Goal: Task Accomplishment & Management: Complete application form

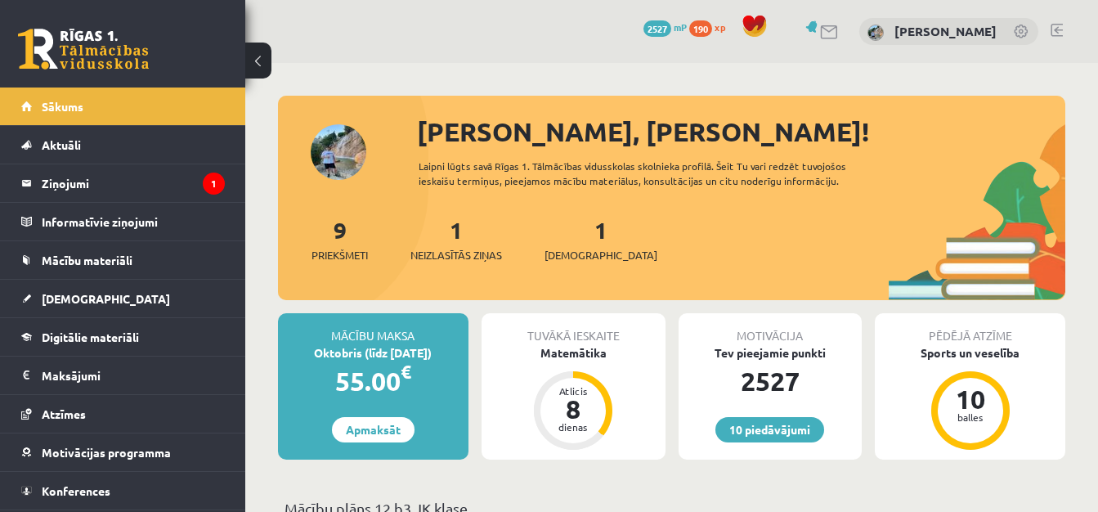
click at [463, 242] on div "1 Neizlasītās ziņas" at bounding box center [457, 238] width 92 height 51
click at [460, 254] on span "Neizlasītās ziņas" at bounding box center [457, 255] width 92 height 16
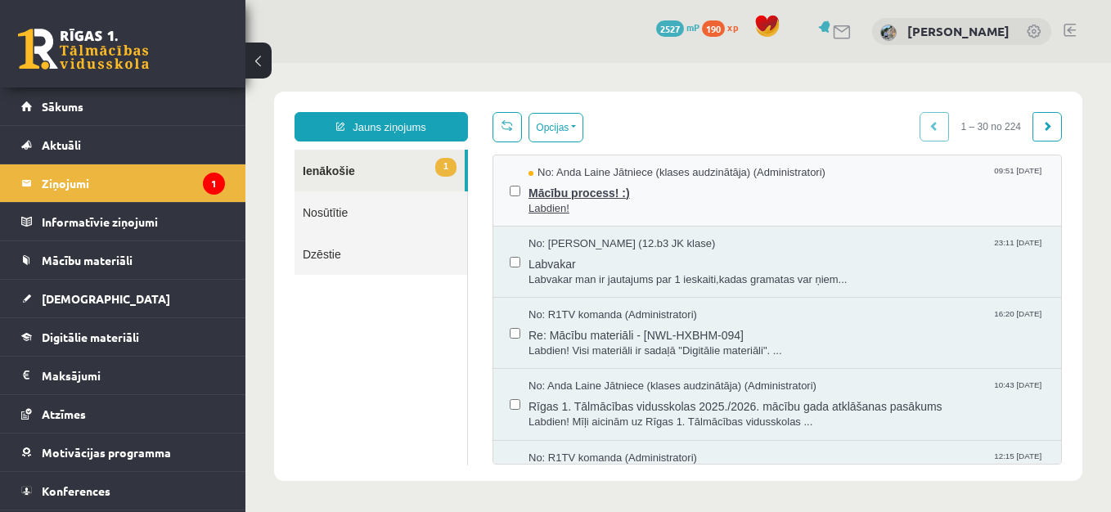
click at [562, 209] on span "Labdien!" at bounding box center [786, 209] width 516 height 16
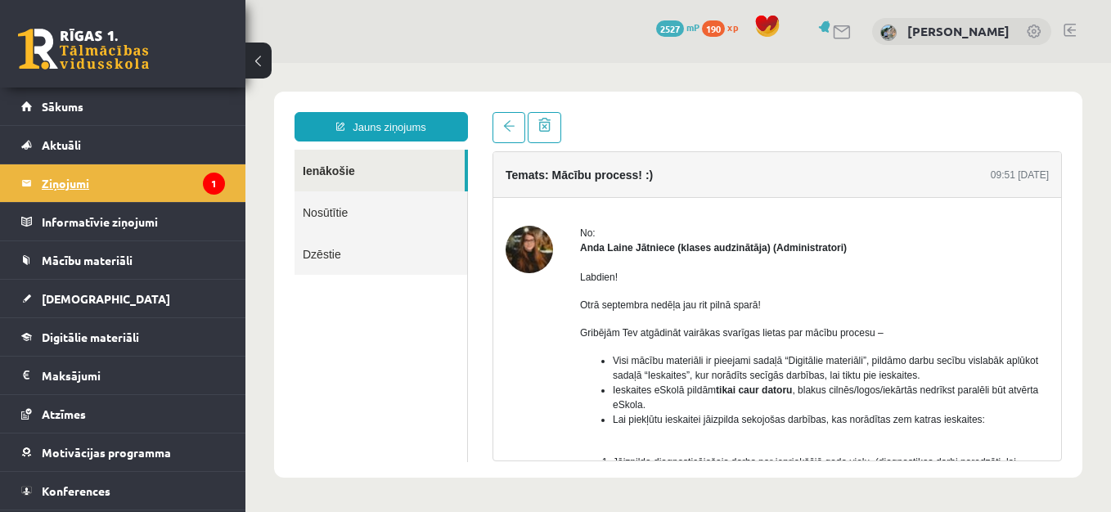
click at [63, 181] on legend "Ziņojumi 1" at bounding box center [133, 183] width 183 height 38
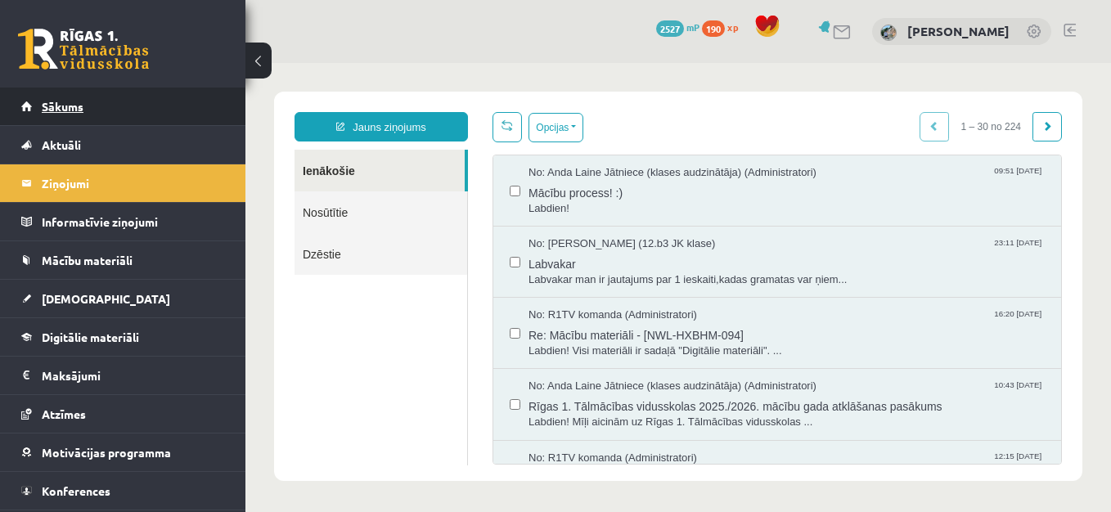
click at [65, 102] on span "Sākums" at bounding box center [63, 106] width 42 height 15
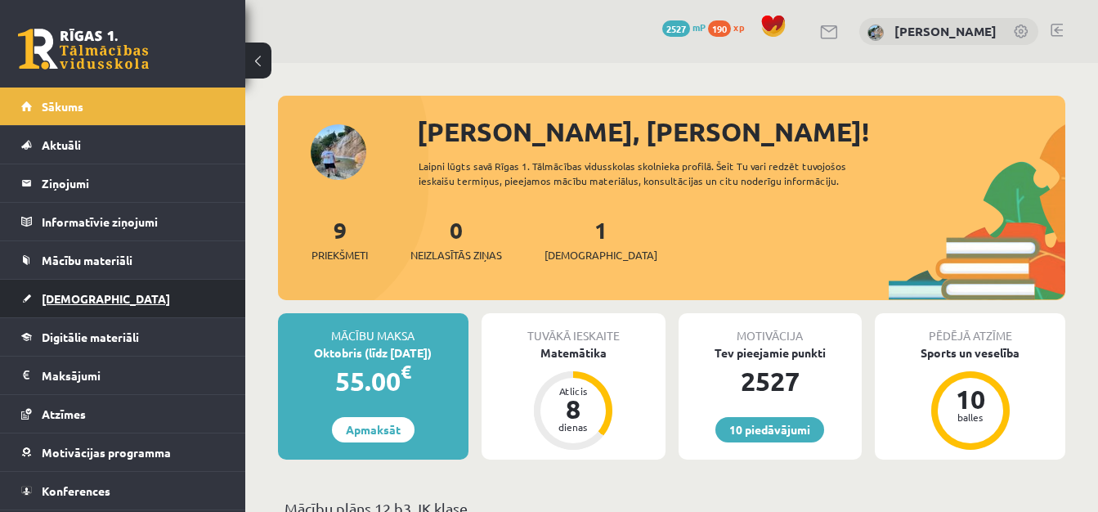
click at [73, 307] on link "[DEMOGRAPHIC_DATA]" at bounding box center [123, 299] width 204 height 38
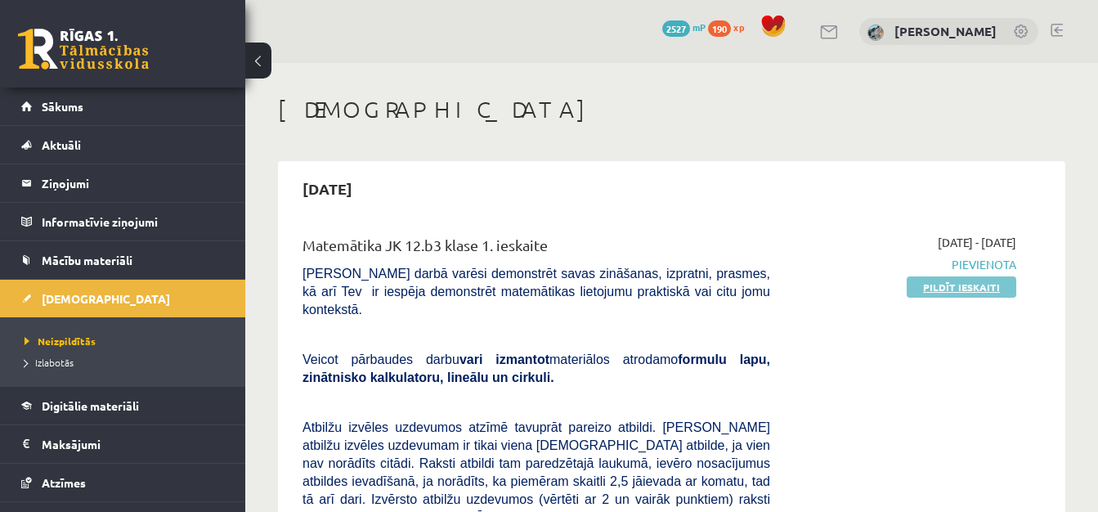
click at [955, 285] on link "Pildīt ieskaiti" at bounding box center [962, 286] width 110 height 21
click at [991, 292] on link "Pildīt ieskaiti" at bounding box center [962, 286] width 110 height 21
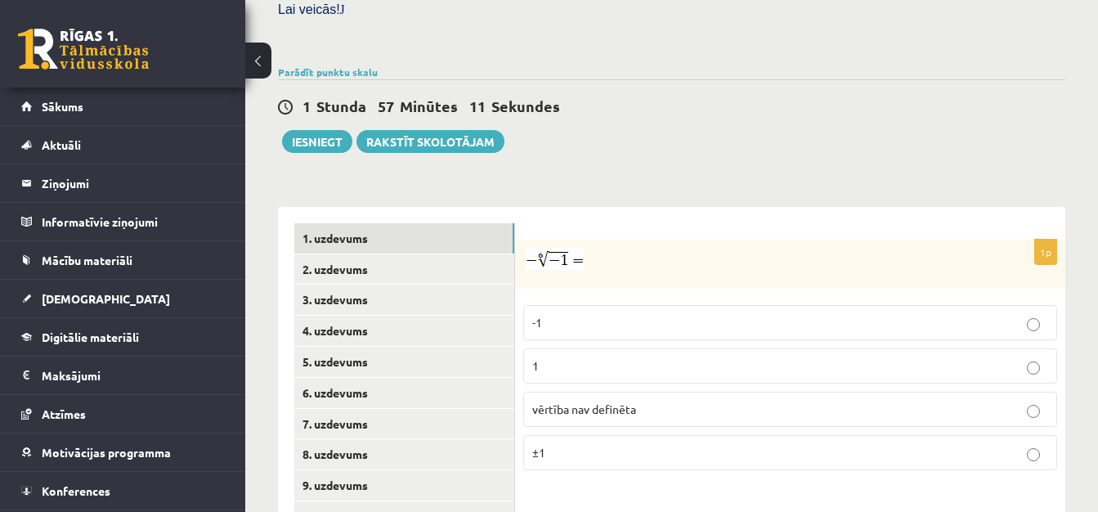
scroll to position [578, 0]
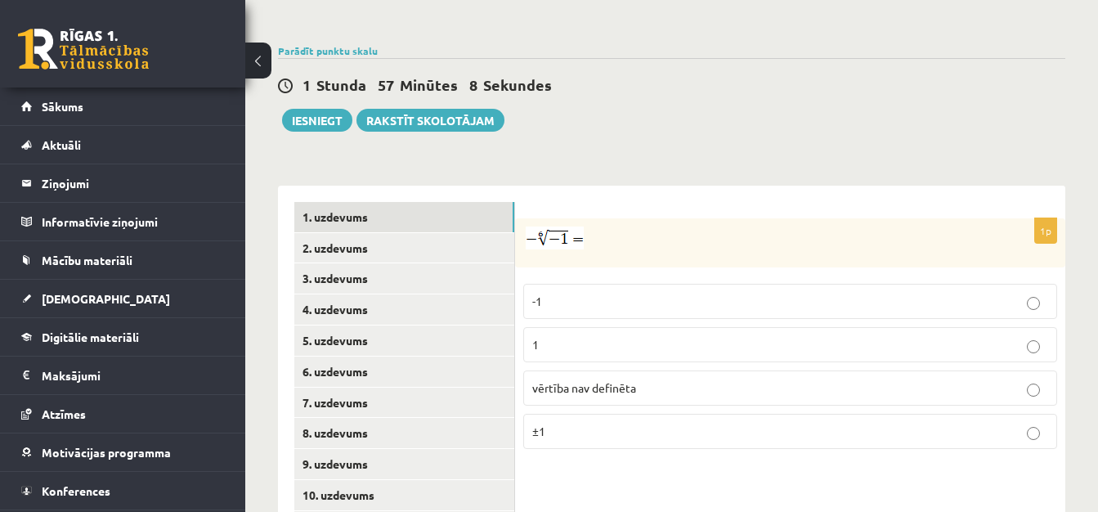
click at [258, 61] on button at bounding box center [258, 61] width 26 height 36
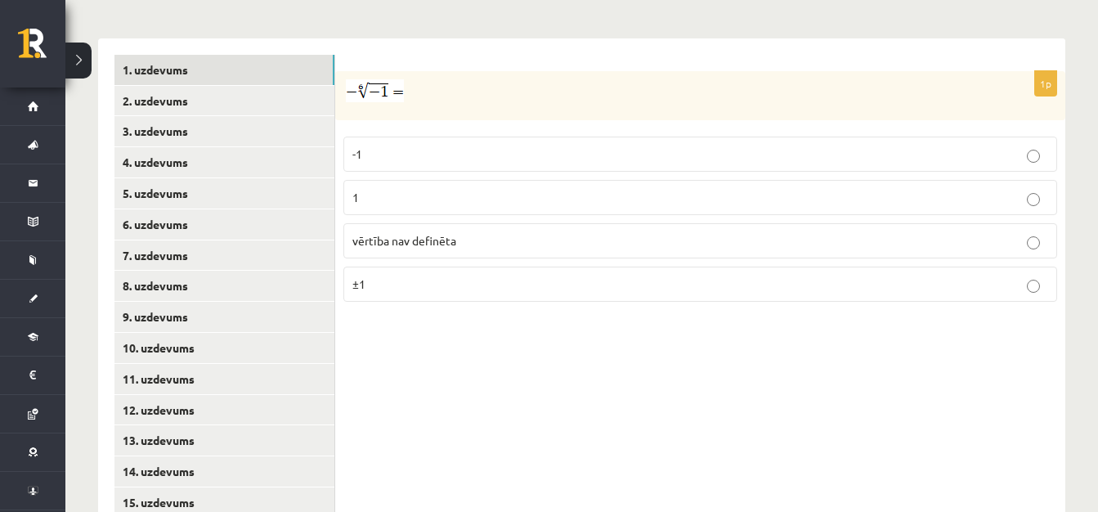
scroll to position [696, 0]
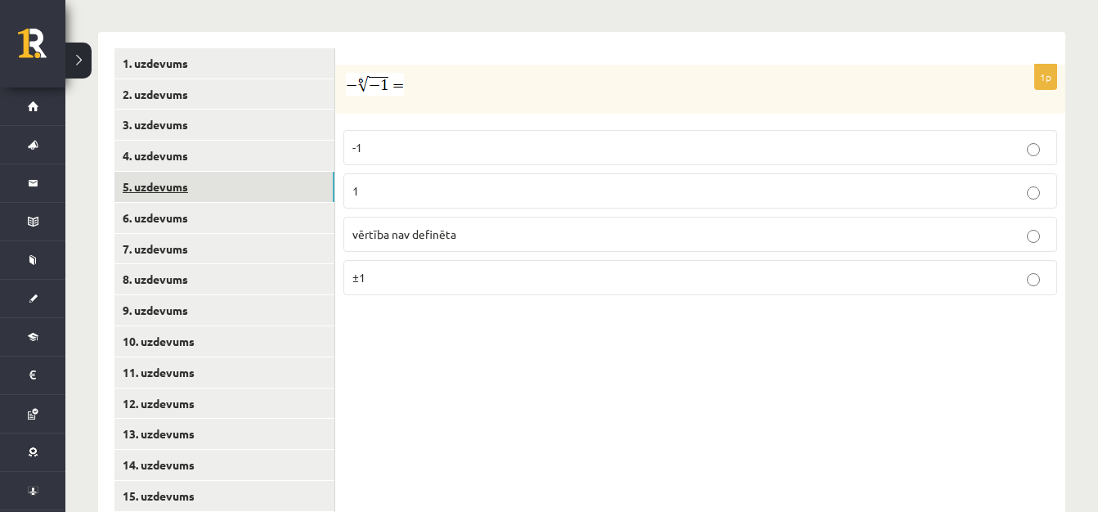
click at [195, 172] on link "5. uzdevums" at bounding box center [224, 187] width 220 height 30
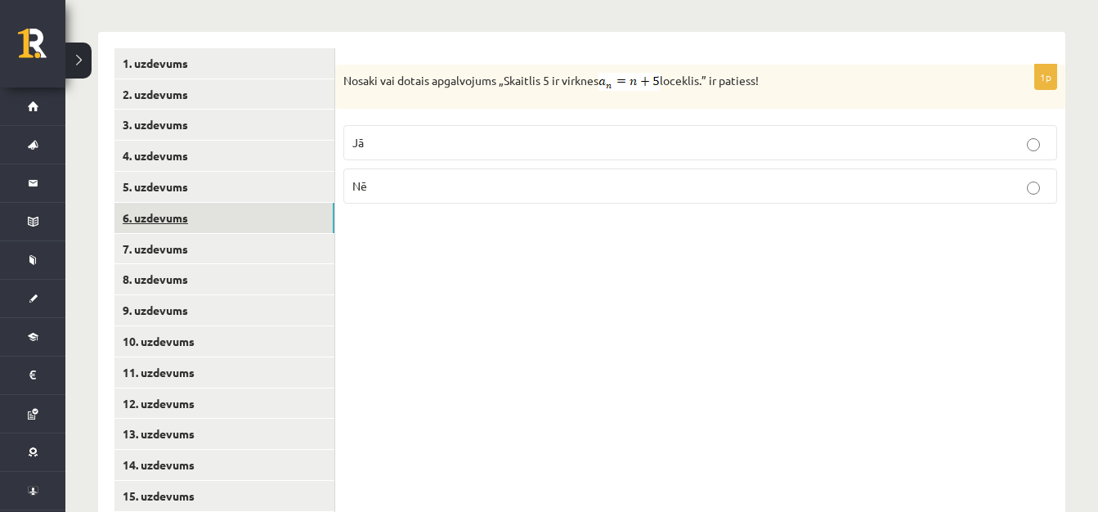
click at [192, 203] on link "6. uzdevums" at bounding box center [224, 218] width 220 height 30
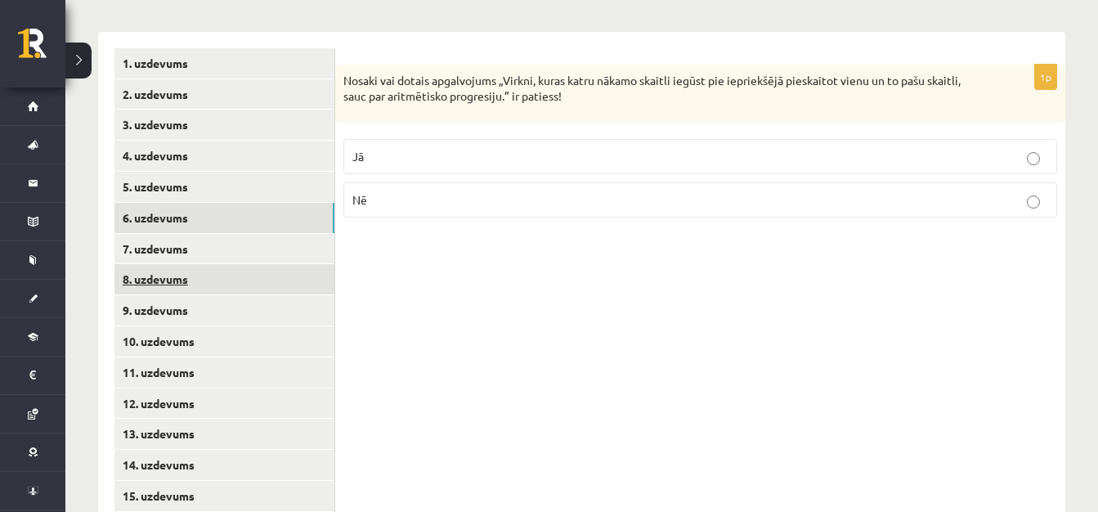
click at [193, 264] on link "8. uzdevums" at bounding box center [224, 279] width 220 height 30
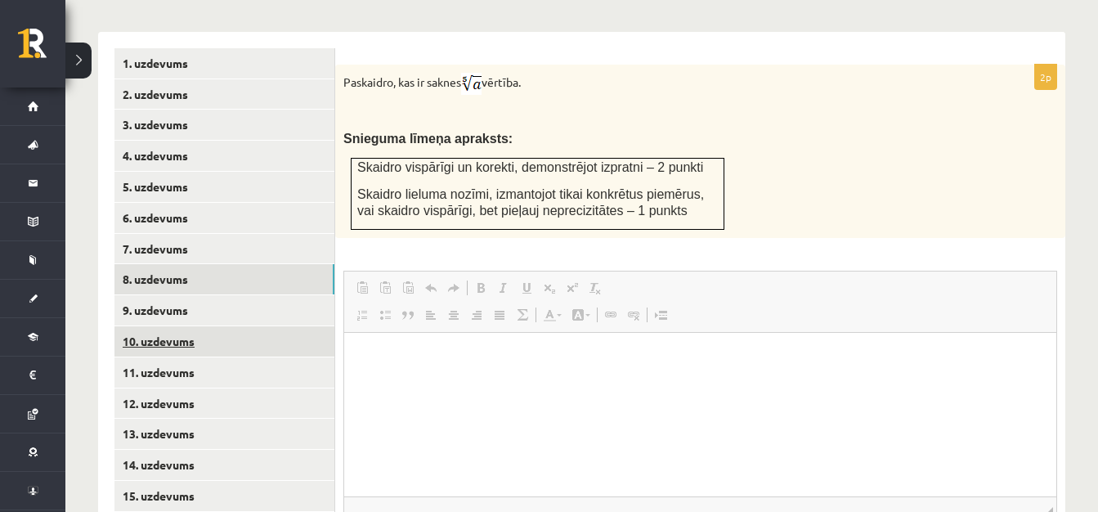
scroll to position [0, 0]
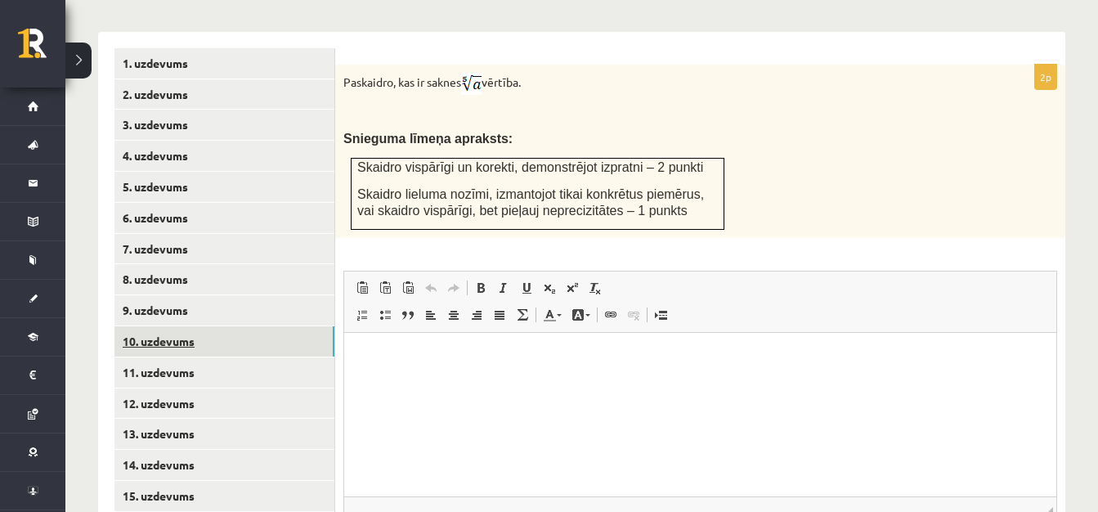
click at [196, 326] on link "10. uzdevums" at bounding box center [224, 341] width 220 height 30
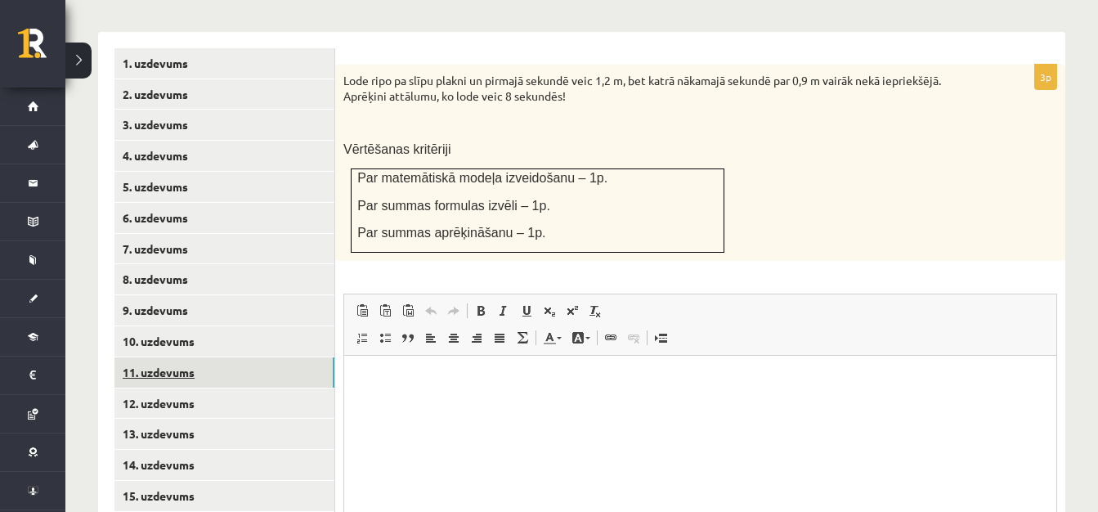
click at [197, 357] on link "11. uzdevums" at bounding box center [224, 372] width 220 height 30
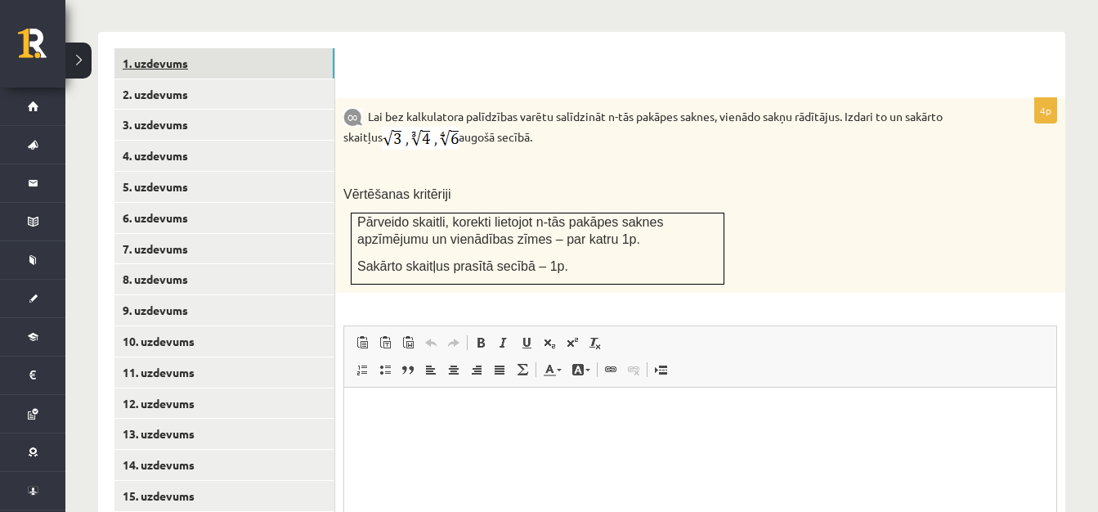
click at [173, 48] on link "1. uzdevums" at bounding box center [224, 63] width 220 height 30
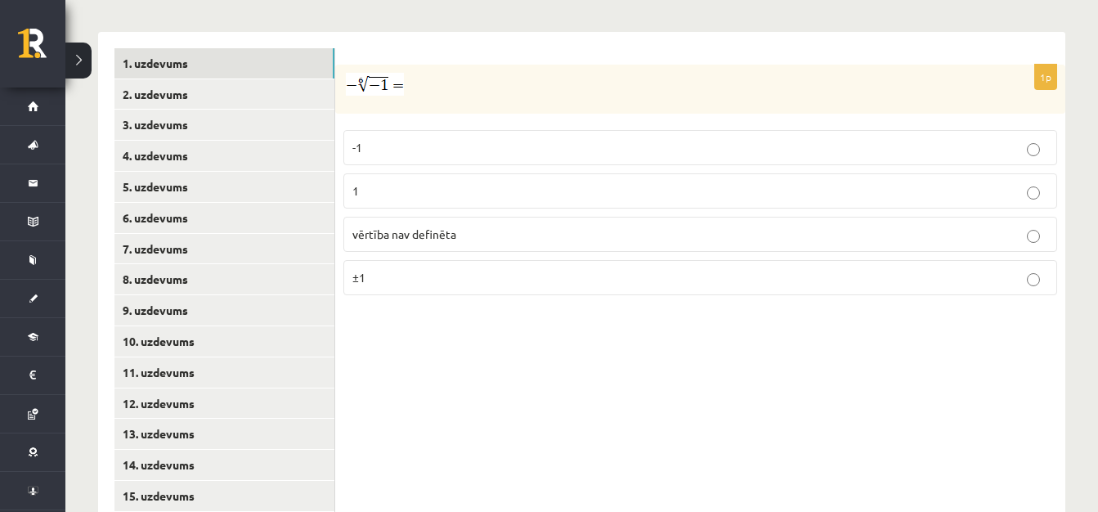
click at [894, 226] on p "vērtība nav definēta" at bounding box center [700, 234] width 696 height 17
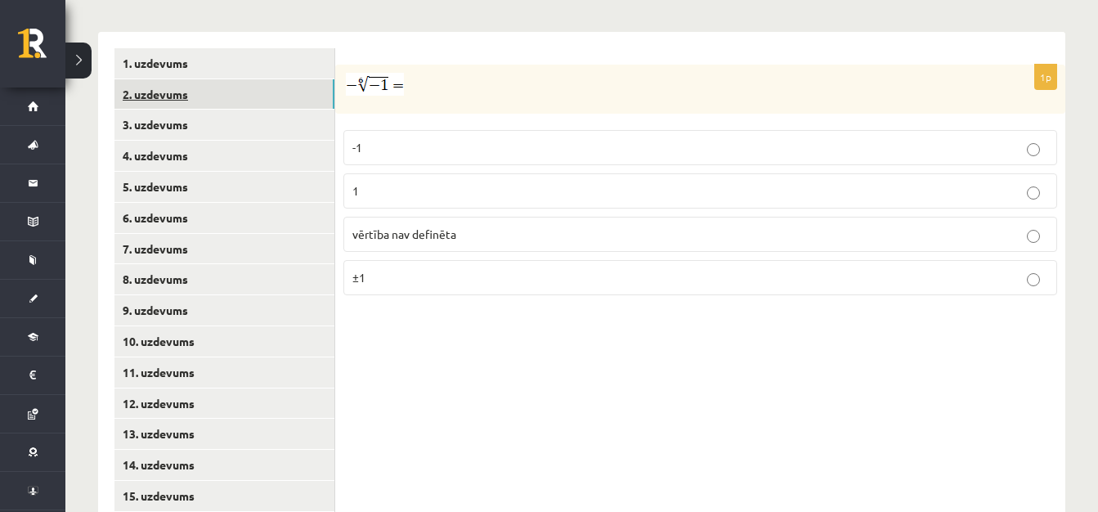
click at [275, 79] on link "2. uzdevums" at bounding box center [224, 94] width 220 height 30
click at [549, 186] on p "x 5 7 x 5 7" at bounding box center [700, 196] width 696 height 20
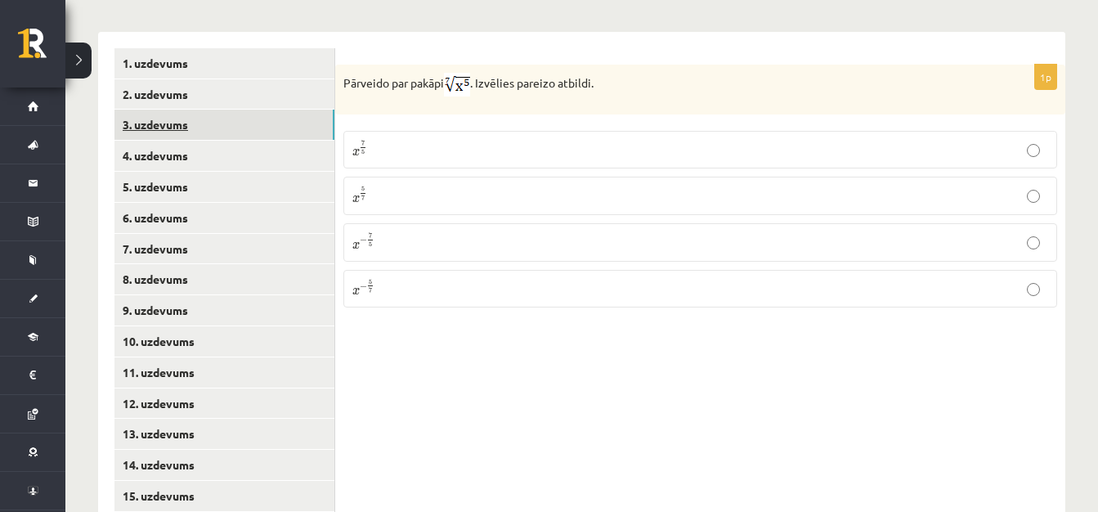
click at [287, 110] on link "3. uzdevums" at bounding box center [224, 125] width 220 height 30
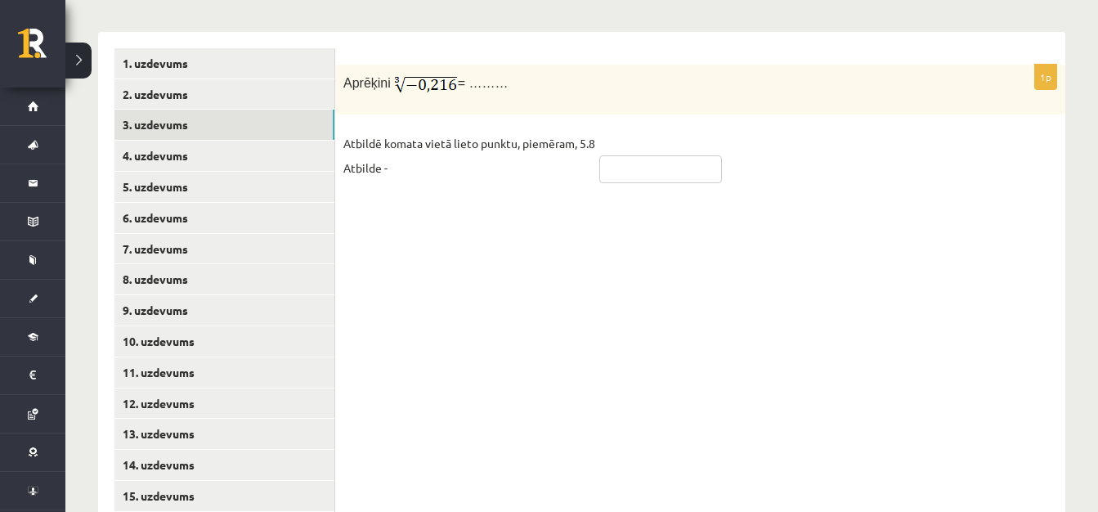
click at [646, 155] on input "text" at bounding box center [660, 169] width 123 height 28
type input "****"
click at [567, 219] on div "1p Aprēķini = ……… Atbildē komata vietā lieto punktu, piemēram, 5.8 Atbilde - **…" at bounding box center [700, 280] width 730 height 496
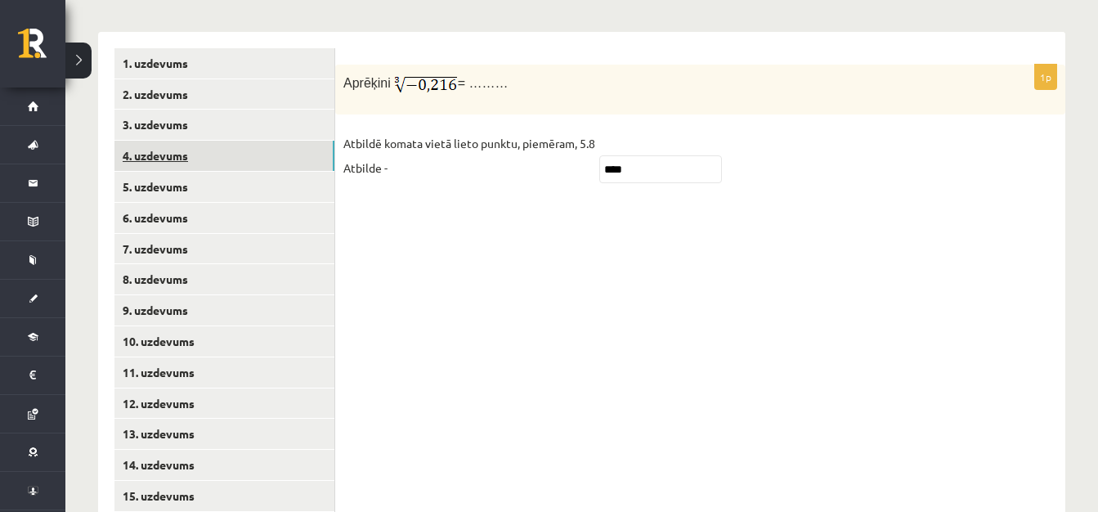
click at [272, 141] on link "4. uzdevums" at bounding box center [224, 156] width 220 height 30
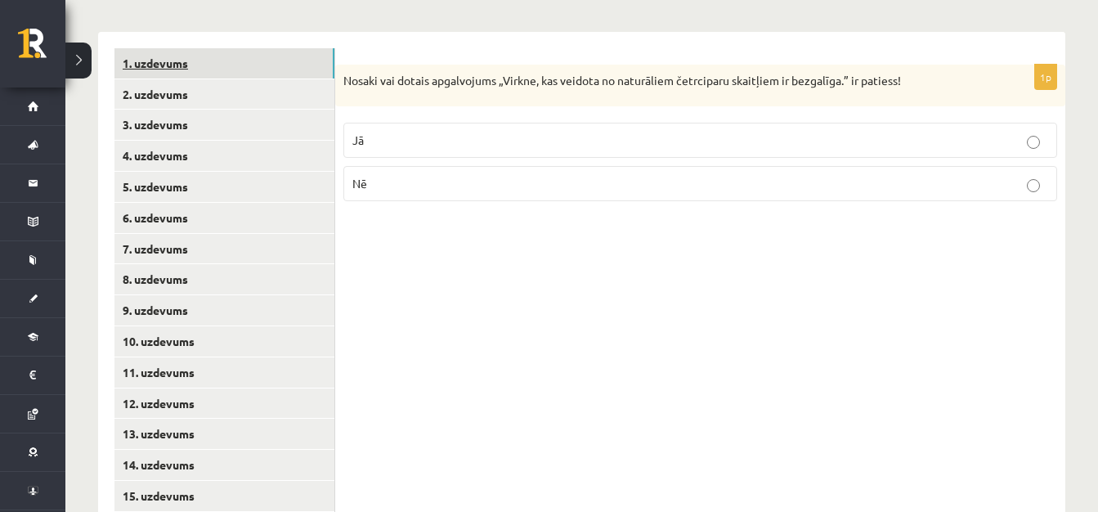
click at [175, 48] on link "1. uzdevums" at bounding box center [224, 63] width 220 height 30
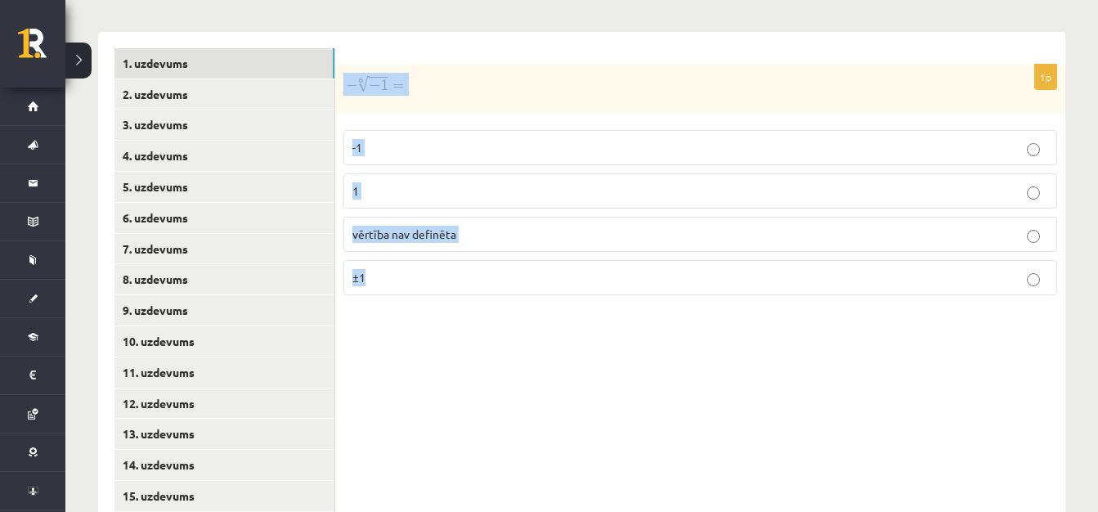
drag, startPoint x: 341, startPoint y: 43, endPoint x: 465, endPoint y: 298, distance: 283.1
click at [465, 298] on div "1p -1 1 vērtība nav definēta ±1" at bounding box center [700, 280] width 730 height 496
copy div "-1 1 vērtība nav definēta ±1"
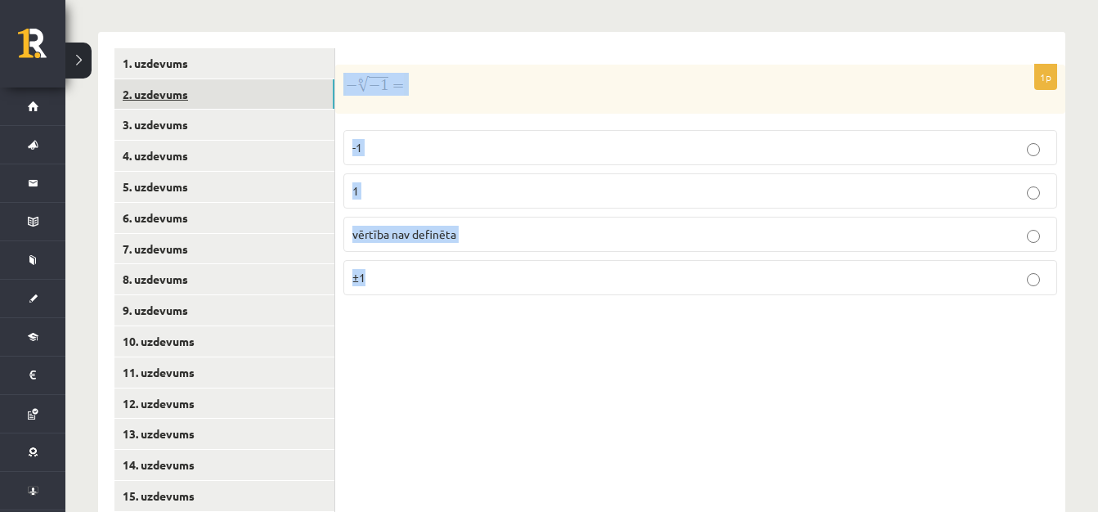
click at [227, 79] on link "2. uzdevums" at bounding box center [224, 94] width 220 height 30
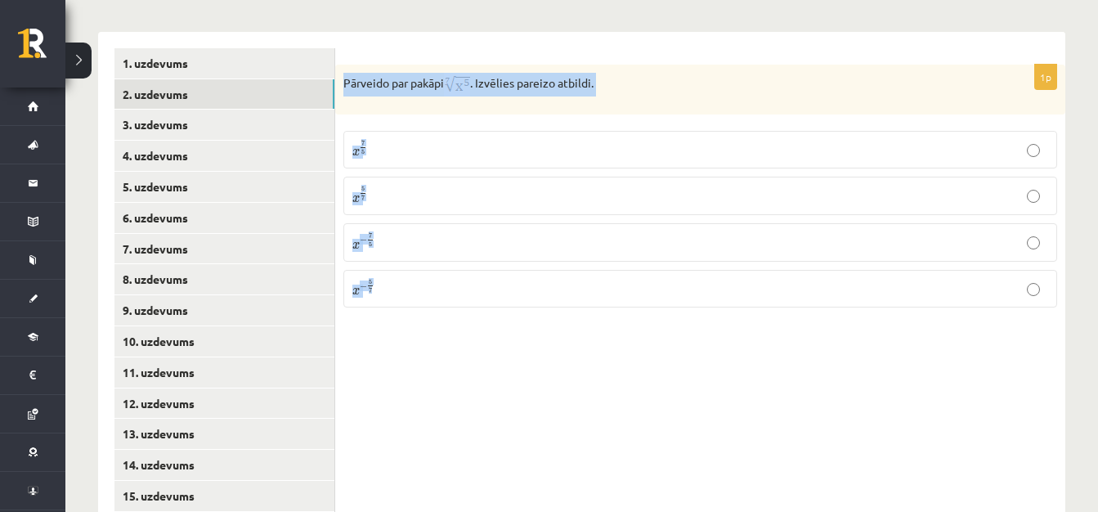
drag, startPoint x: 343, startPoint y: 44, endPoint x: 441, endPoint y: 265, distance: 241.3
click at [441, 265] on div "1p Pārveido par pakāpi . Izvēlies pareizo atbildi. x 7 5 x 7 5 x 5 7 x 5 7 x − …" at bounding box center [700, 193] width 730 height 256
copy div "Pārveido par pakāpi . Izvēlies pareizo atbildi. x 7 5 x 7 5 x 5 7 x 5 7 x − 7 5…"
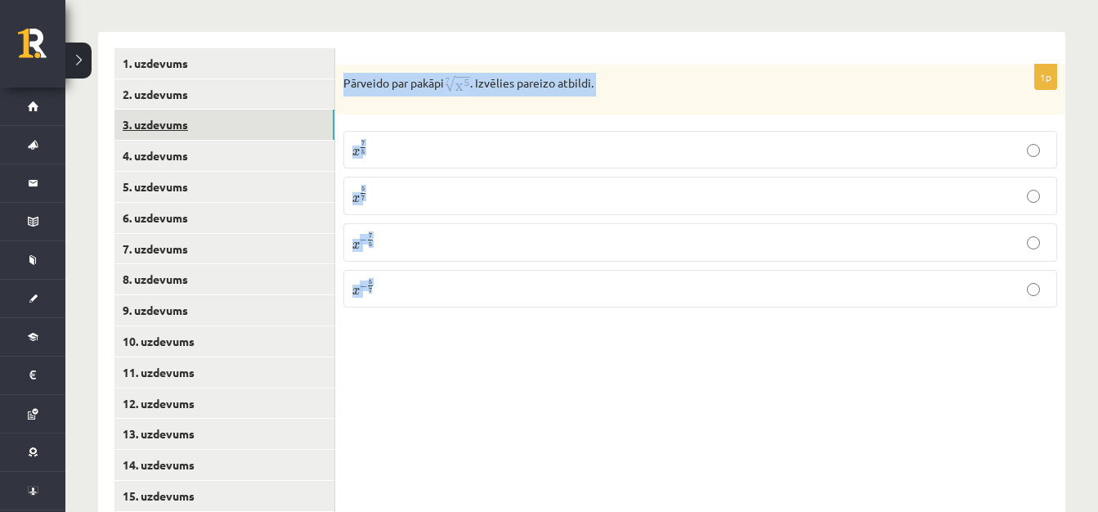
click at [270, 110] on link "3. uzdevums" at bounding box center [224, 125] width 220 height 30
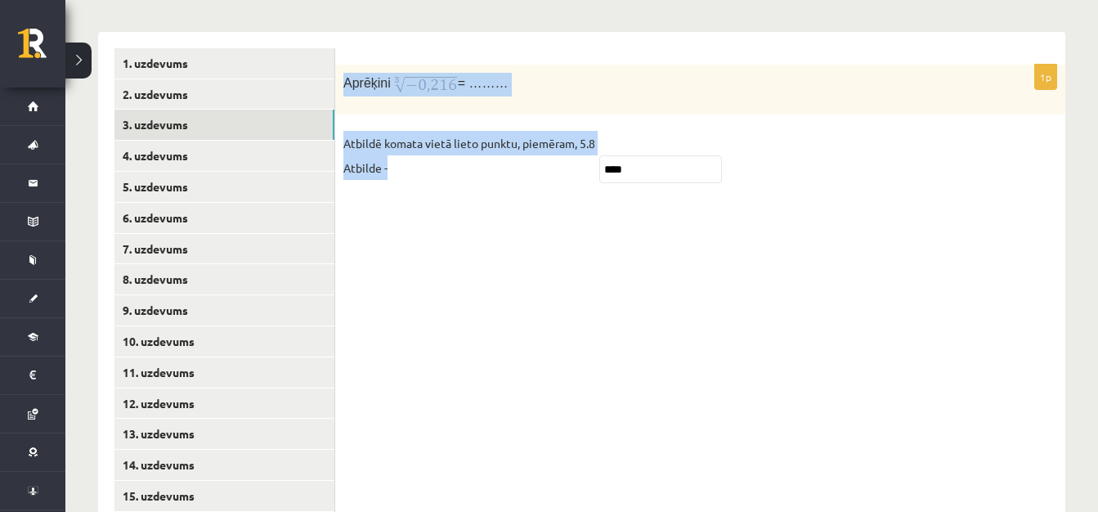
drag, startPoint x: 341, startPoint y: 43, endPoint x: 419, endPoint y: 131, distance: 117.6
click at [419, 131] on div "1p Aprēķini = ……… Atbildē komata vietā lieto punktu, piemēram, 5.8 Atbilde - **…" at bounding box center [700, 131] width 730 height 133
copy div "Aprēķini = ……… Atbildē komata vietā lieto punktu, piemēram, 5.8 Atbilde -"
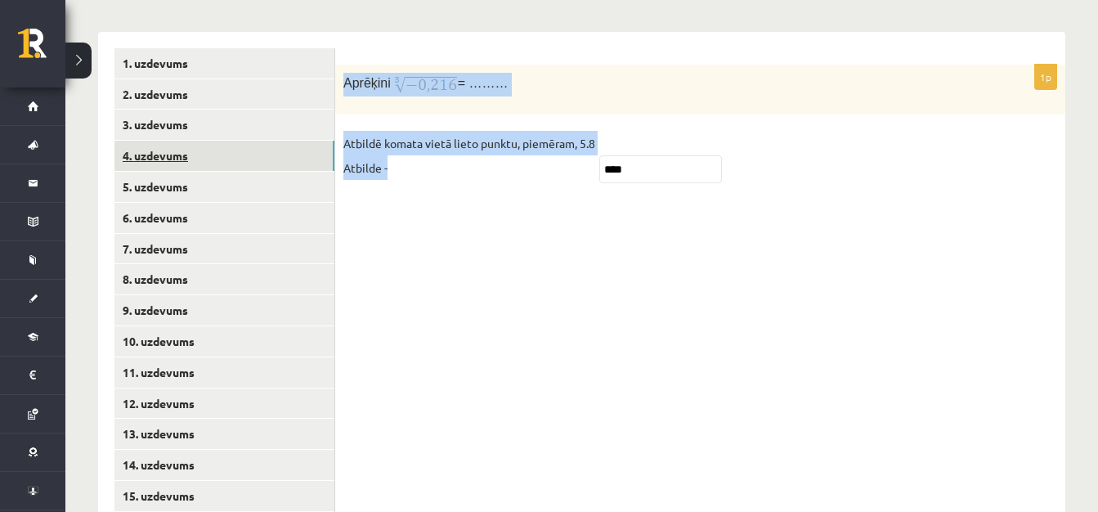
click at [266, 141] on link "4. uzdevums" at bounding box center [224, 156] width 220 height 30
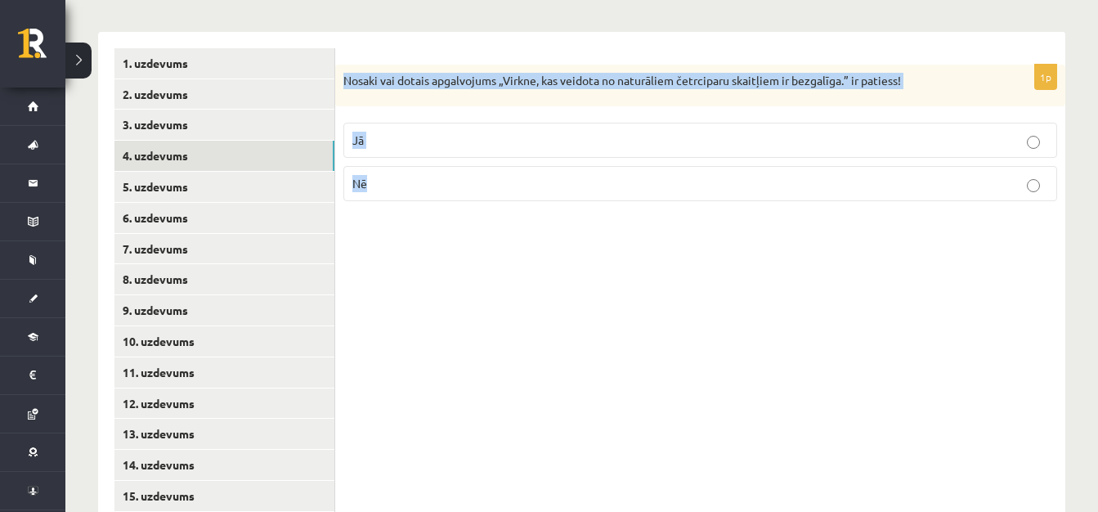
drag, startPoint x: 343, startPoint y: 43, endPoint x: 402, endPoint y: 208, distance: 175.4
click at [402, 208] on div "1p Nosaki vai dotais apgalvojums „Virkne, kas veidota no naturāliem četrciparu …" at bounding box center [700, 280] width 730 height 496
copy div "Nosaki vai dotais apgalvojums „Virkne, kas veidota no naturāliem četrciparu ska…"
click at [242, 172] on link "5. uzdevums" at bounding box center [224, 187] width 220 height 30
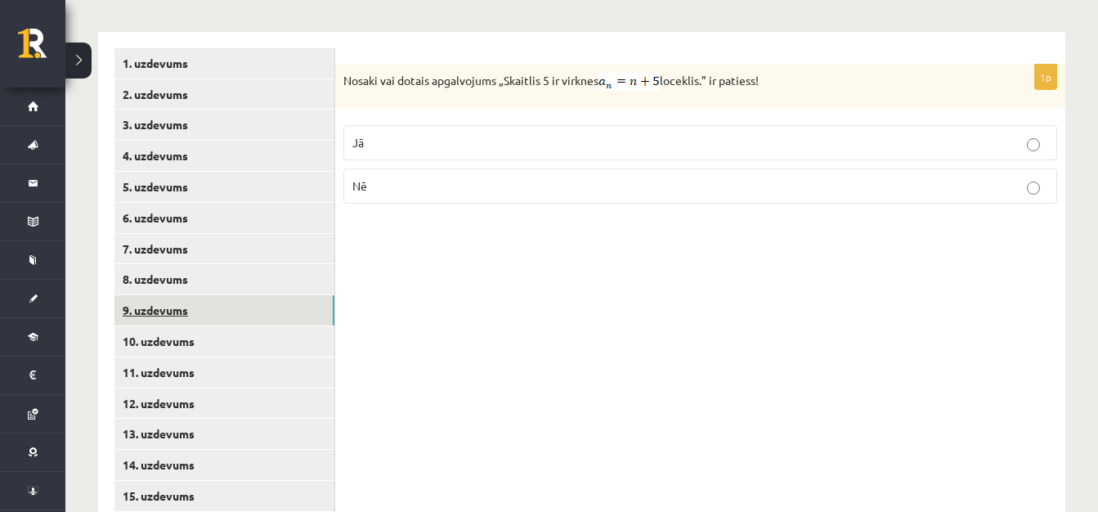
click at [216, 295] on link "9. uzdevums" at bounding box center [224, 310] width 220 height 30
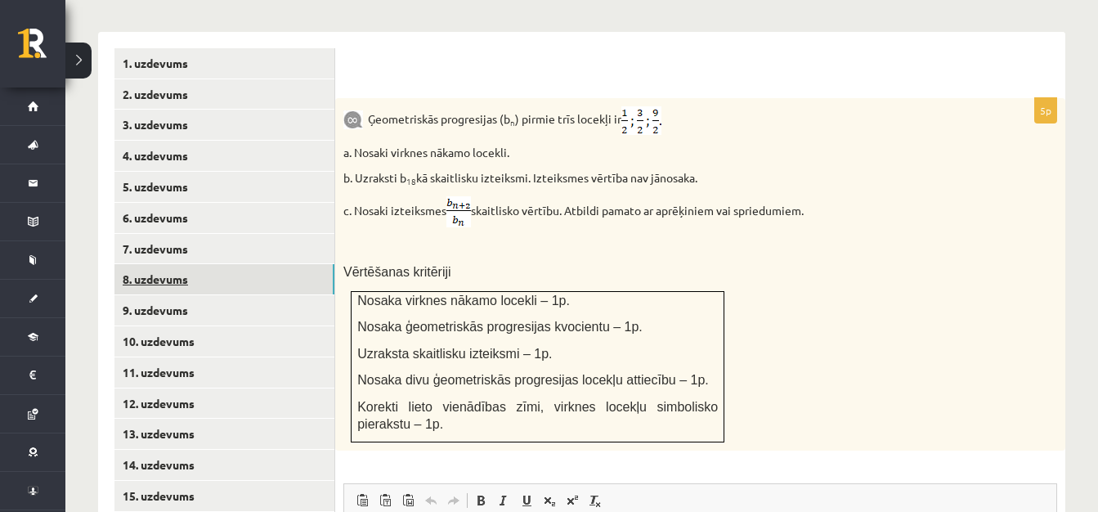
click at [226, 264] on link "8. uzdevums" at bounding box center [224, 279] width 220 height 30
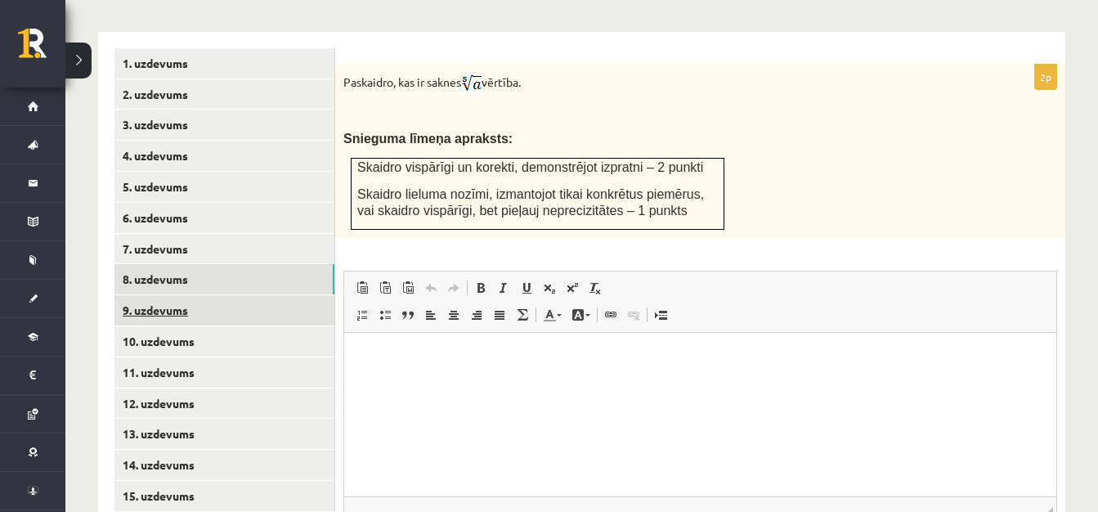
click at [226, 295] on link "9. uzdevums" at bounding box center [224, 310] width 220 height 30
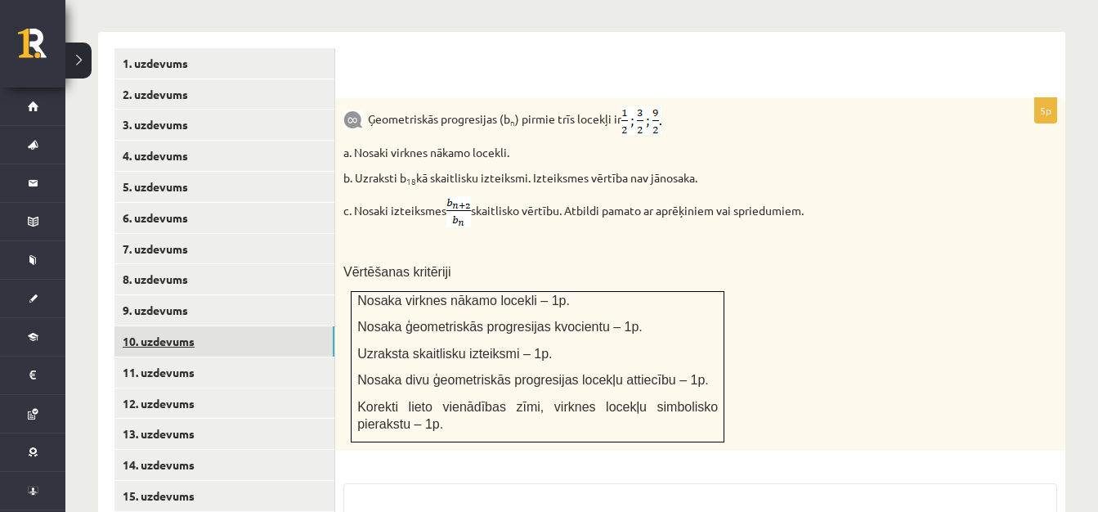
click at [229, 326] on link "10. uzdevums" at bounding box center [224, 341] width 220 height 30
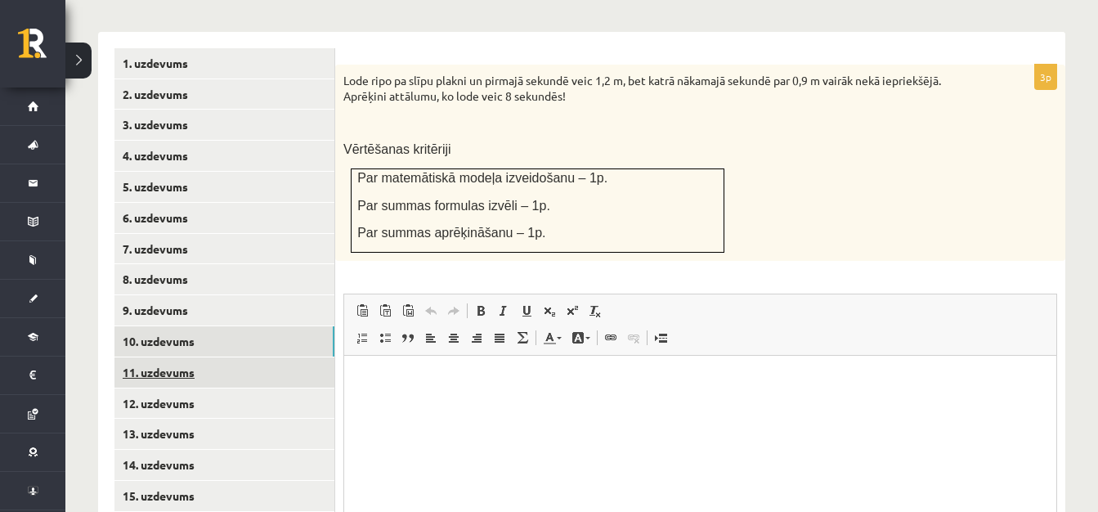
click at [229, 357] on link "11. uzdevums" at bounding box center [224, 372] width 220 height 30
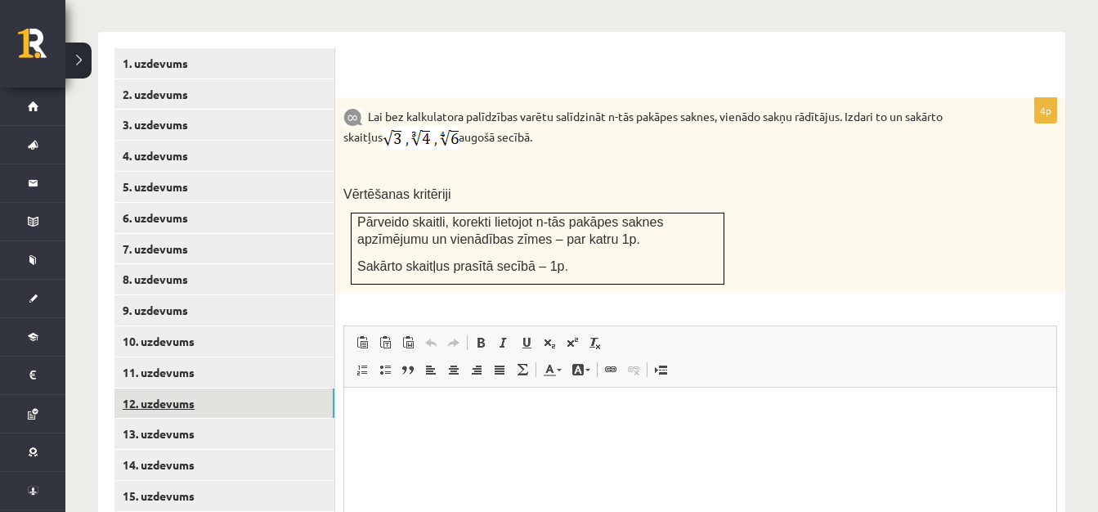
click at [209, 388] on link "12. uzdevums" at bounding box center [224, 403] width 220 height 30
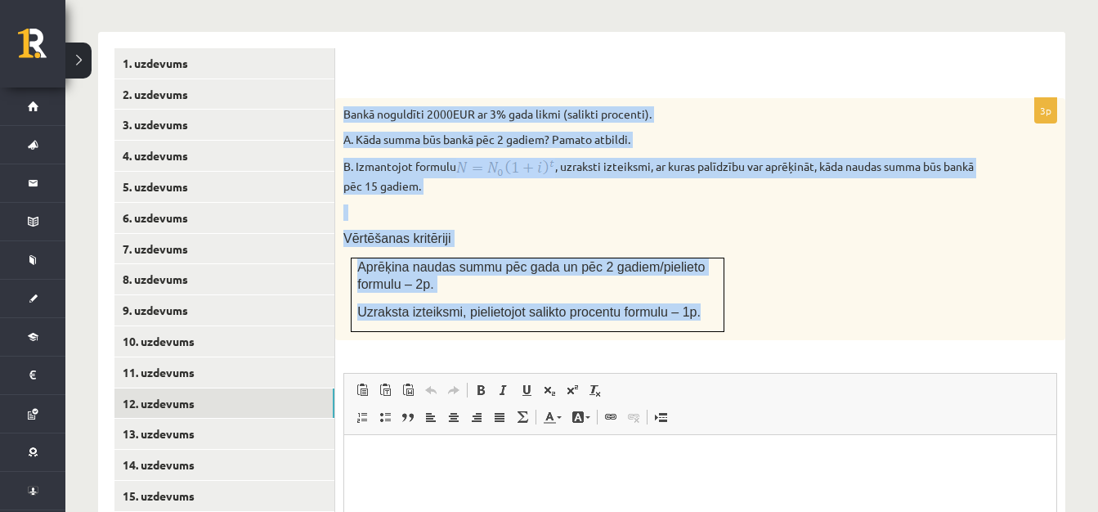
drag, startPoint x: 346, startPoint y: 73, endPoint x: 689, endPoint y: 282, distance: 401.6
click at [689, 282] on div "Bankā noguldīti 2000EUR ar 3% gada likmi (salikti procenti). A. Kāda summa būs …" at bounding box center [700, 219] width 730 height 242
copy div "Bankā noguldīti 2000EUR ar 3% gada likmi (salikti procenti). A. Kāda summa būs …"
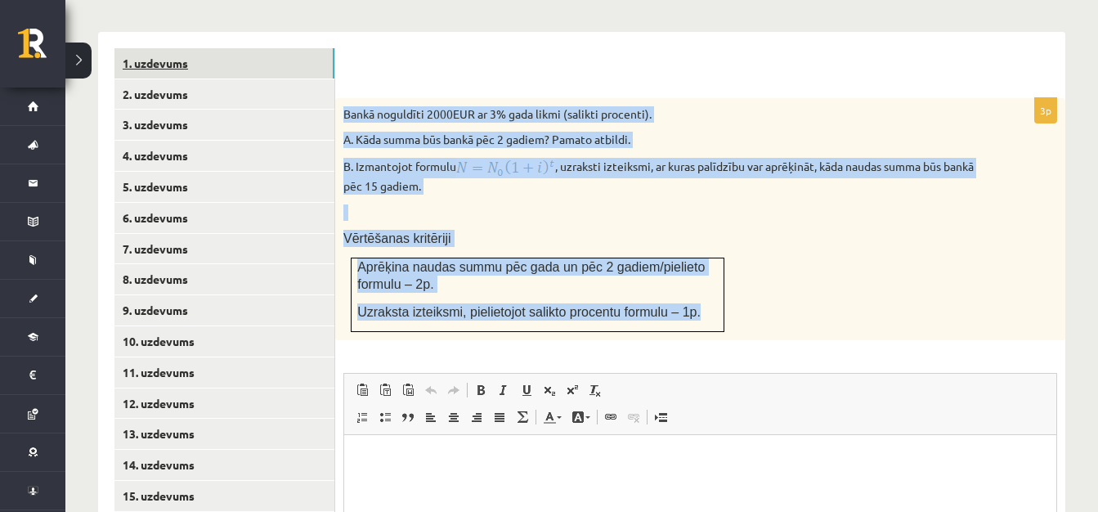
click at [171, 48] on link "1. uzdevums" at bounding box center [224, 63] width 220 height 30
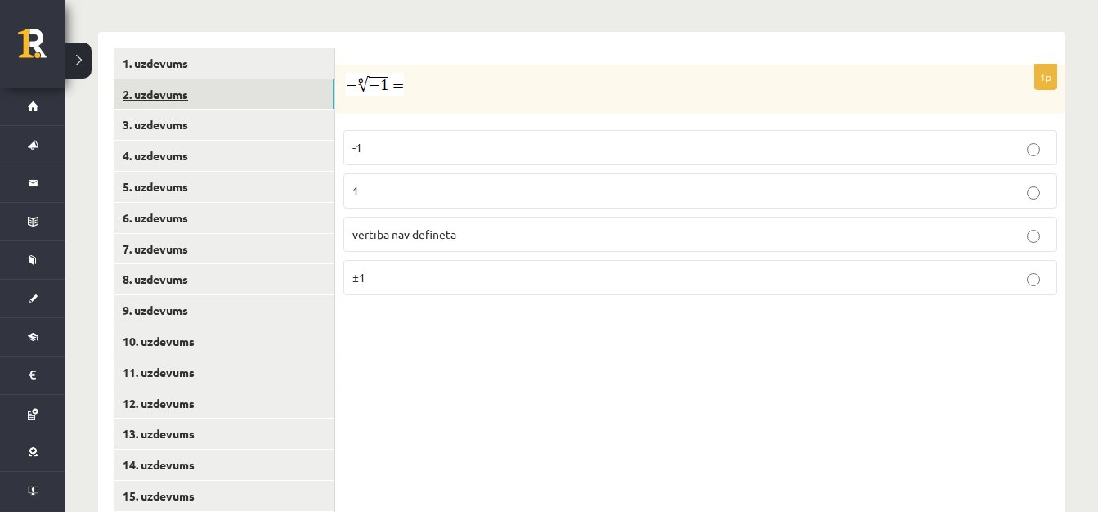
click at [244, 79] on link "2. uzdevums" at bounding box center [224, 94] width 220 height 30
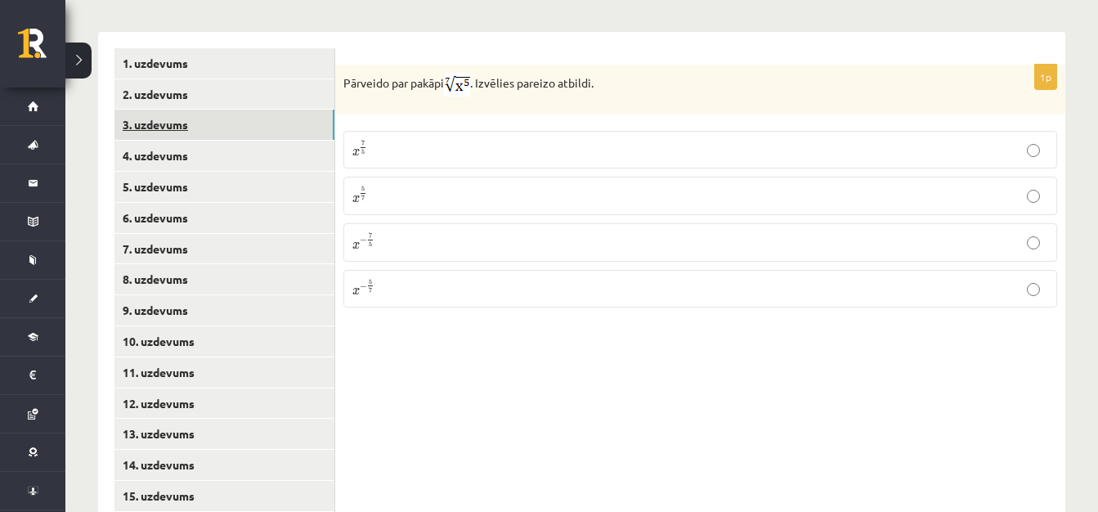
click at [238, 110] on link "3. uzdevums" at bounding box center [224, 125] width 220 height 30
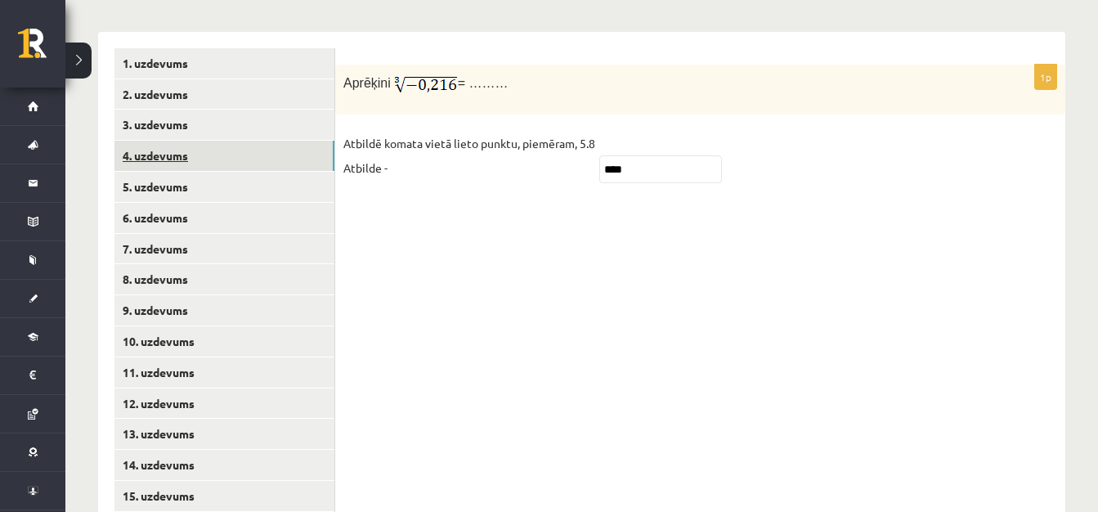
click at [238, 141] on link "4. uzdevums" at bounding box center [224, 156] width 220 height 30
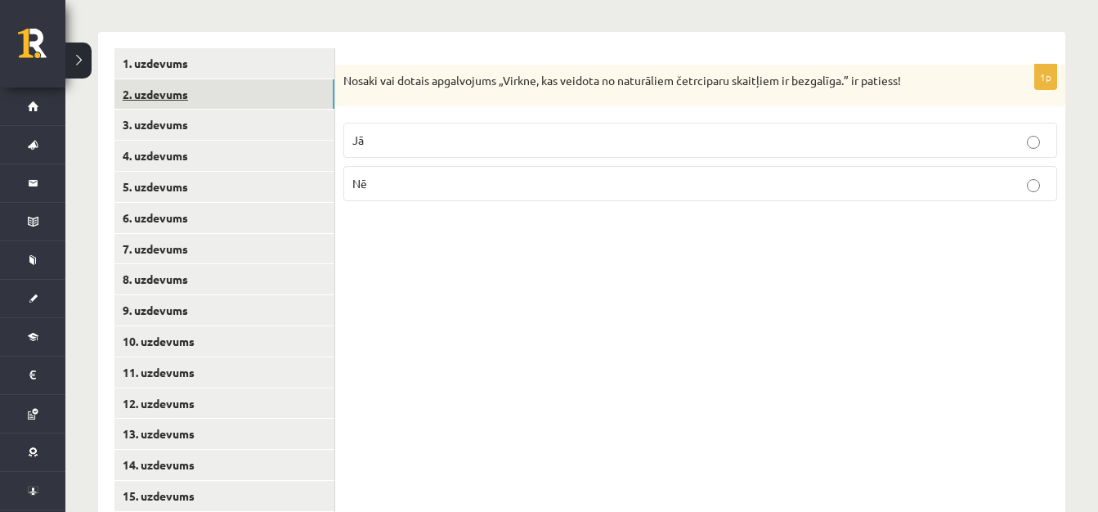
click at [299, 79] on link "2. uzdevums" at bounding box center [224, 94] width 220 height 30
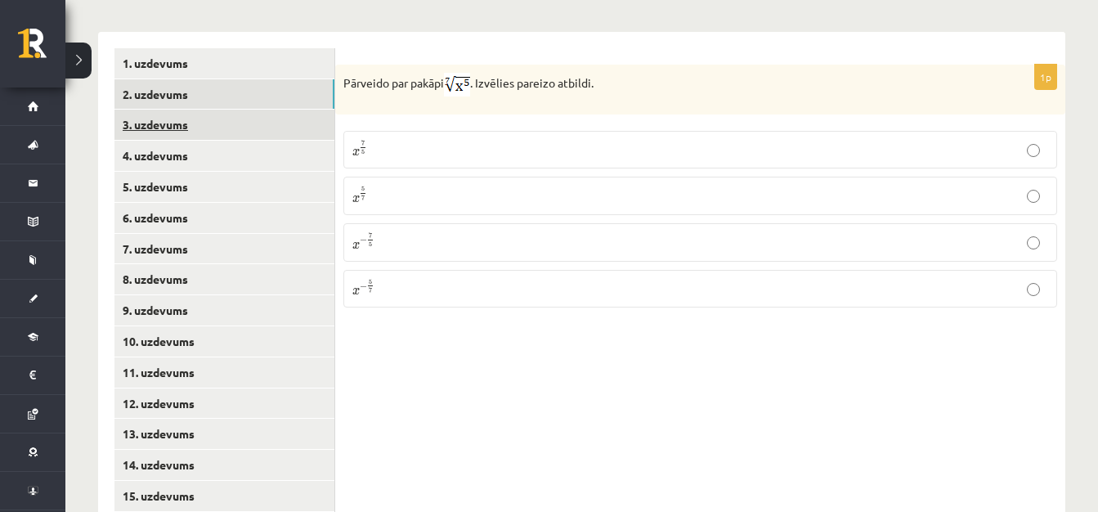
click at [225, 110] on link "3. uzdevums" at bounding box center [224, 125] width 220 height 30
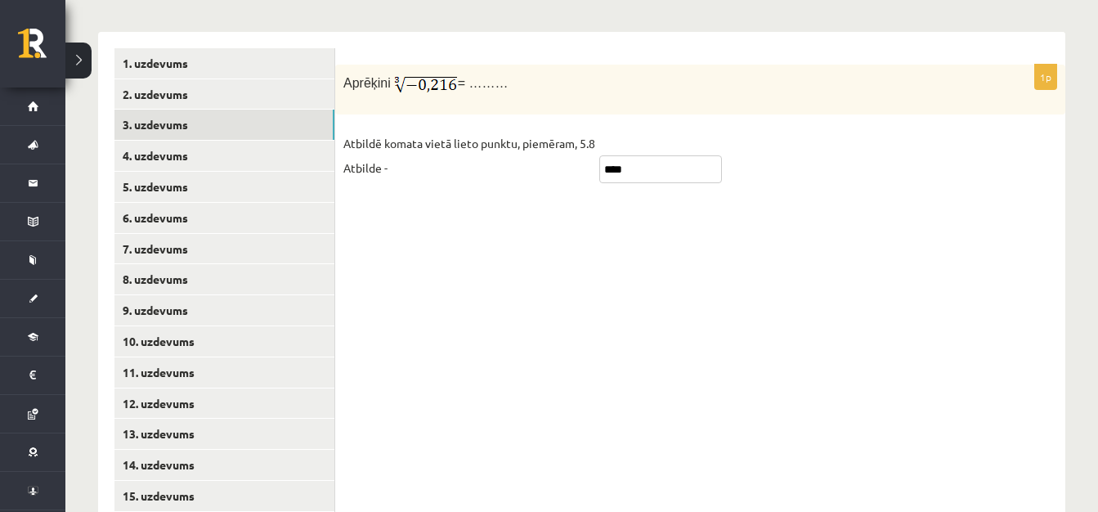
click at [668, 155] on input "****" at bounding box center [660, 169] width 123 height 28
type input "*"
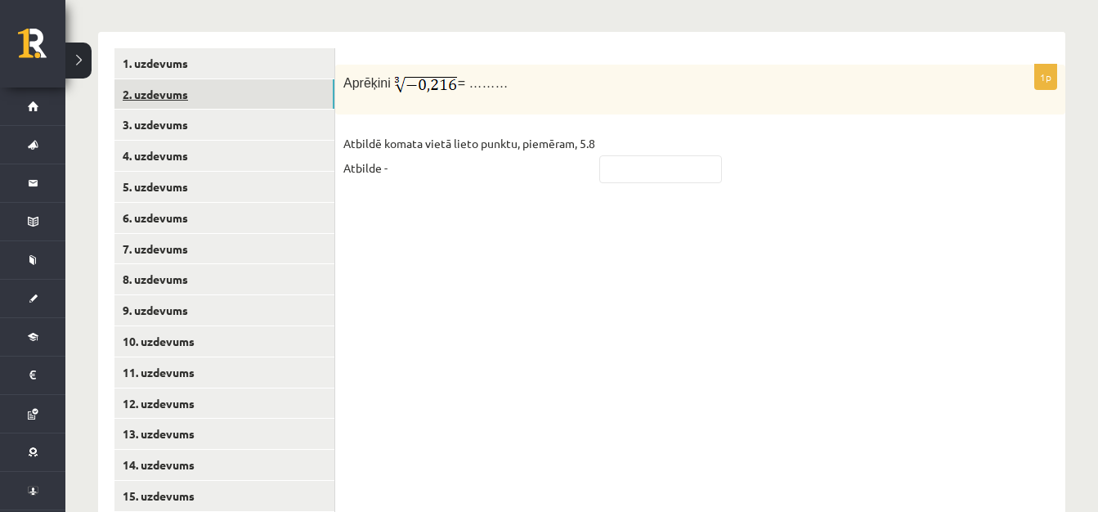
click at [231, 79] on link "2. uzdevums" at bounding box center [224, 94] width 220 height 30
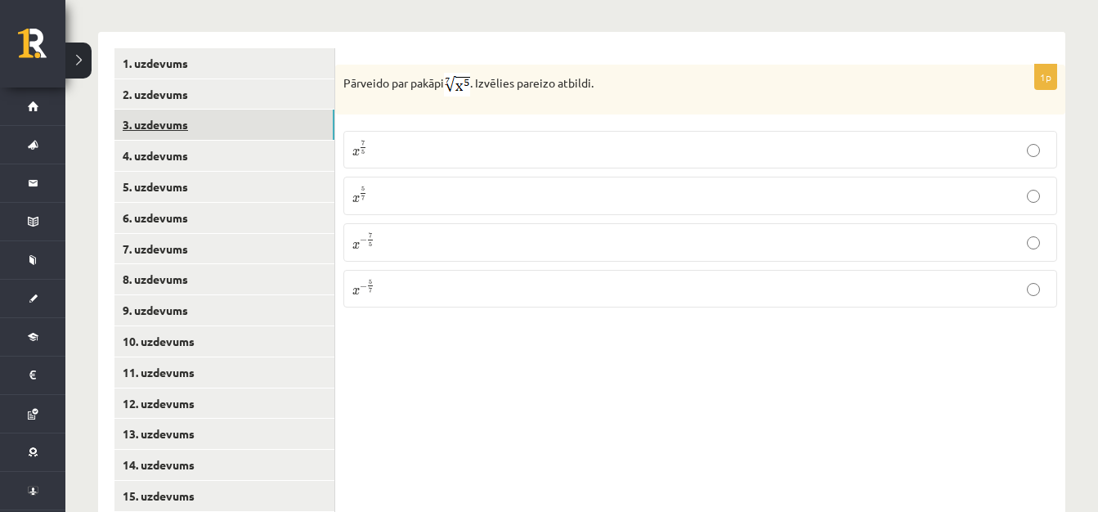
click at [221, 110] on link "3. uzdevums" at bounding box center [224, 125] width 220 height 30
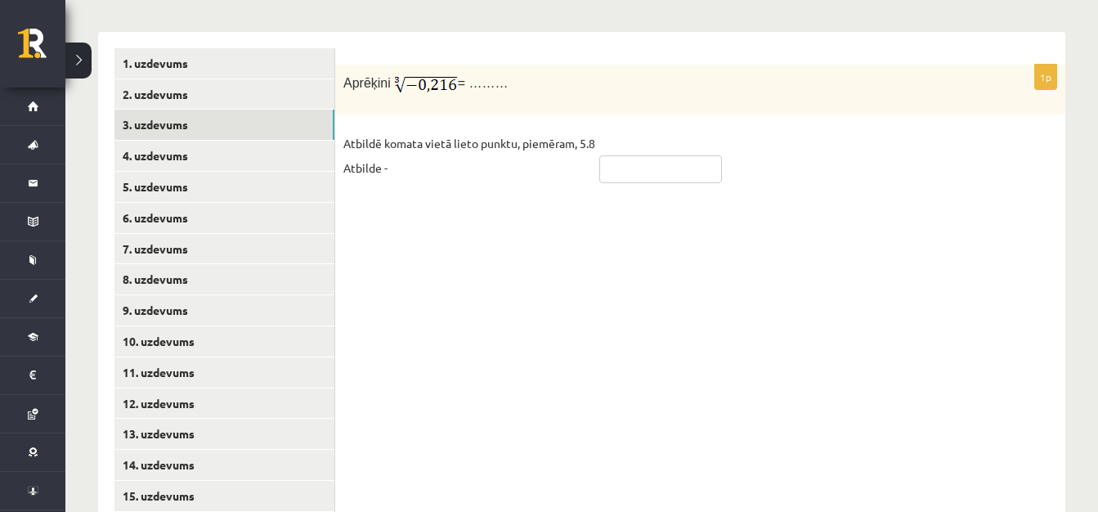
click at [659, 155] on input "text" at bounding box center [660, 169] width 123 height 28
type input "****"
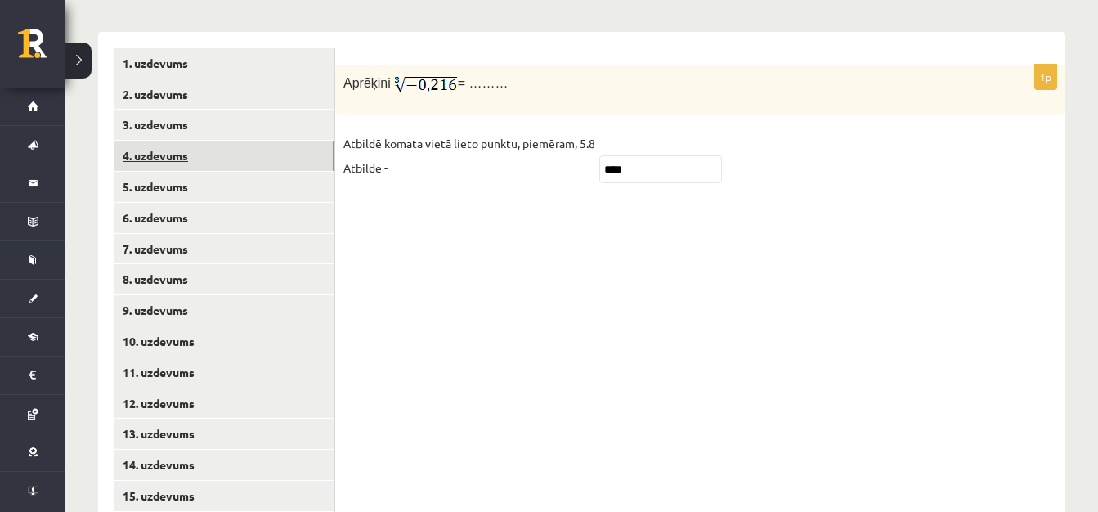
click at [228, 141] on link "4. uzdevums" at bounding box center [224, 156] width 220 height 30
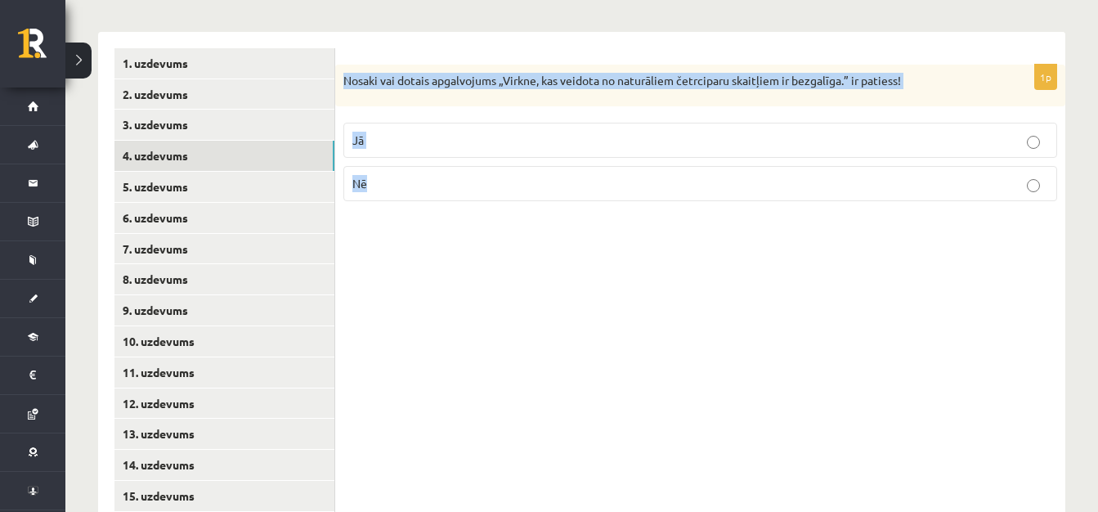
drag, startPoint x: 343, startPoint y: 42, endPoint x: 393, endPoint y: 138, distance: 109.0
click at [393, 138] on div "1p Nosaki vai dotais apgalvojums „Virkne, kas veidota no naturāliem četrciparu …" at bounding box center [700, 140] width 730 height 150
copy div "Nosaki vai dotais apgalvojums „Virkne, kas veidota no naturāliem četrciparu ska…"
click at [458, 175] on p "Nē" at bounding box center [700, 183] width 696 height 17
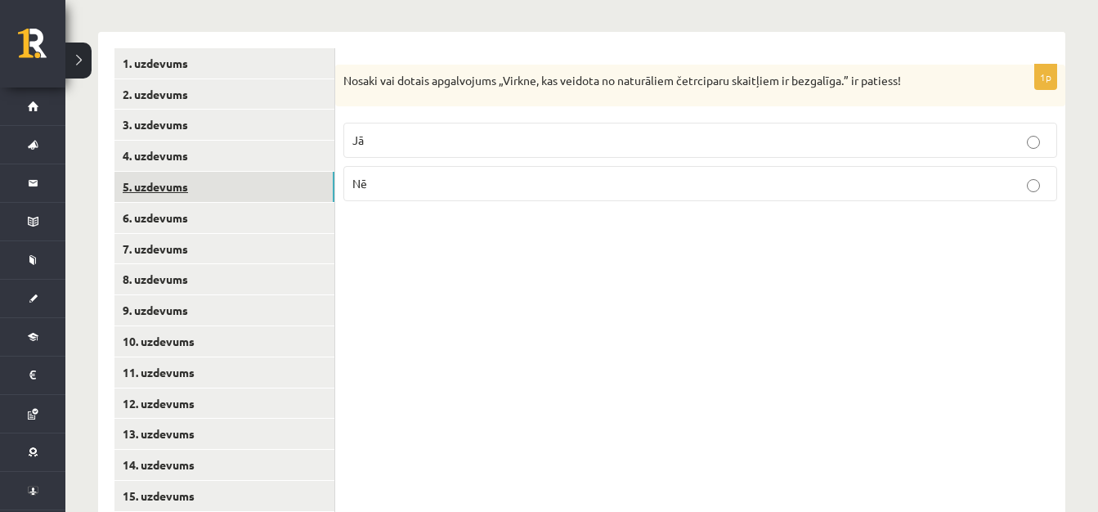
click at [311, 172] on link "5. uzdevums" at bounding box center [224, 187] width 220 height 30
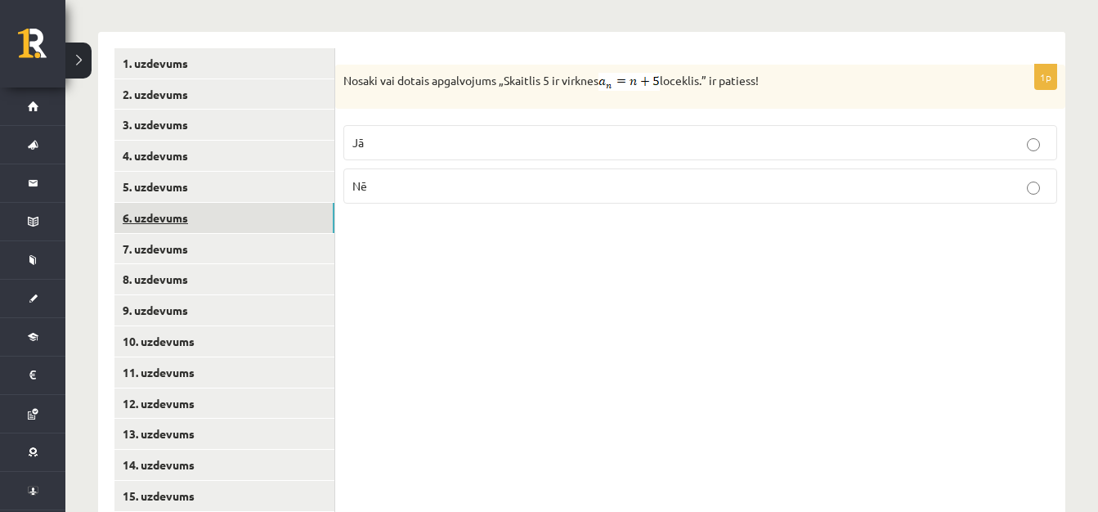
click at [262, 203] on link "6. uzdevums" at bounding box center [224, 218] width 220 height 30
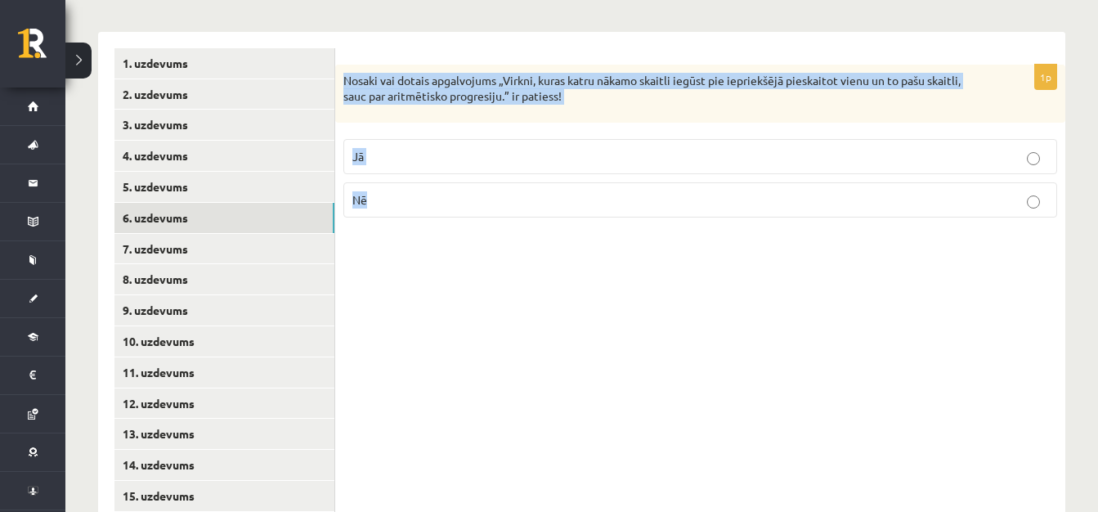
drag, startPoint x: 343, startPoint y: 42, endPoint x: 399, endPoint y: 170, distance: 140.3
click at [399, 170] on div "1p Nosaki vai dotais apgalvojums „Virkni, kuras katru nākamo skaitli iegūst pie…" at bounding box center [700, 148] width 730 height 166
copy div "Nosaki vai dotais apgalvojums „Virkni, kuras katru nākamo skaitli iegūst pie ie…"
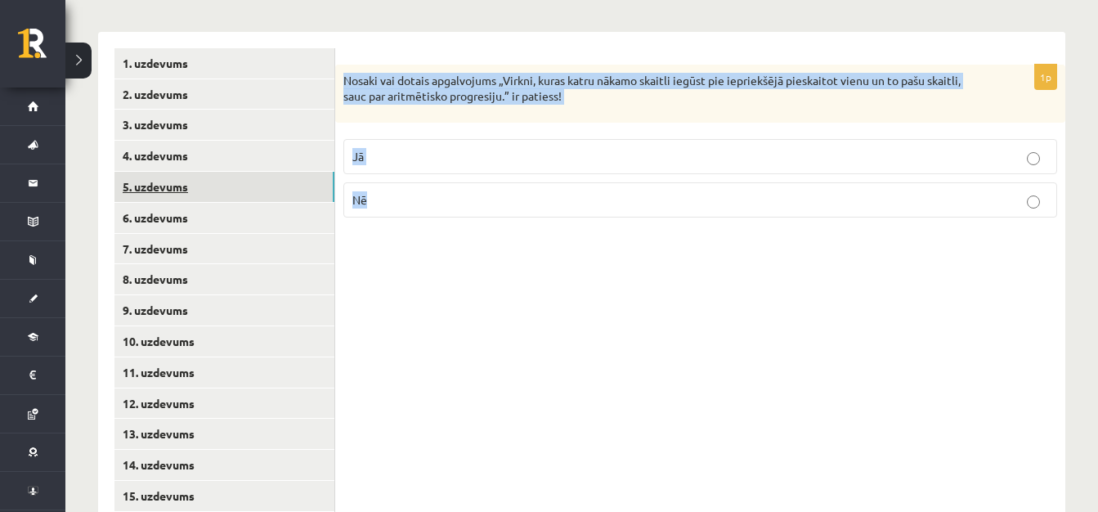
click at [267, 172] on link "5. uzdevums" at bounding box center [224, 187] width 220 height 30
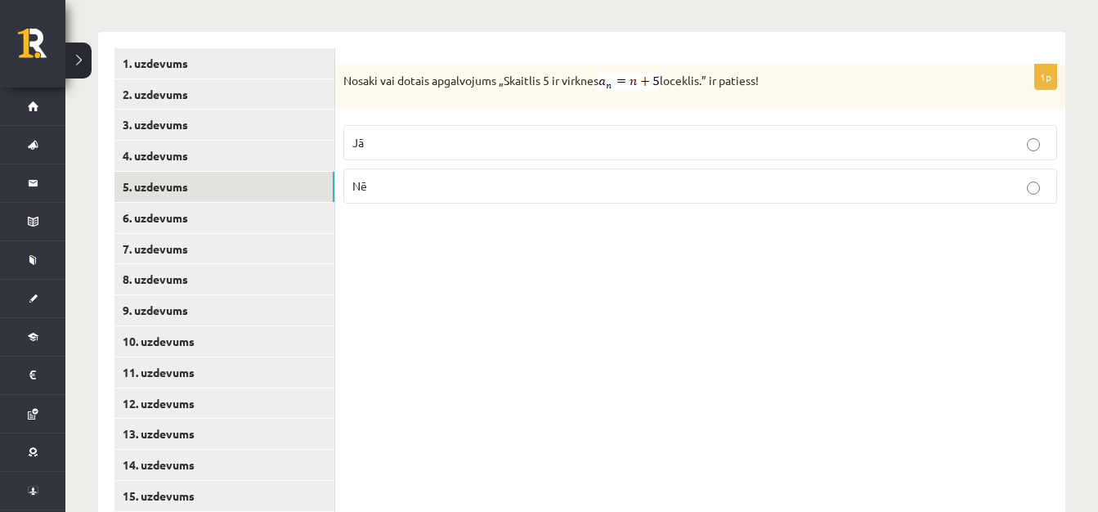
click at [580, 125] on label "Jā" at bounding box center [700, 142] width 714 height 35
click at [579, 177] on p "Nē" at bounding box center [700, 185] width 696 height 17
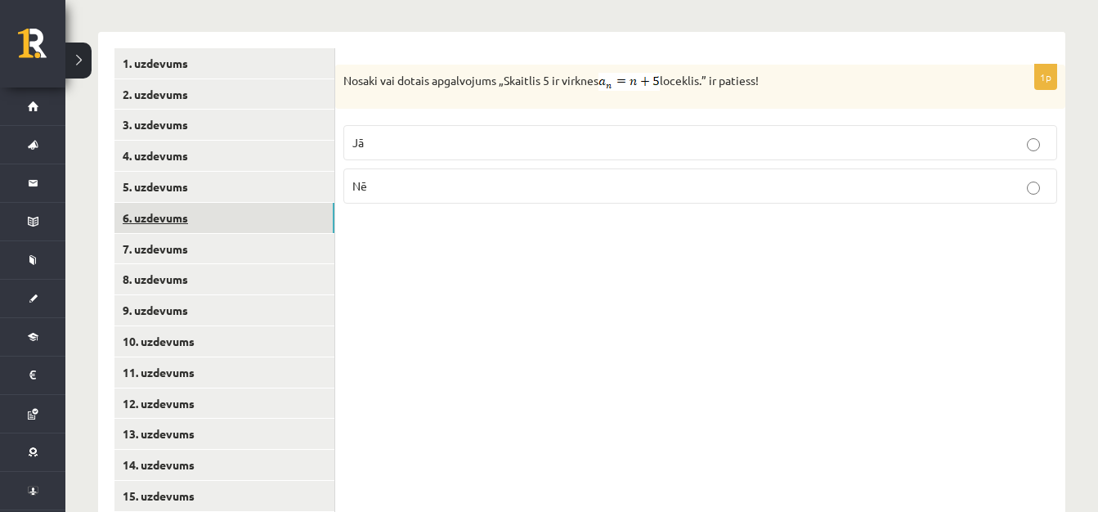
click at [302, 203] on link "6. uzdevums" at bounding box center [224, 218] width 220 height 30
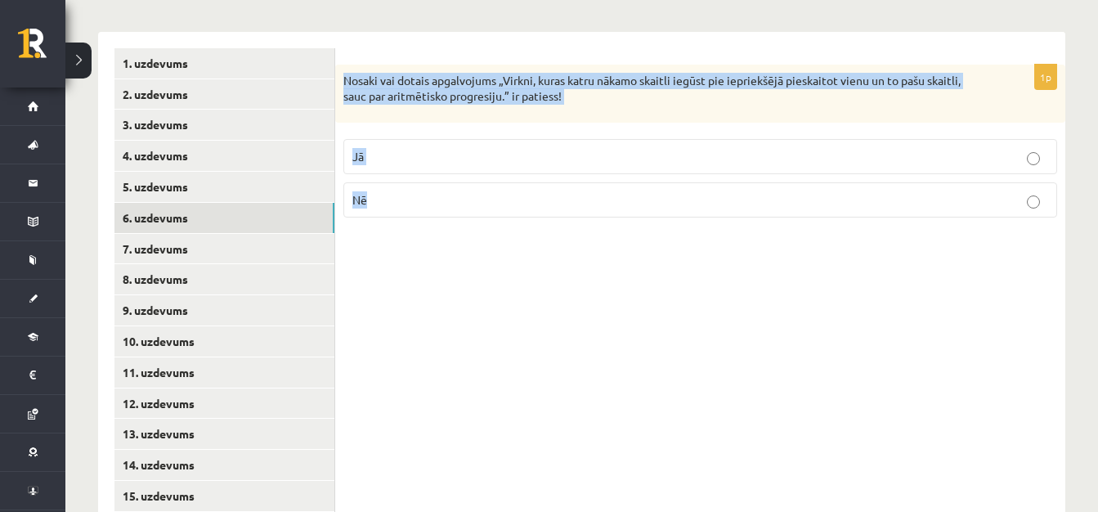
drag, startPoint x: 345, startPoint y: 43, endPoint x: 417, endPoint y: 159, distance: 135.9
click at [417, 159] on div "1p Nosaki vai dotais apgalvojums „Virkni, kuras katru nākamo skaitli iegūst pie…" at bounding box center [700, 148] width 730 height 166
copy div "Nosaki vai dotais apgalvojums „Virkni, kuras katru nākamo skaitli iegūst pie ie…"
click at [573, 148] on p "Jā" at bounding box center [700, 156] width 696 height 17
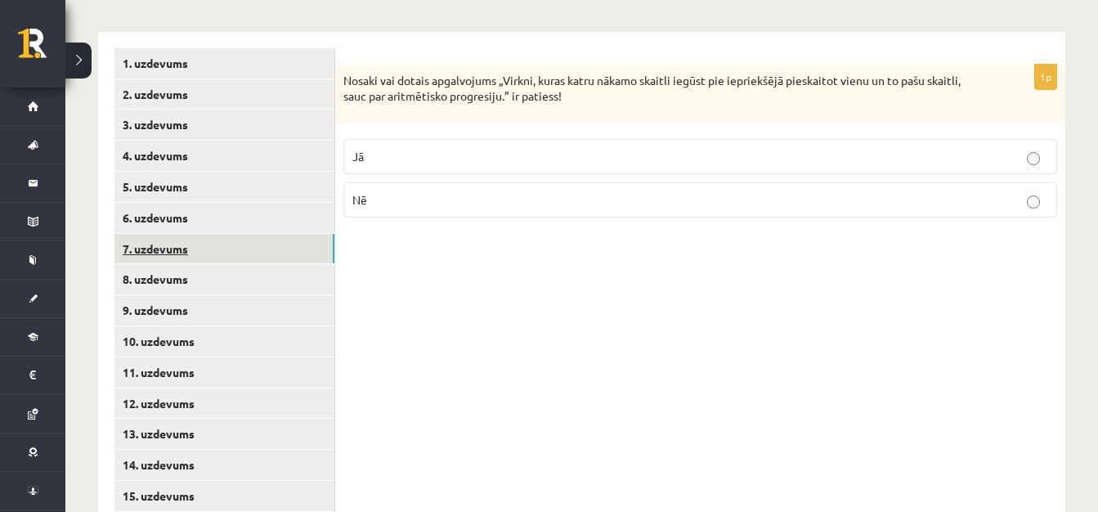
click at [229, 234] on link "7. uzdevums" at bounding box center [224, 249] width 220 height 30
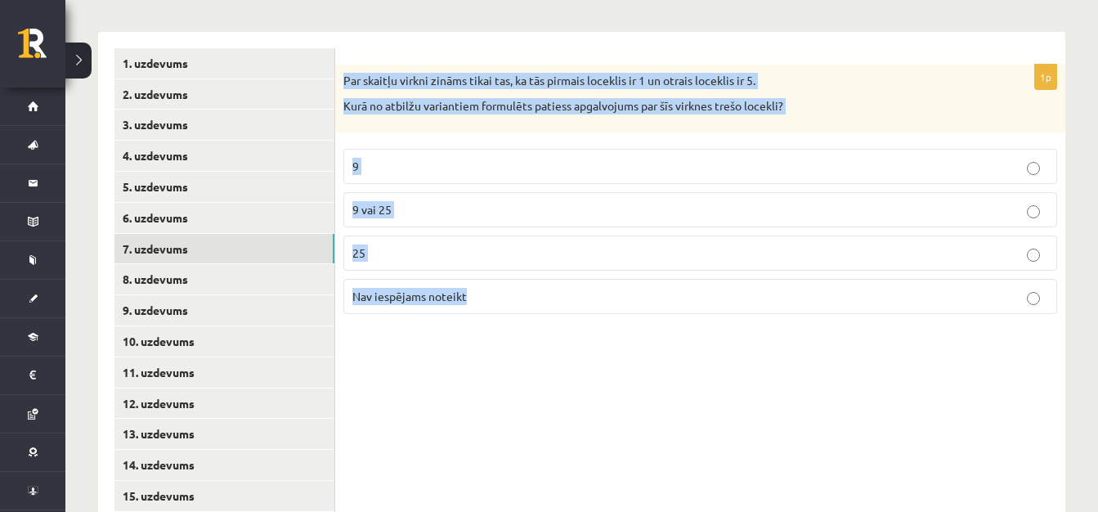
drag, startPoint x: 343, startPoint y: 38, endPoint x: 487, endPoint y: 269, distance: 272.3
click at [487, 269] on div "1p Par skaitļu virkni zināms tikai tas, ka tās pirmais loceklis ir 1 un otrais …" at bounding box center [700, 196] width 730 height 263
copy div "Par skaitļu virkni zināms tikai tas, ka tās pirmais loceklis ir 1 un otrais loc…"
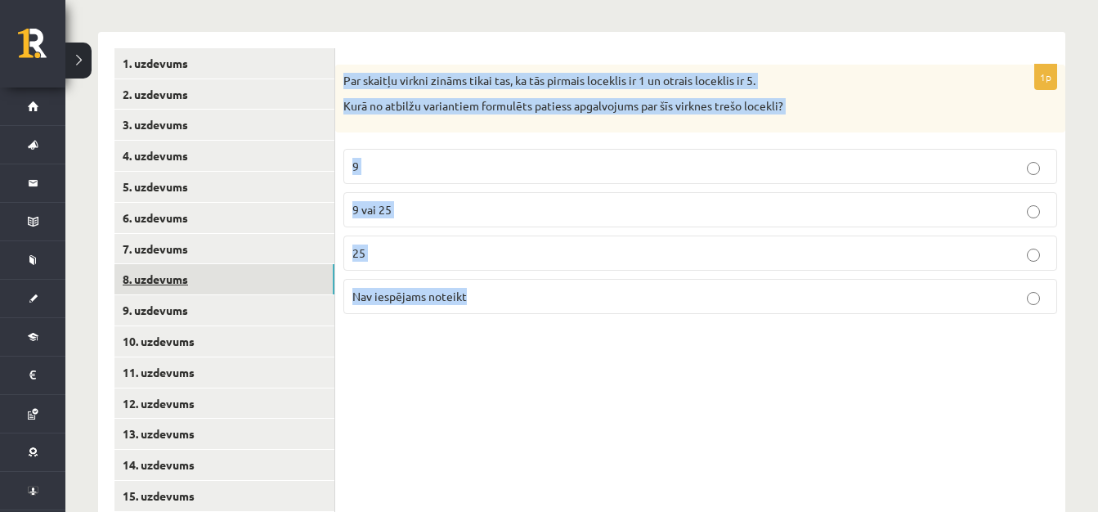
click at [198, 264] on link "8. uzdevums" at bounding box center [224, 279] width 220 height 30
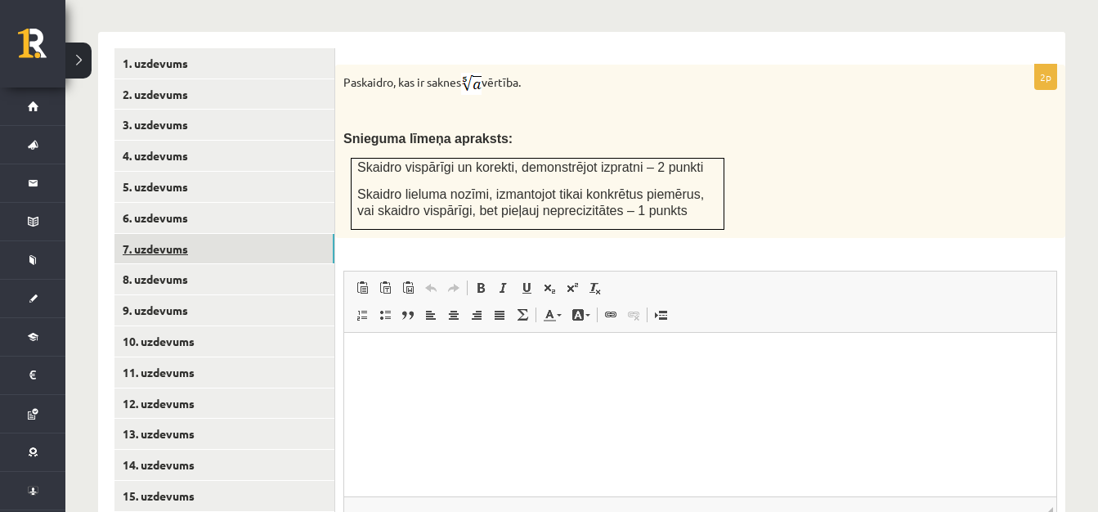
click at [209, 234] on link "7. uzdevums" at bounding box center [224, 249] width 220 height 30
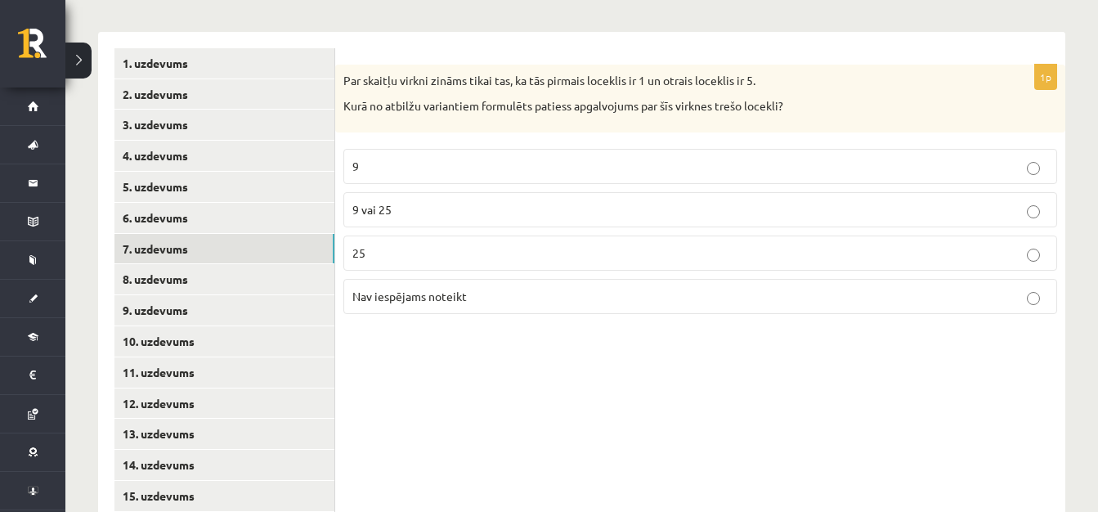
click at [468, 192] on label "9 vai 25" at bounding box center [700, 209] width 714 height 35
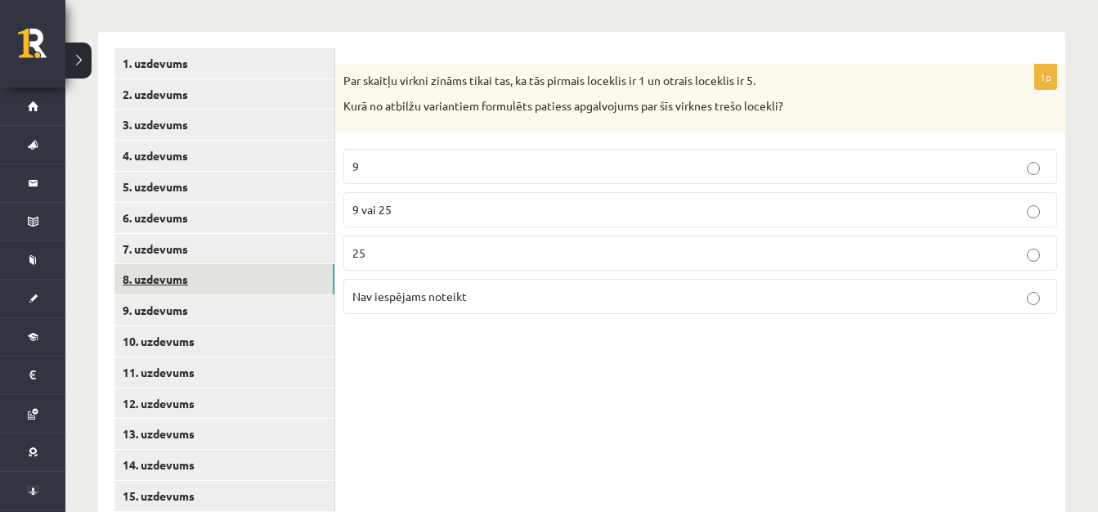
click at [291, 264] on link "8. uzdevums" at bounding box center [224, 279] width 220 height 30
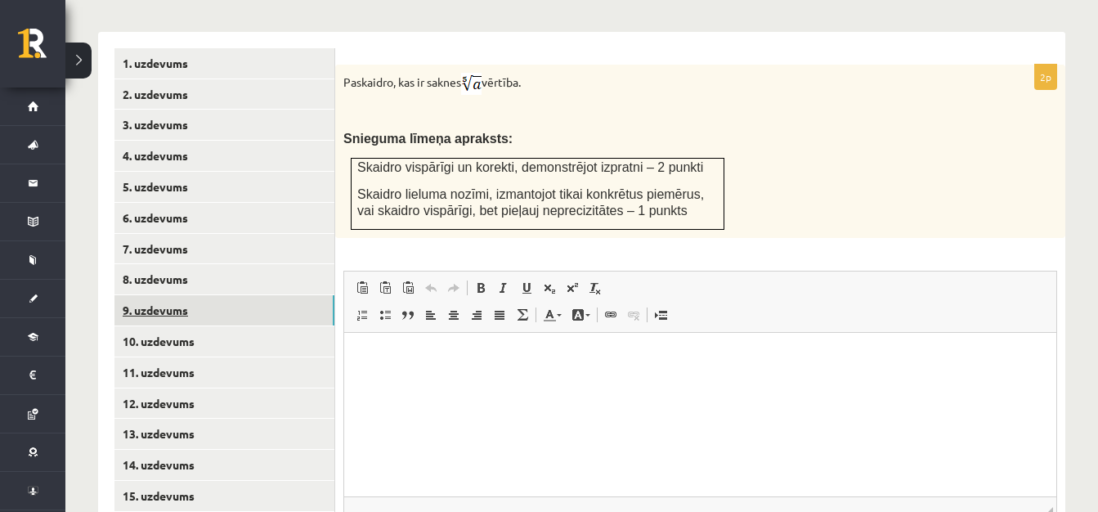
click at [249, 295] on link "9. uzdevums" at bounding box center [224, 310] width 220 height 30
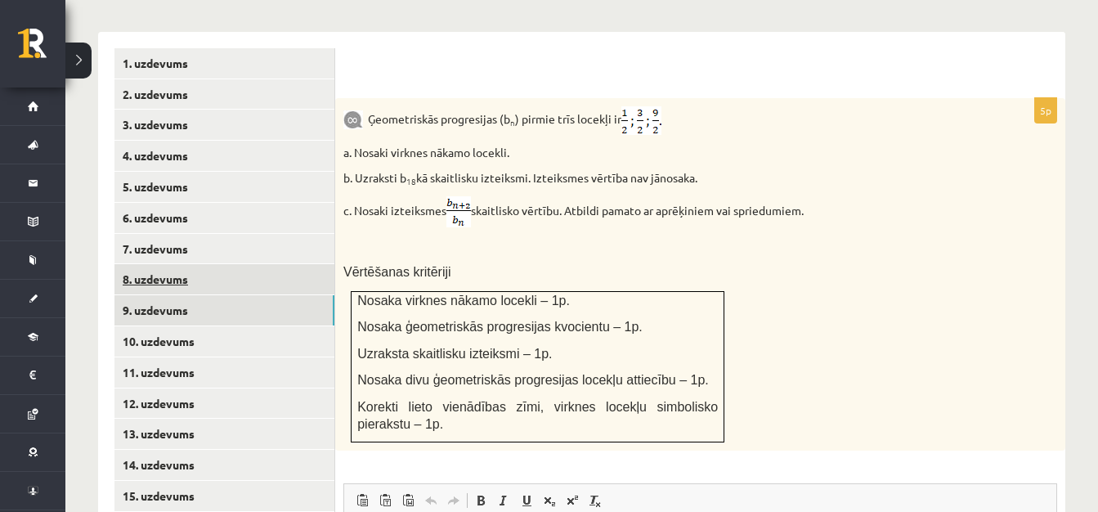
click at [183, 264] on link "8. uzdevums" at bounding box center [224, 279] width 220 height 30
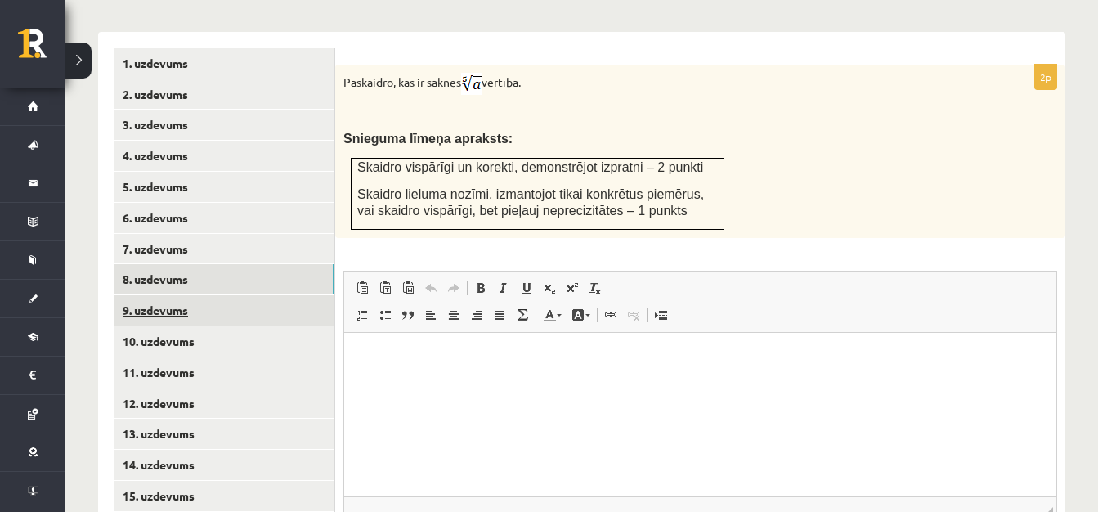
click at [190, 295] on link "9. uzdevums" at bounding box center [224, 310] width 220 height 30
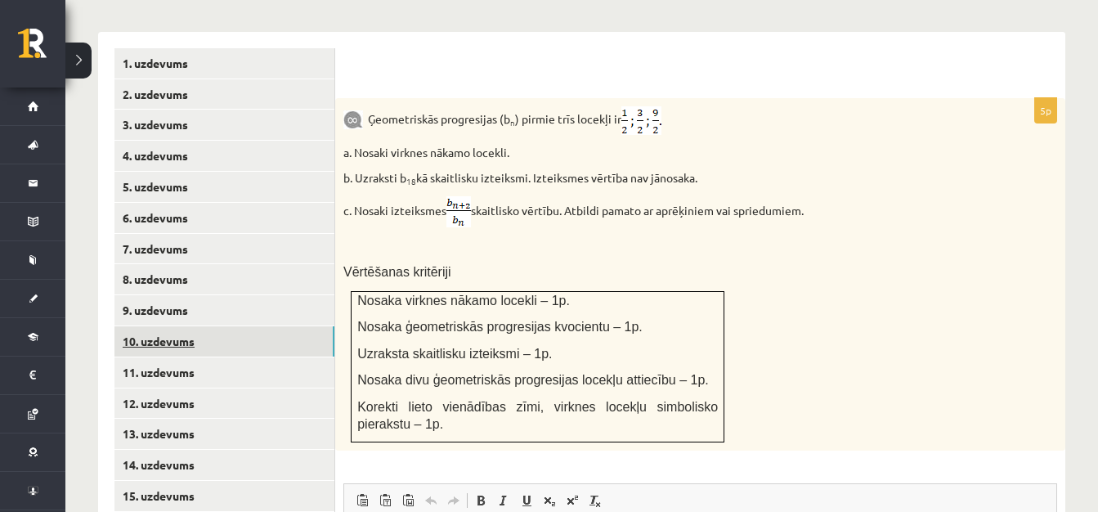
click at [267, 326] on link "10. uzdevums" at bounding box center [224, 341] width 220 height 30
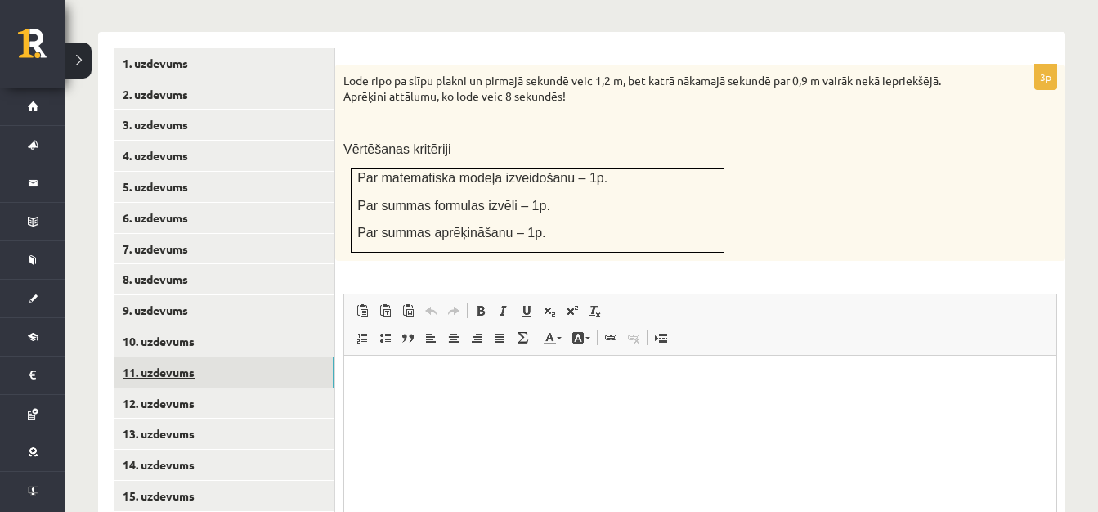
click at [231, 357] on link "11. uzdevums" at bounding box center [224, 372] width 220 height 30
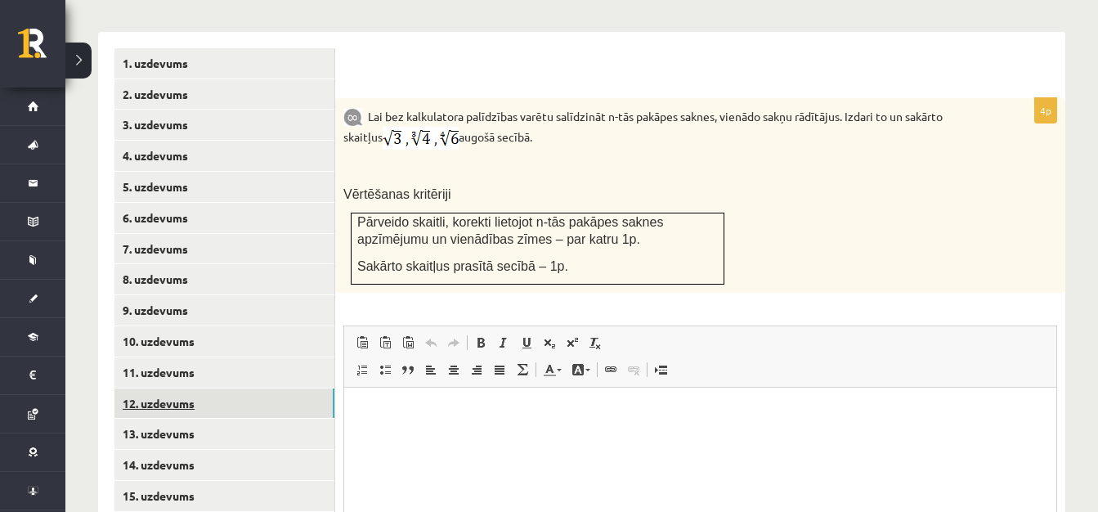
click at [231, 388] on link "12. uzdevums" at bounding box center [224, 403] width 220 height 30
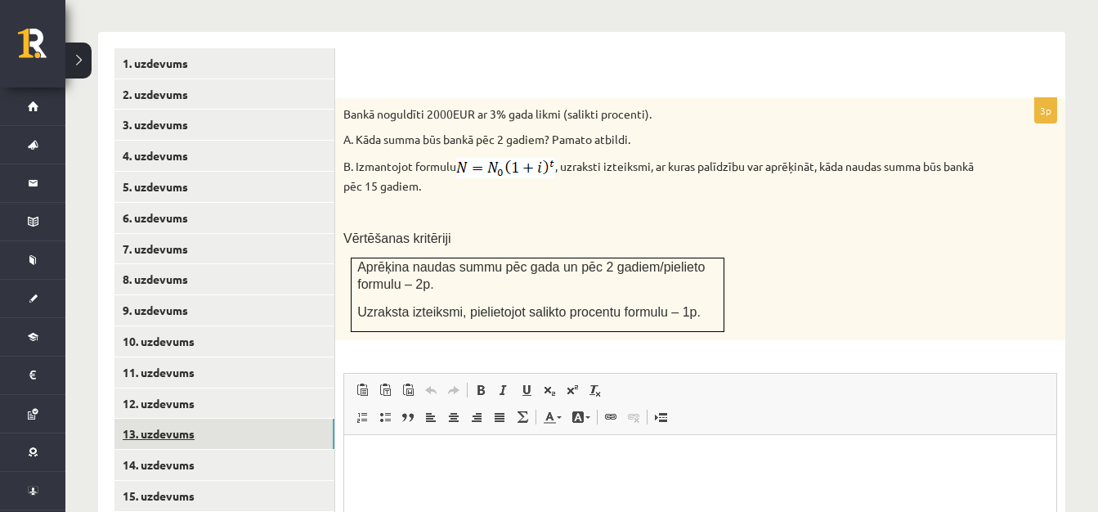
click at [226, 419] on link "13. uzdevums" at bounding box center [224, 434] width 220 height 30
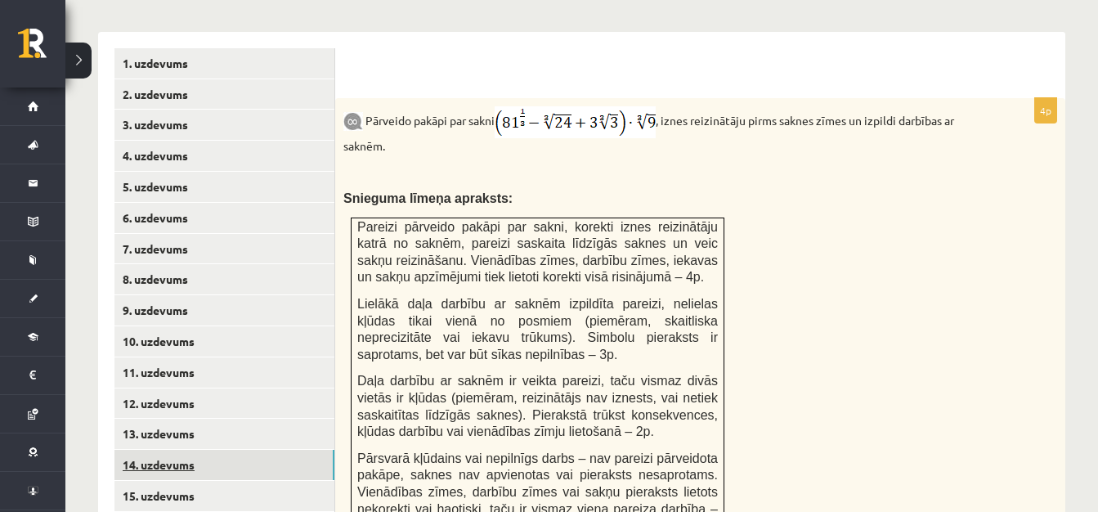
click at [224, 450] on link "14. uzdevums" at bounding box center [224, 465] width 220 height 30
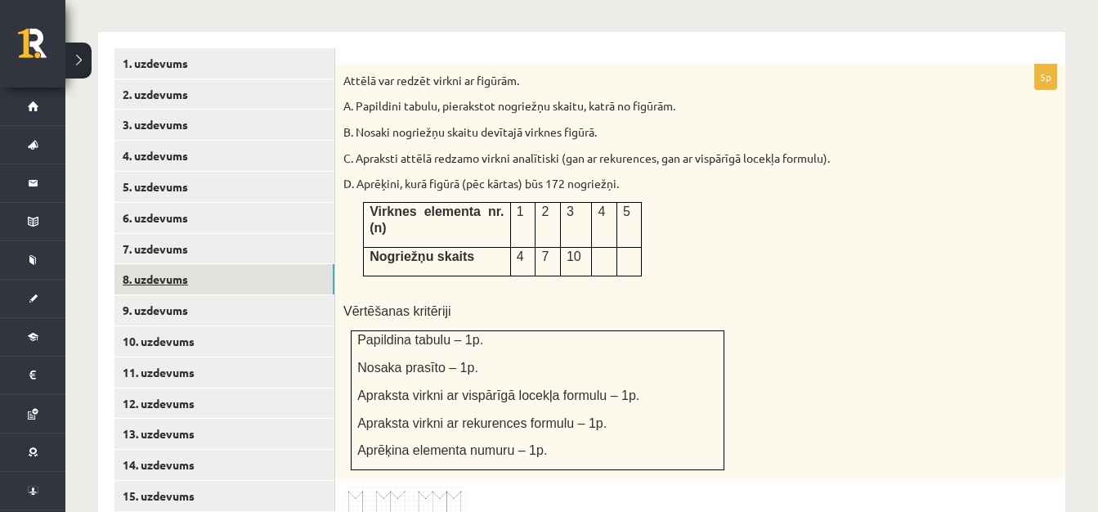
click at [185, 264] on link "8. uzdevums" at bounding box center [224, 279] width 220 height 30
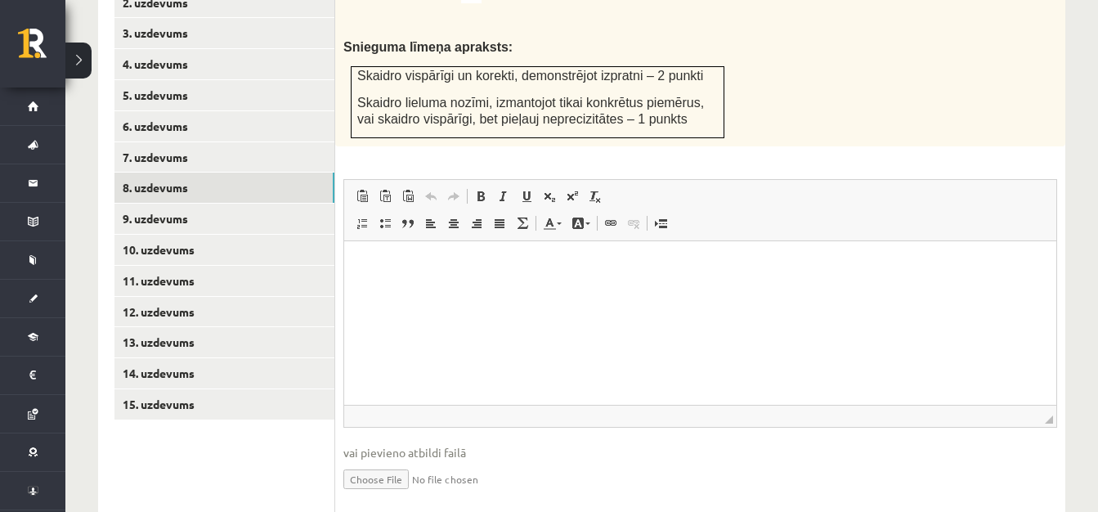
scroll to position [809, 0]
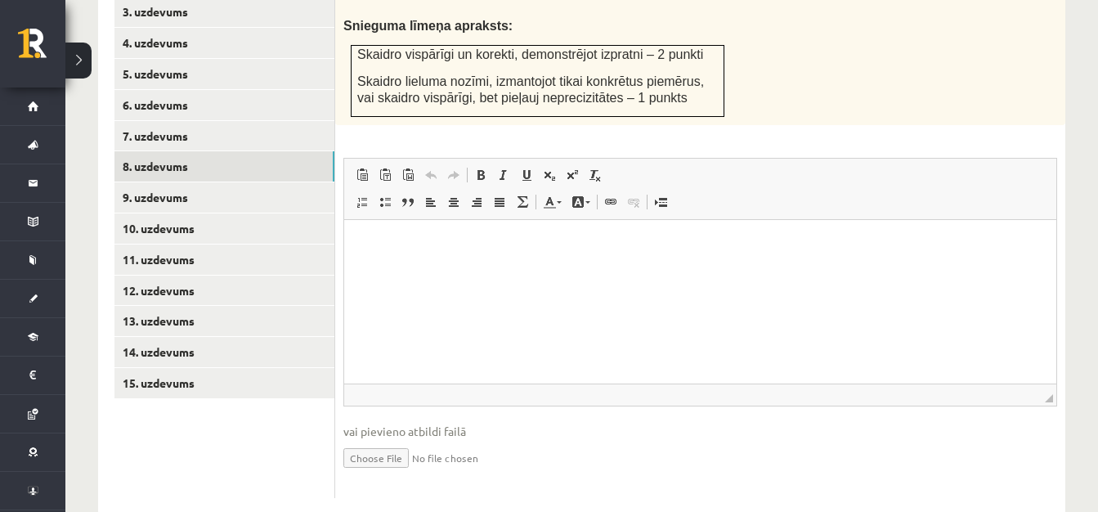
click at [379, 440] on input "file" at bounding box center [700, 457] width 714 height 34
click at [391, 440] on input "file" at bounding box center [700, 457] width 714 height 34
type input "**********"
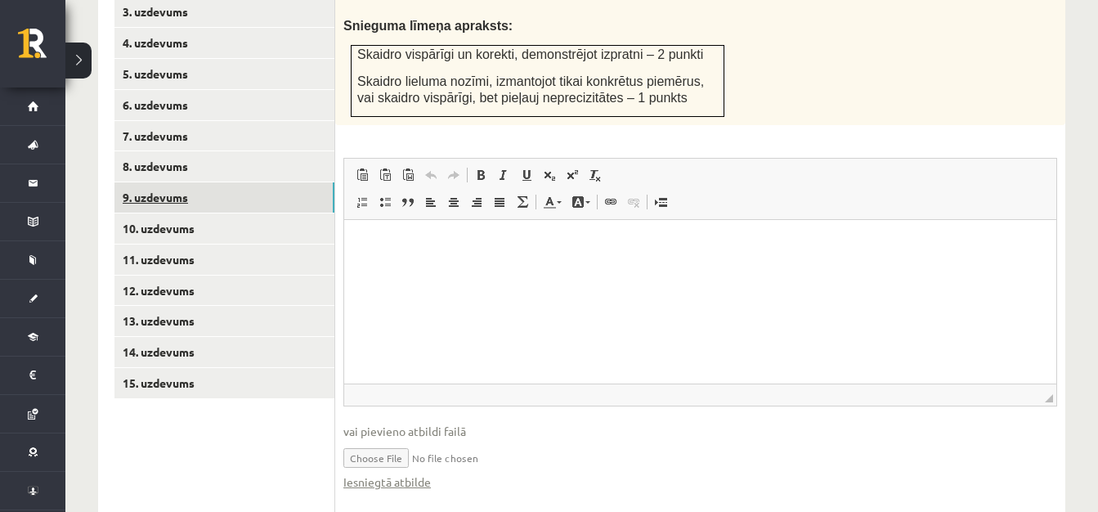
click at [236, 182] on link "9. uzdevums" at bounding box center [224, 197] width 220 height 30
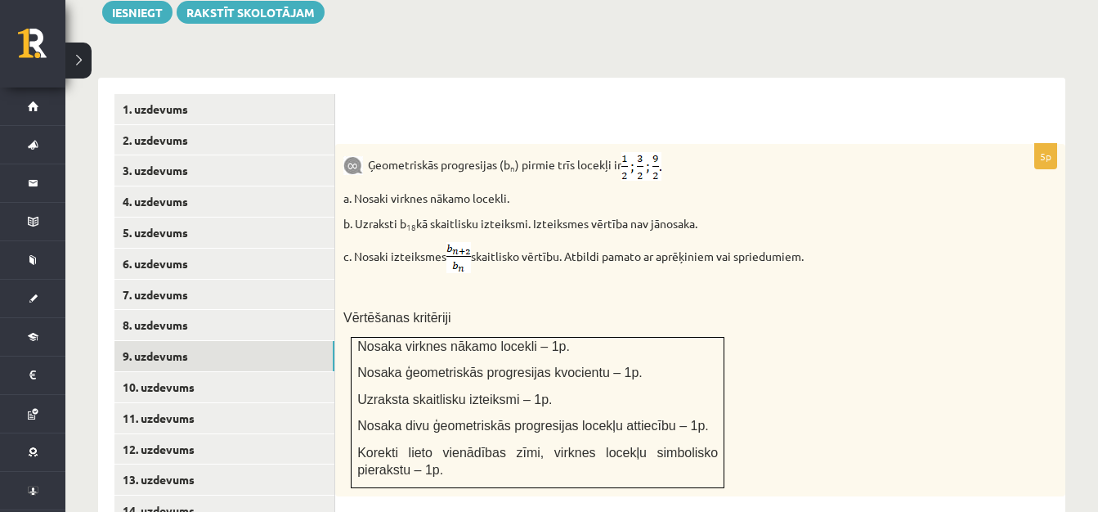
scroll to position [663, 0]
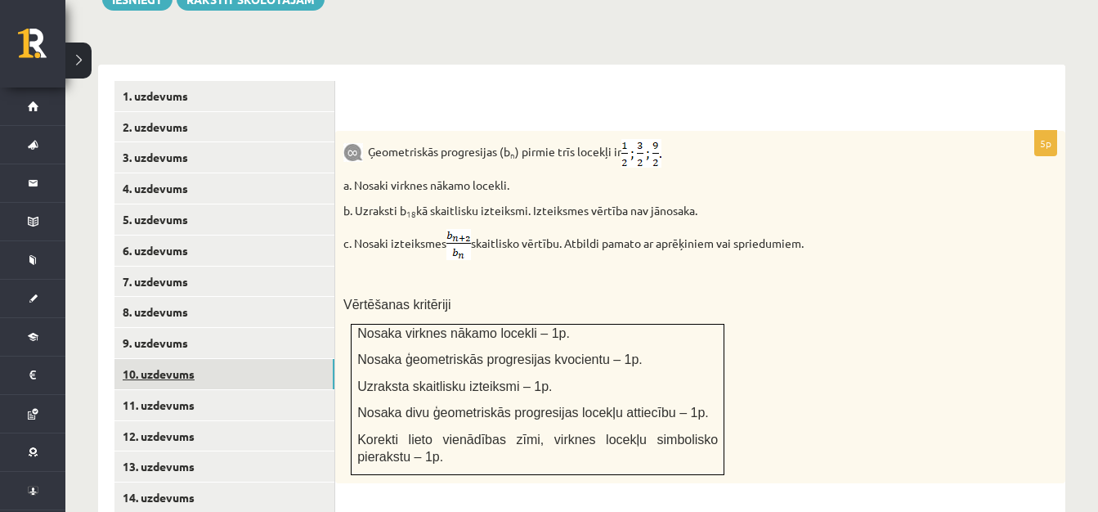
click at [197, 359] on link "10. uzdevums" at bounding box center [224, 374] width 220 height 30
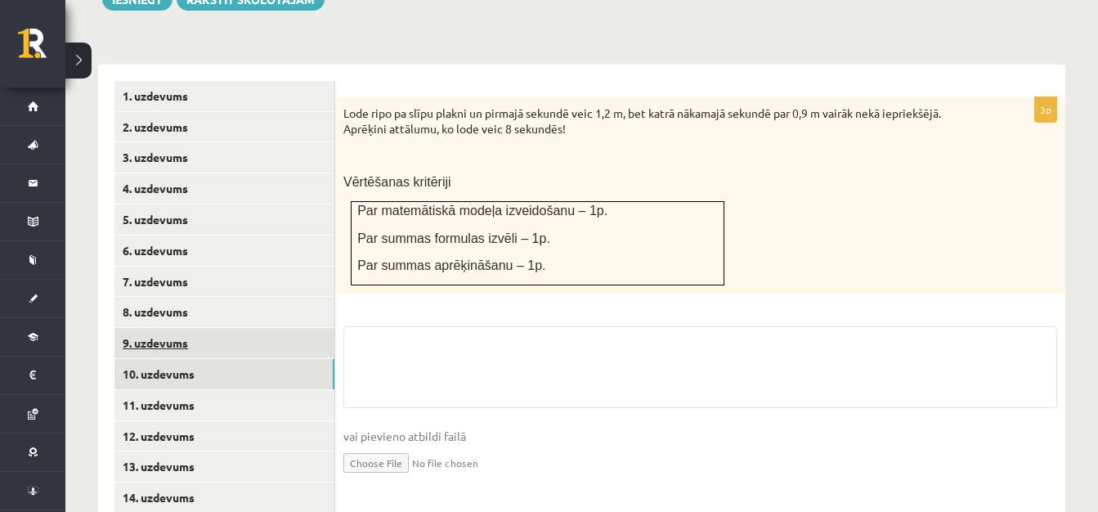
click at [194, 328] on link "9. uzdevums" at bounding box center [224, 343] width 220 height 30
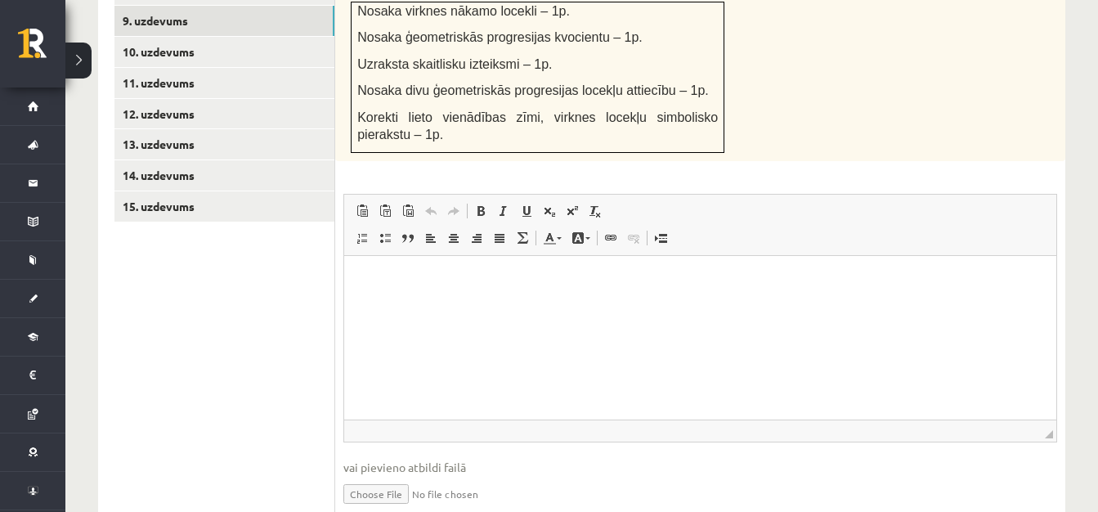
scroll to position [1021, 0]
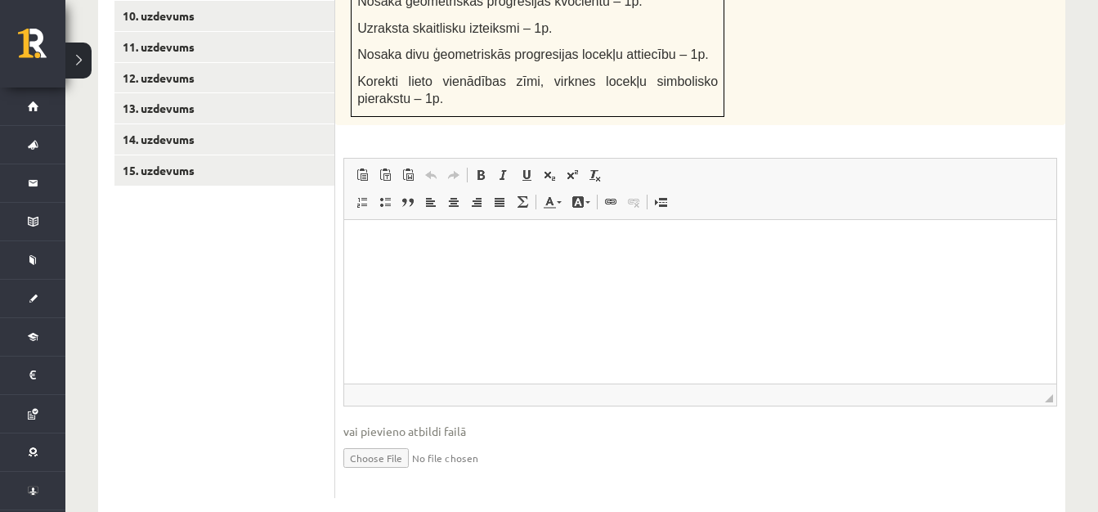
click at [385, 440] on input "file" at bounding box center [700, 457] width 714 height 34
type input "**********"
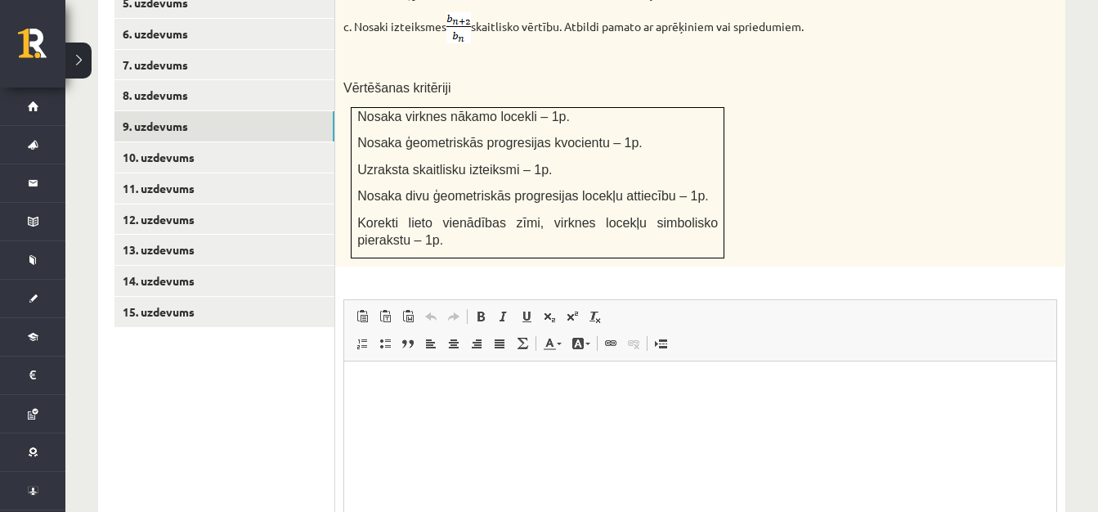
scroll to position [842, 0]
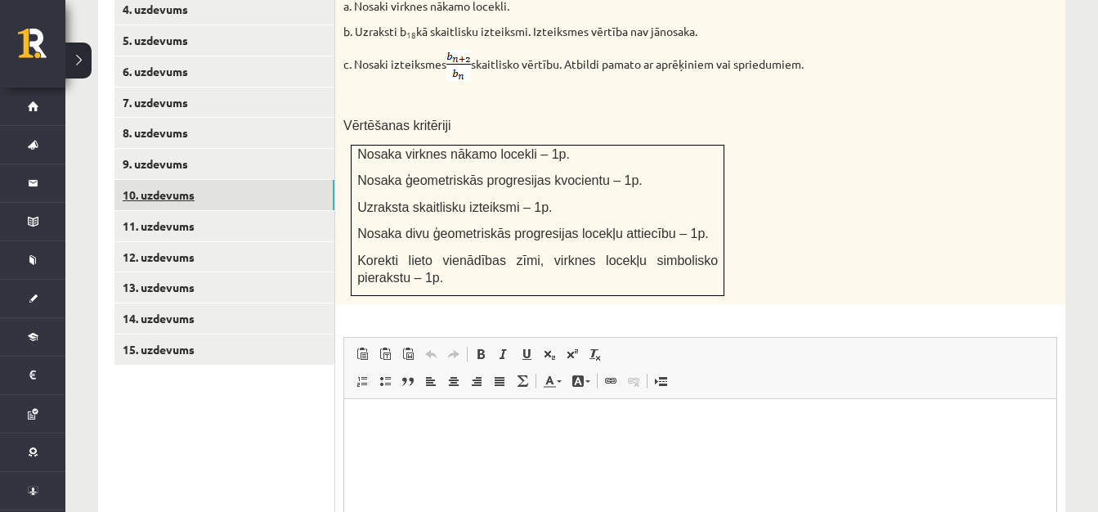
click at [204, 180] on link "10. uzdevums" at bounding box center [224, 195] width 220 height 30
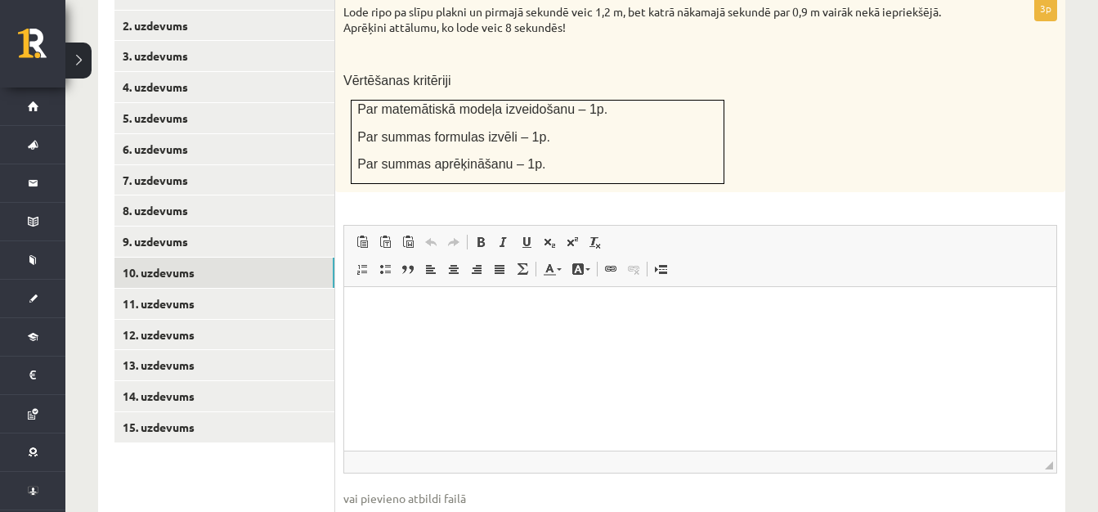
scroll to position [832, 0]
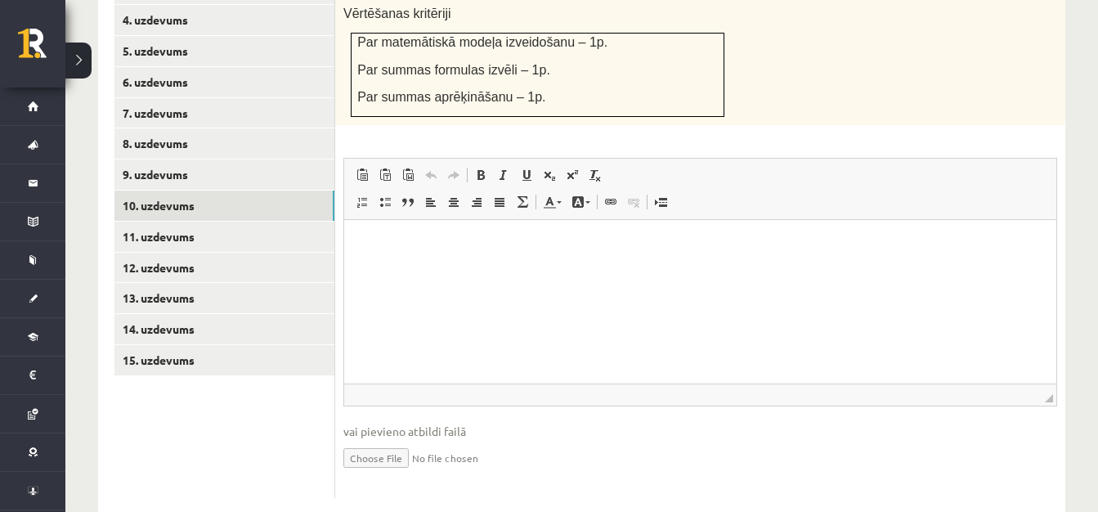
click at [393, 440] on input "file" at bounding box center [700, 457] width 714 height 34
type input "**********"
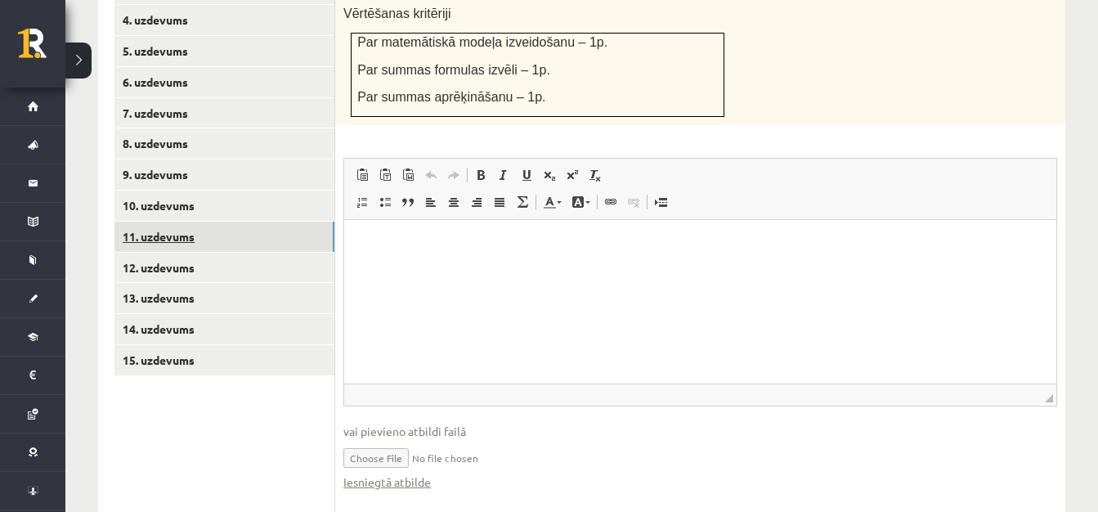
click at [262, 222] on link "11. uzdevums" at bounding box center [224, 237] width 220 height 30
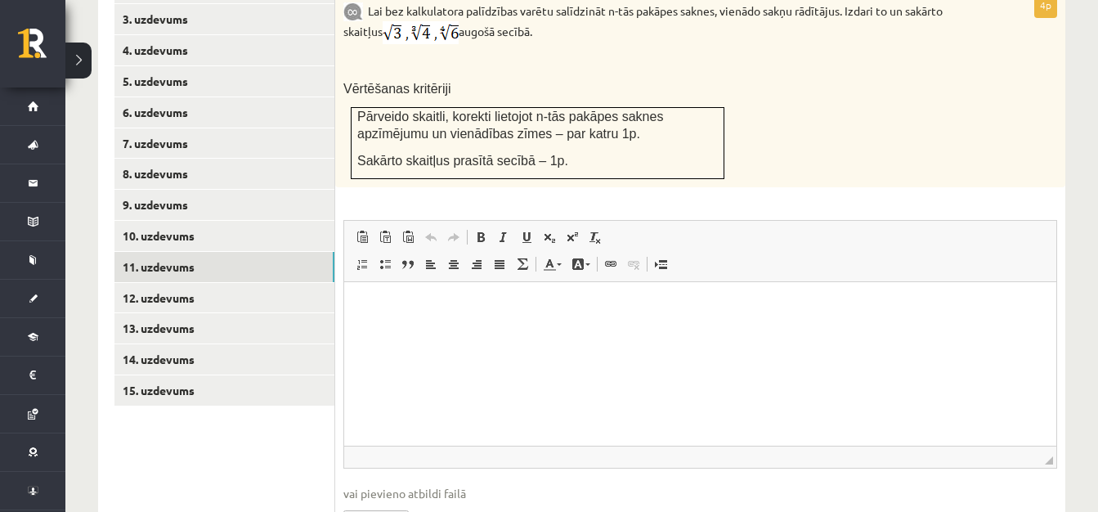
scroll to position [864, 0]
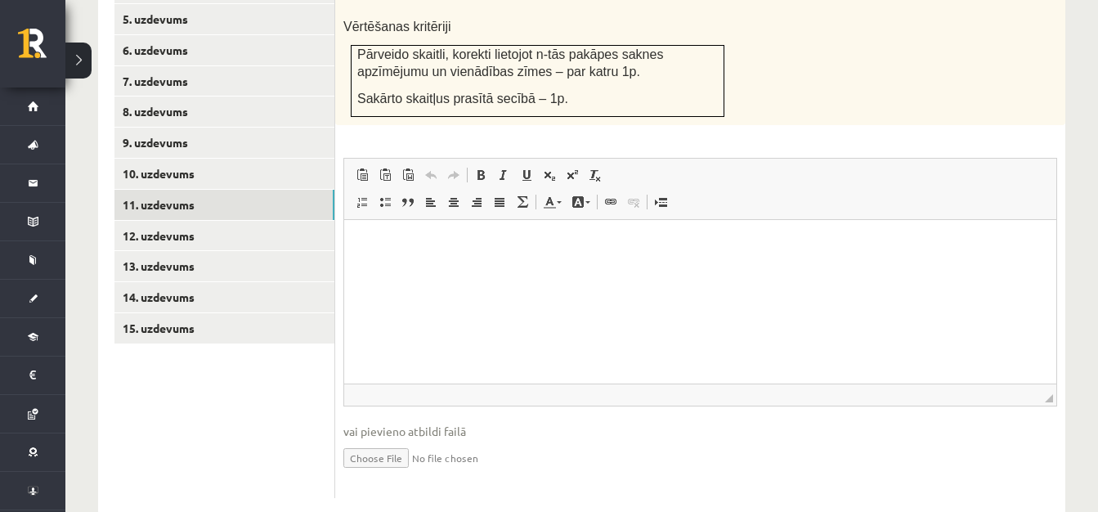
click at [411, 440] on input "file" at bounding box center [700, 457] width 714 height 34
type input "**********"
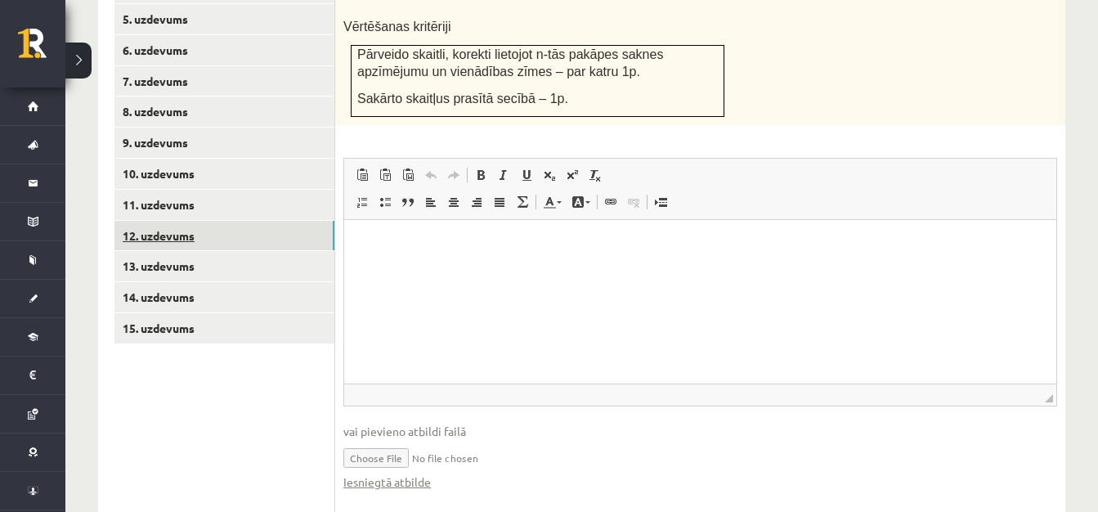
click at [204, 221] on link "12. uzdevums" at bounding box center [224, 236] width 220 height 30
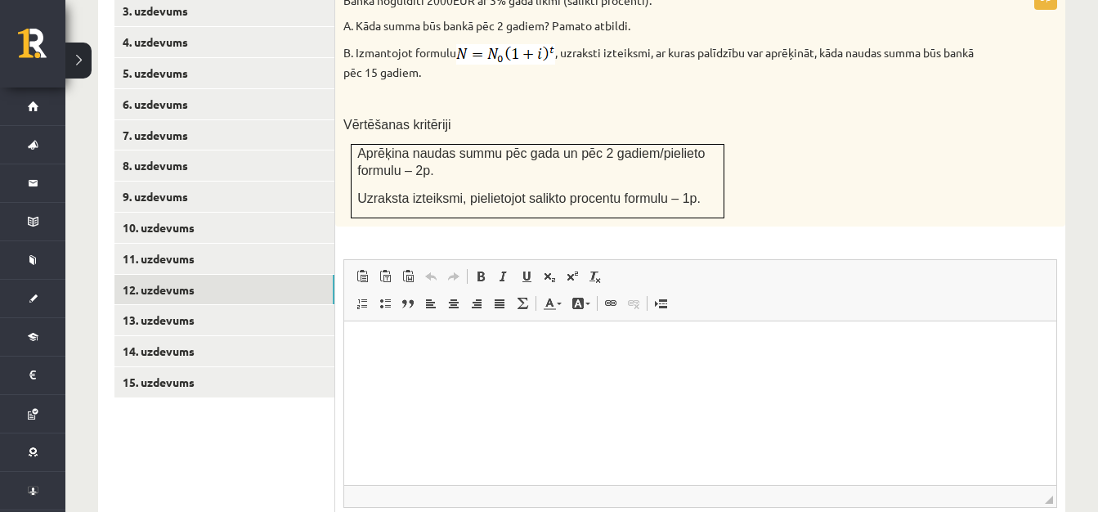
scroll to position [911, 0]
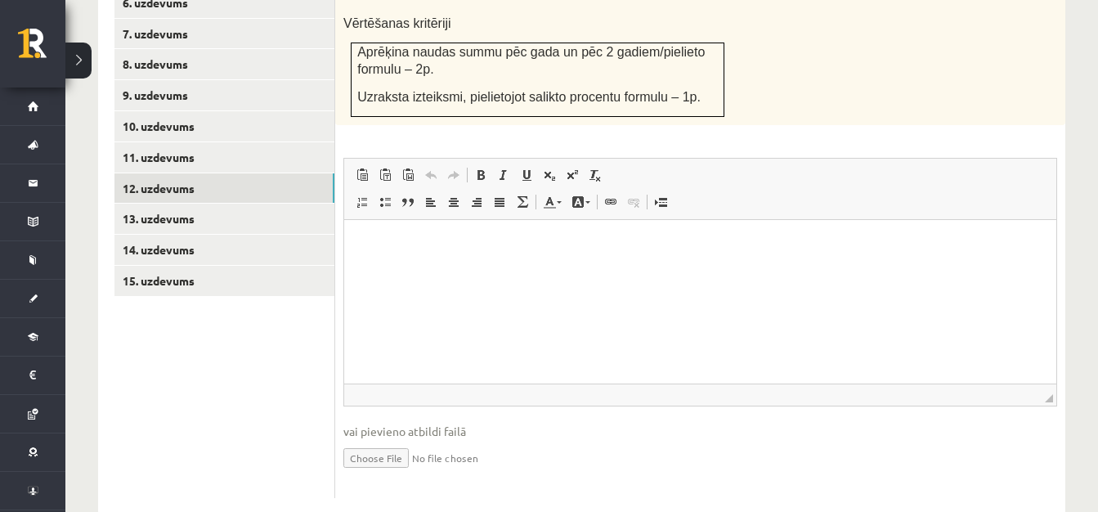
click at [383, 440] on input "file" at bounding box center [700, 457] width 714 height 34
type input "**********"
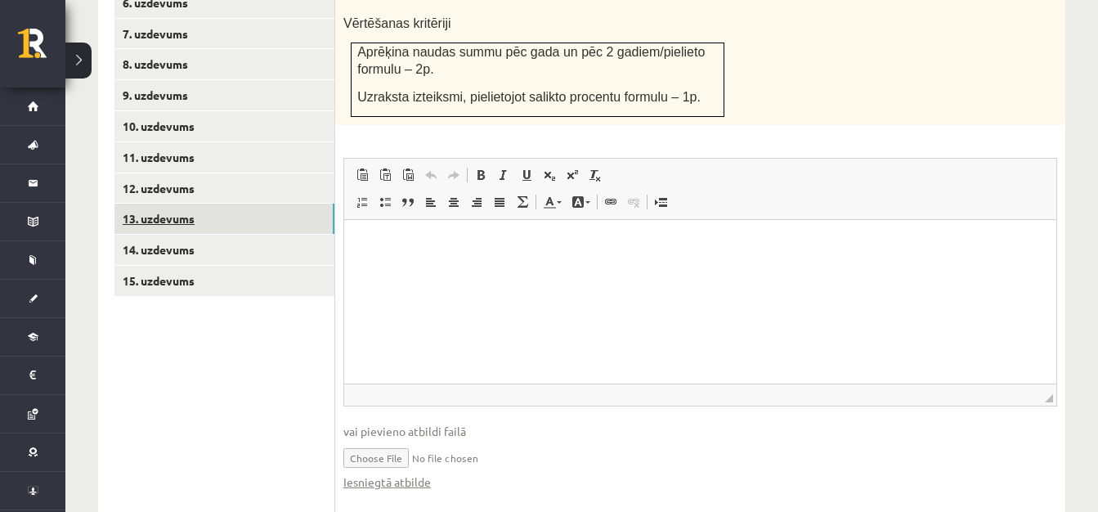
click at [185, 204] on link "13. uzdevums" at bounding box center [224, 219] width 220 height 30
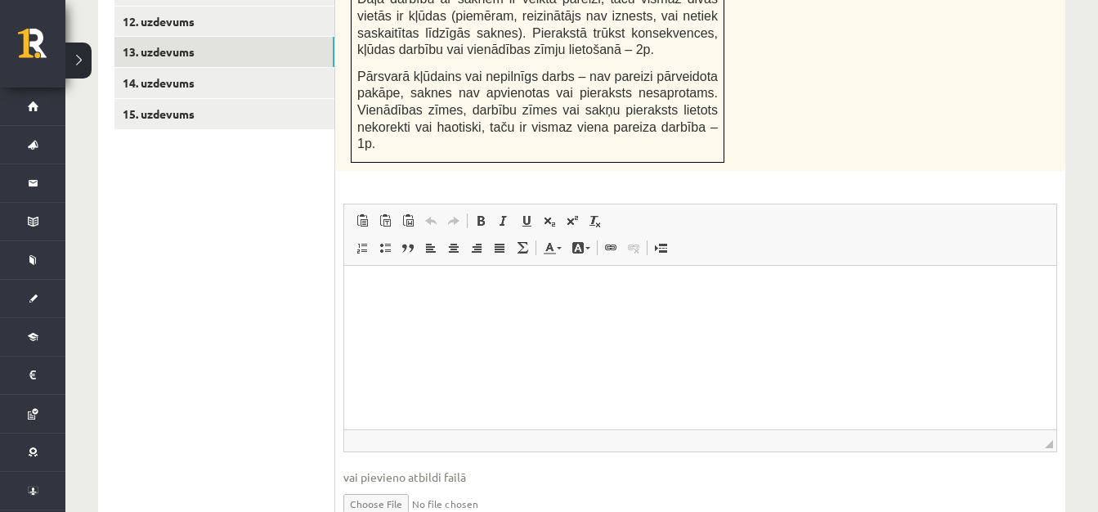
scroll to position [1107, 0]
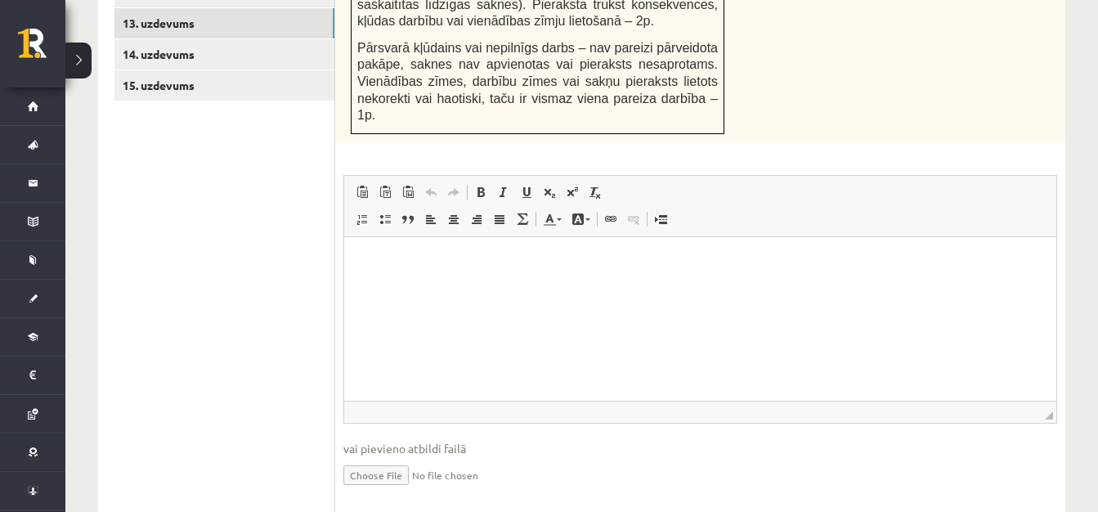
click at [388, 457] on input "file" at bounding box center [700, 474] width 714 height 34
type input "**********"
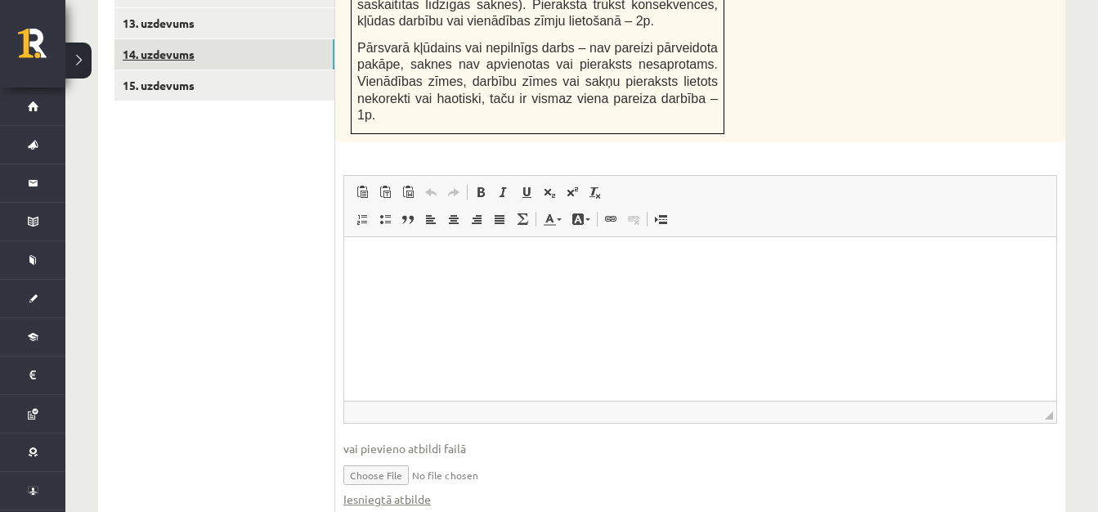
click at [263, 39] on link "14. uzdevums" at bounding box center [224, 54] width 220 height 30
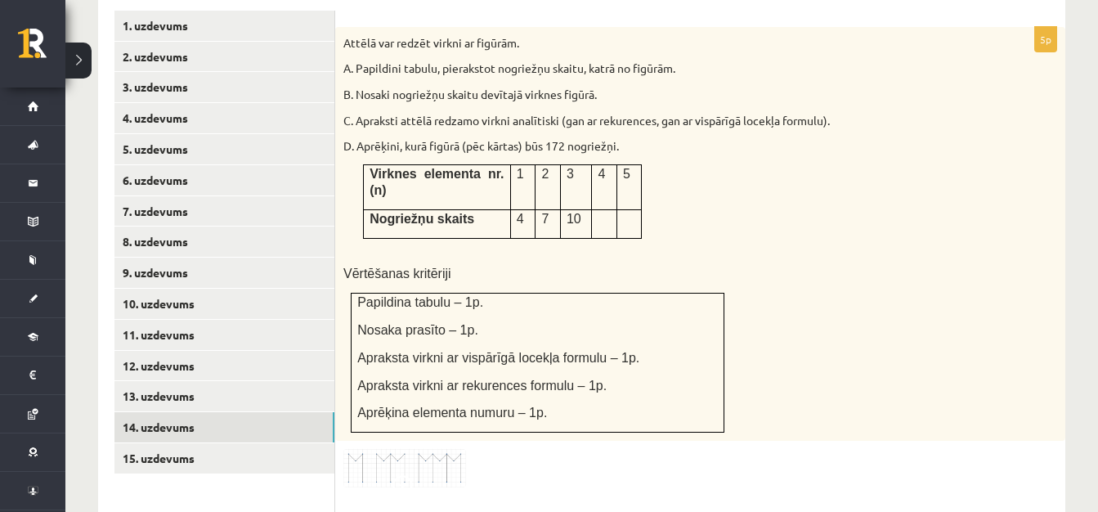
scroll to position [722, 0]
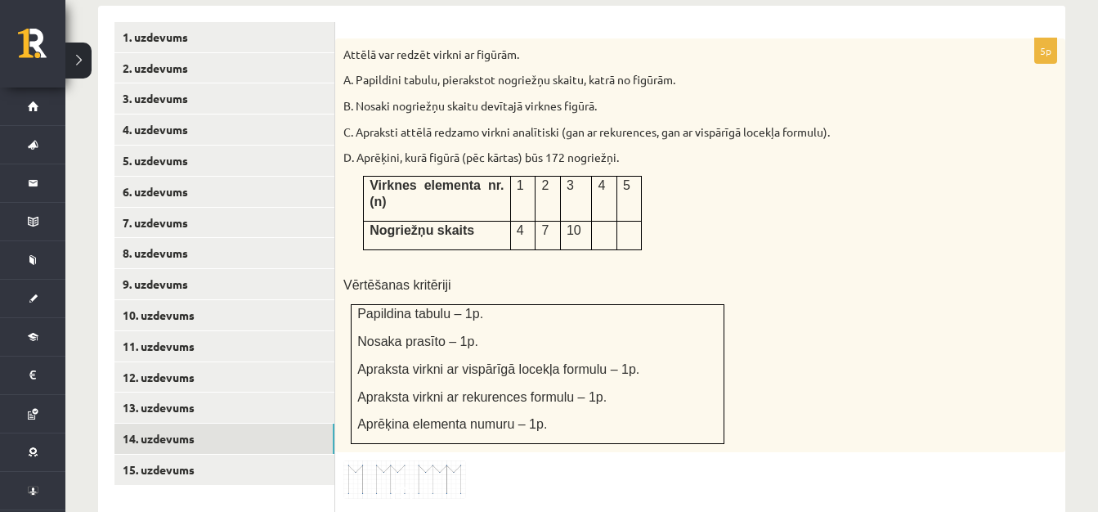
drag, startPoint x: 1097, startPoint y: 306, endPoint x: 1101, endPoint y: 281, distance: 25.7
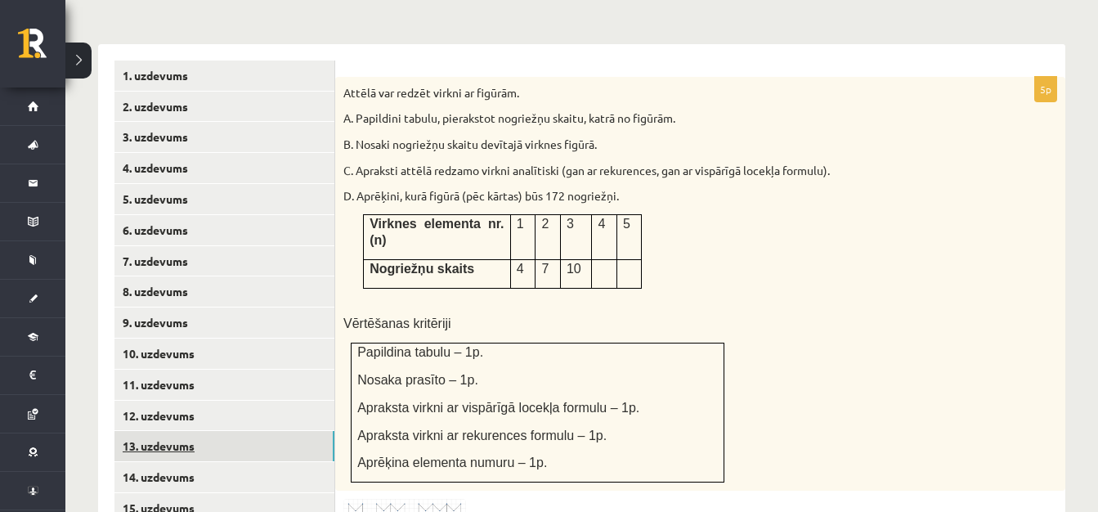
click at [177, 431] on link "13. uzdevums" at bounding box center [224, 446] width 220 height 30
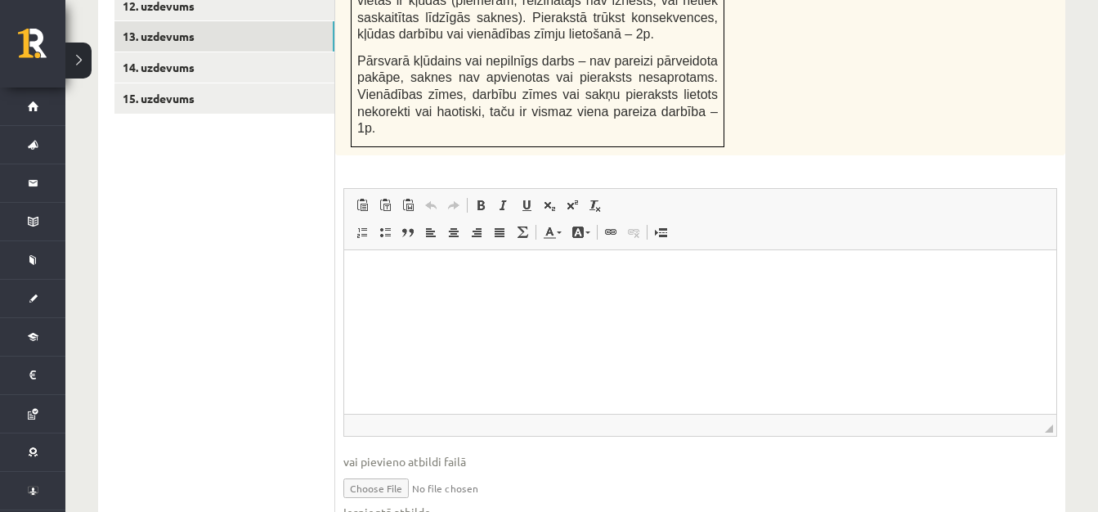
scroll to position [1124, 0]
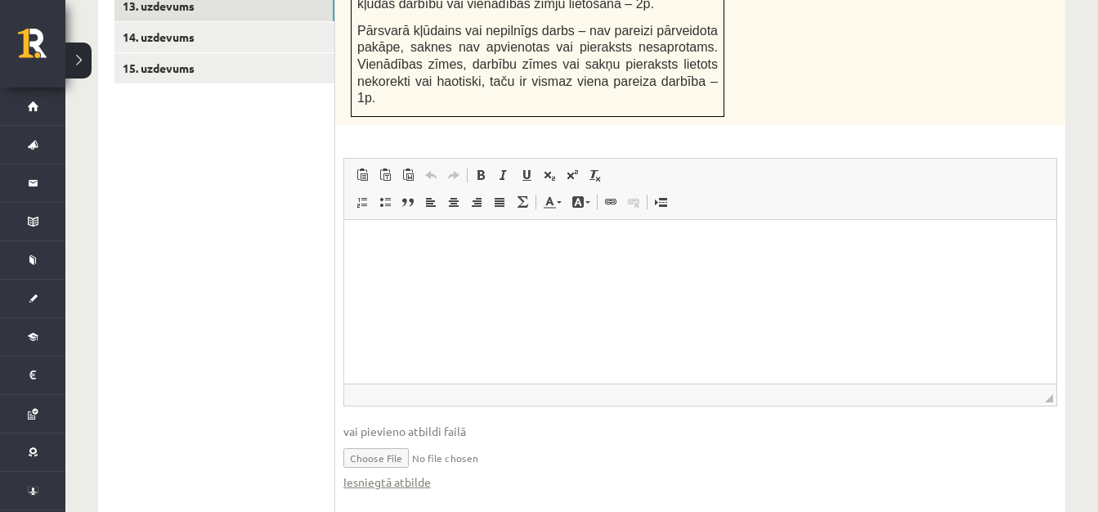
click at [398, 440] on input "file" at bounding box center [700, 457] width 714 height 34
type input "**********"
click at [418, 474] on link "Iesniegtā atbilde" at bounding box center [387, 482] width 88 height 17
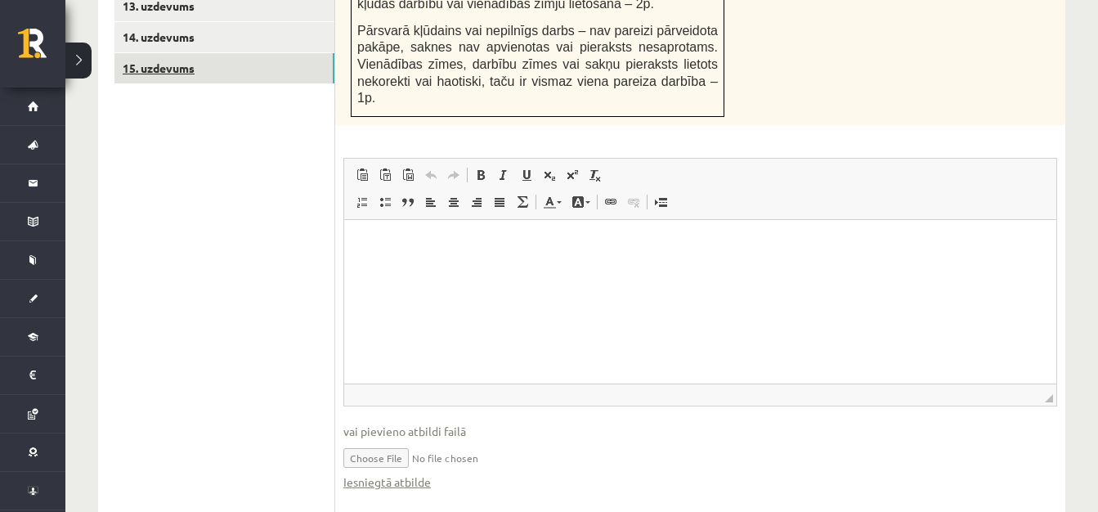
click at [170, 53] on link "15. uzdevums" at bounding box center [224, 68] width 220 height 30
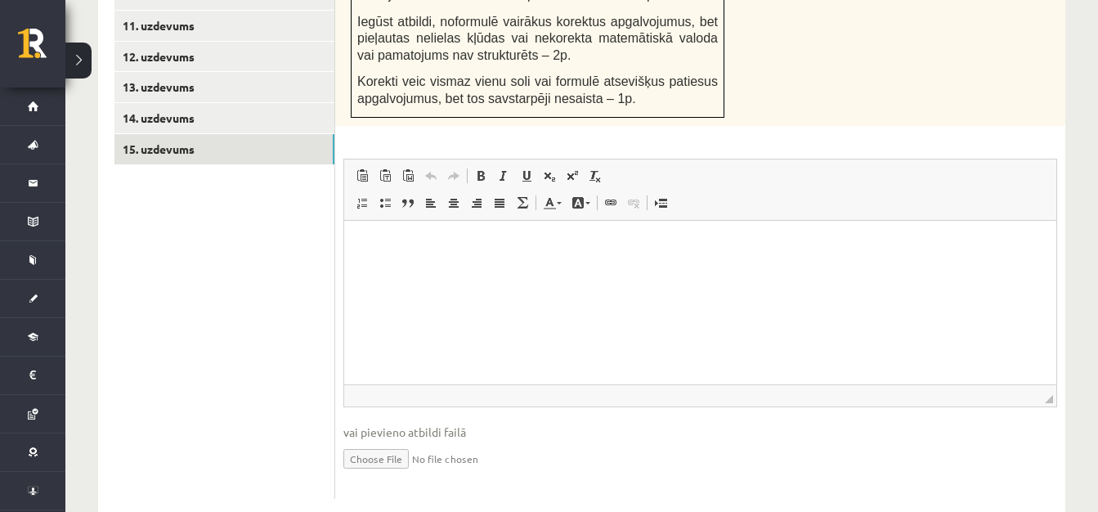
scroll to position [0, 0]
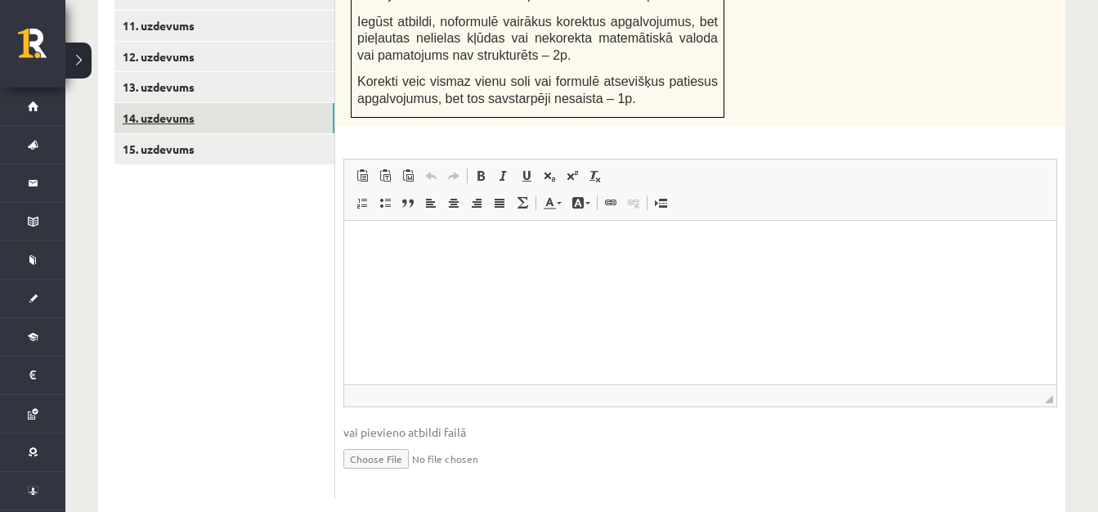
click at [173, 103] on link "14. uzdevums" at bounding box center [224, 118] width 220 height 30
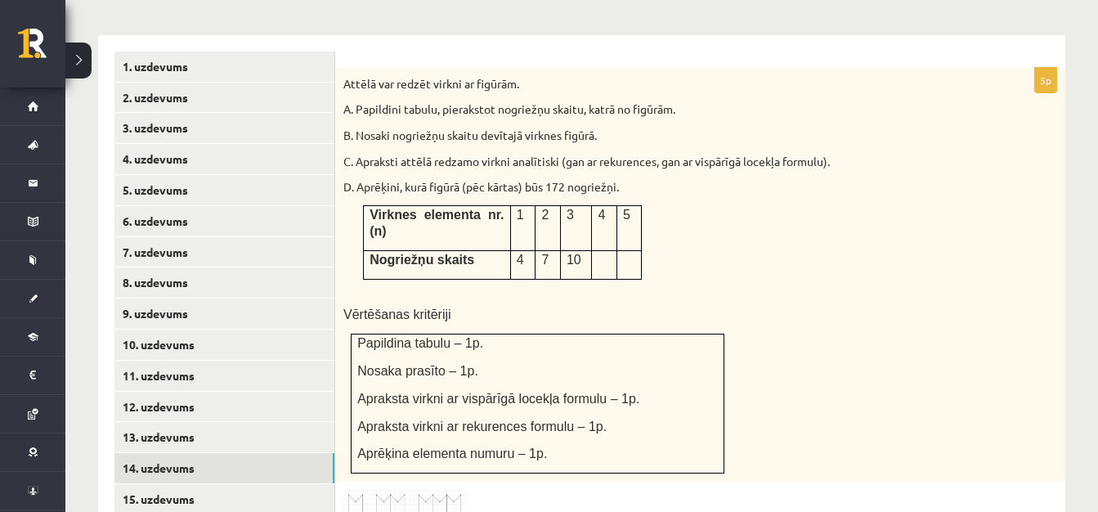
scroll to position [683, 0]
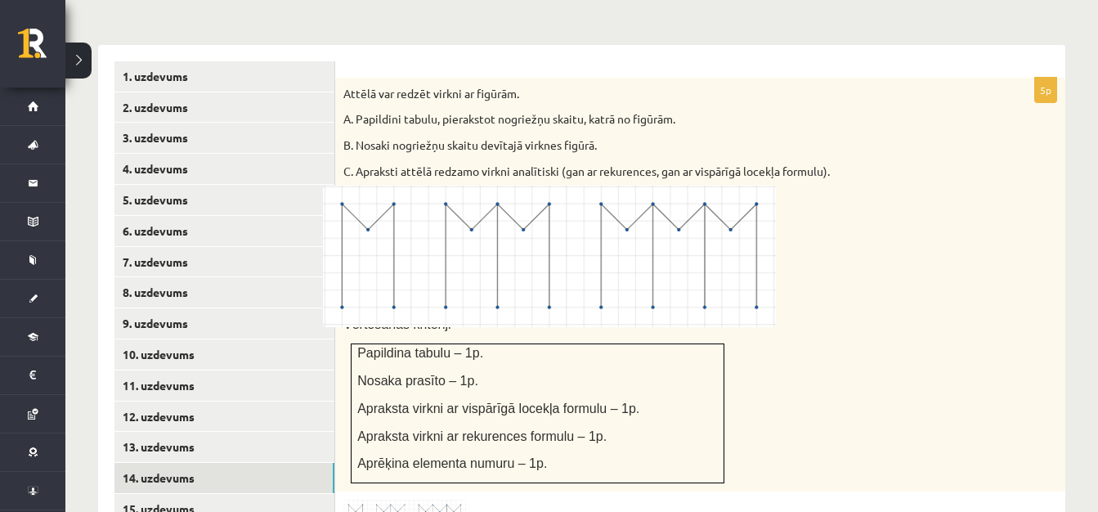
click at [858, 303] on div at bounding box center [549, 256] width 1098 height 512
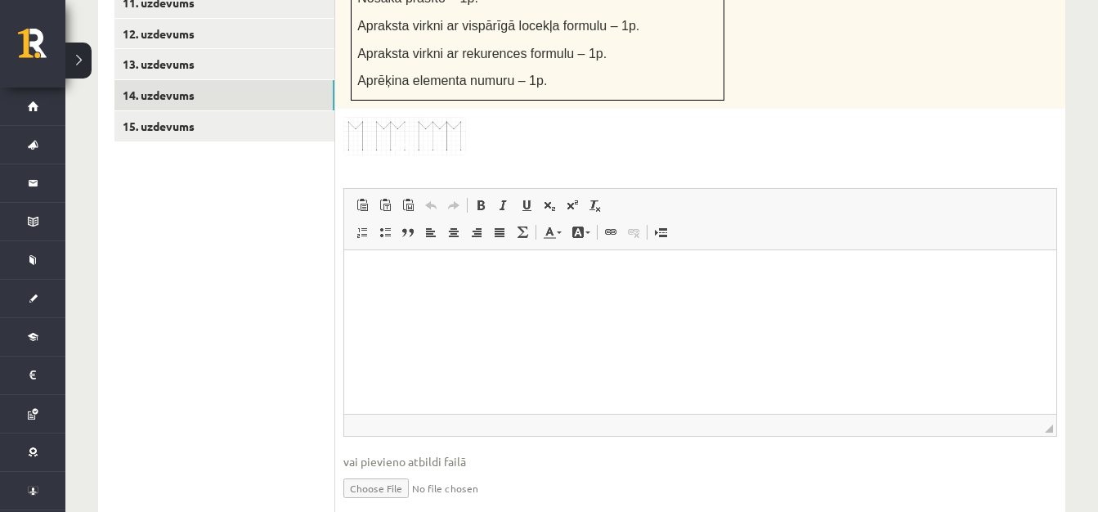
scroll to position [1080, 0]
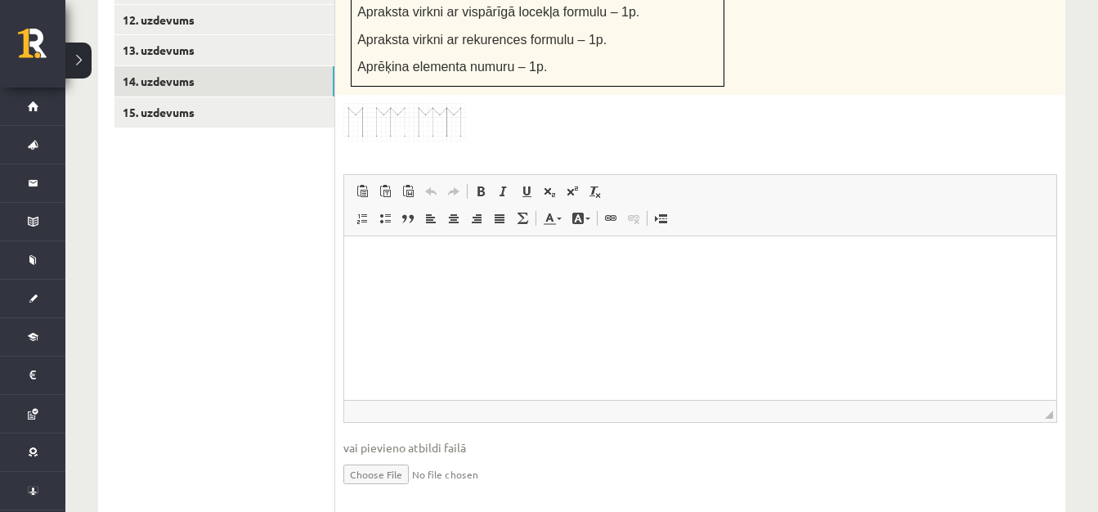
click at [376, 456] on input "file" at bounding box center [700, 473] width 714 height 34
type input "**********"
click at [222, 97] on link "15. uzdevums" at bounding box center [224, 112] width 220 height 30
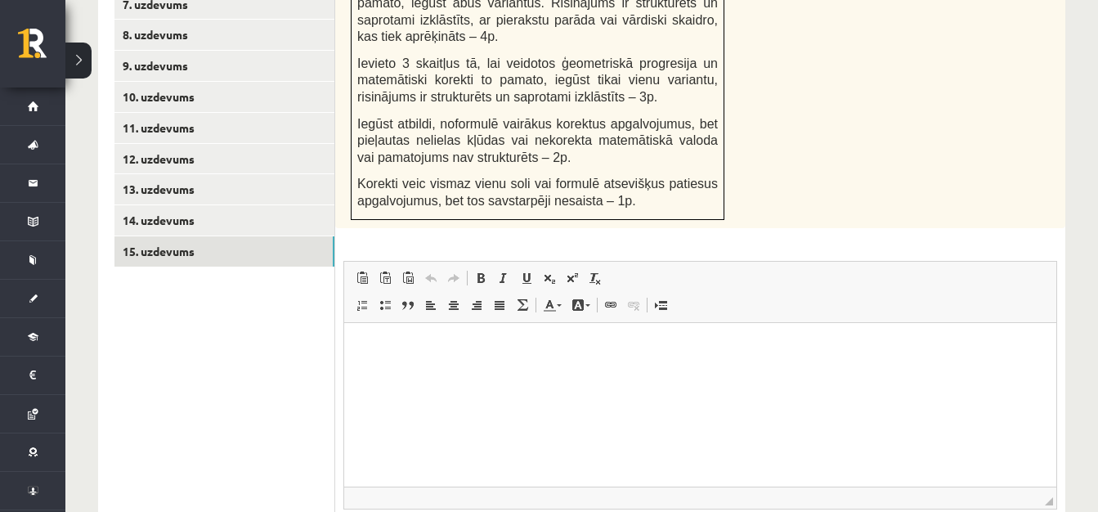
scroll to position [1043, 0]
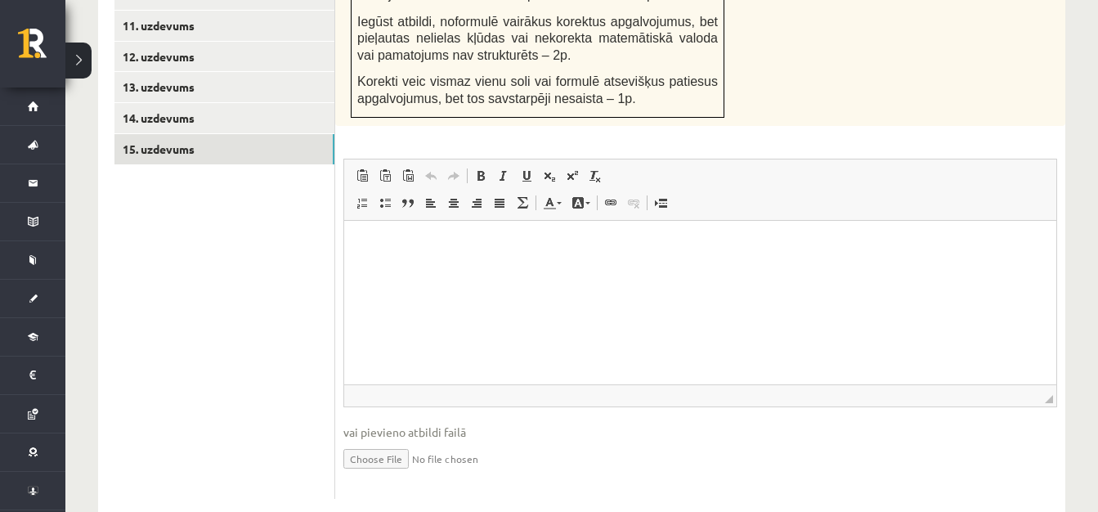
click at [379, 441] on input "file" at bounding box center [700, 458] width 714 height 34
type input "**********"
drag, startPoint x: 601, startPoint y: 402, endPoint x: 411, endPoint y: 480, distance: 205.8
click at [411, 480] on div "4p Starp skaitļiem 2 un 162 ievieto tādus trīs skaitļus, lai tie kopā ar dotaji…" at bounding box center [700, 108] width 730 height 847
drag, startPoint x: 411, startPoint y: 480, endPoint x: 394, endPoint y: 448, distance: 35.8
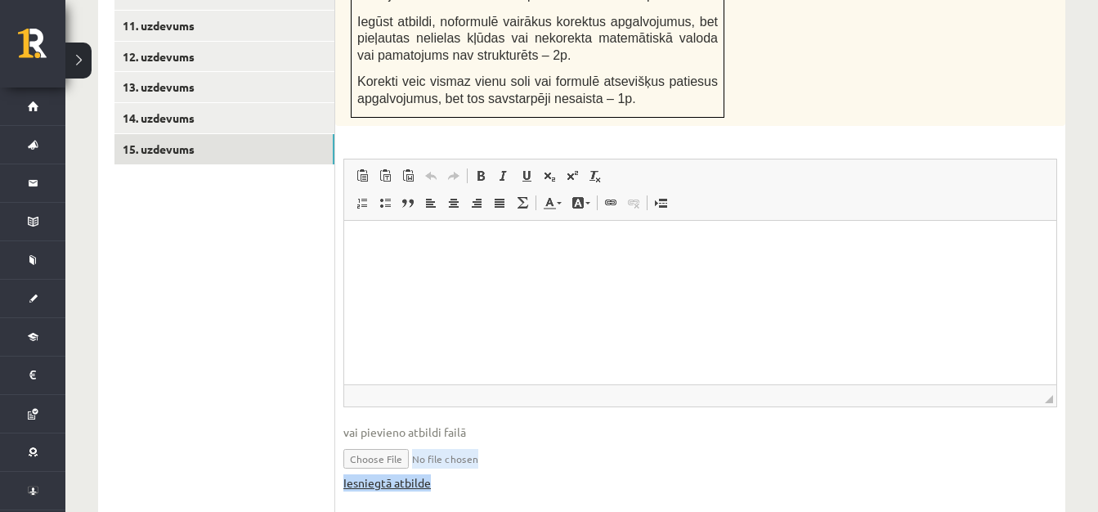
click at [394, 474] on link "Iesniegtā atbilde" at bounding box center [387, 482] width 88 height 17
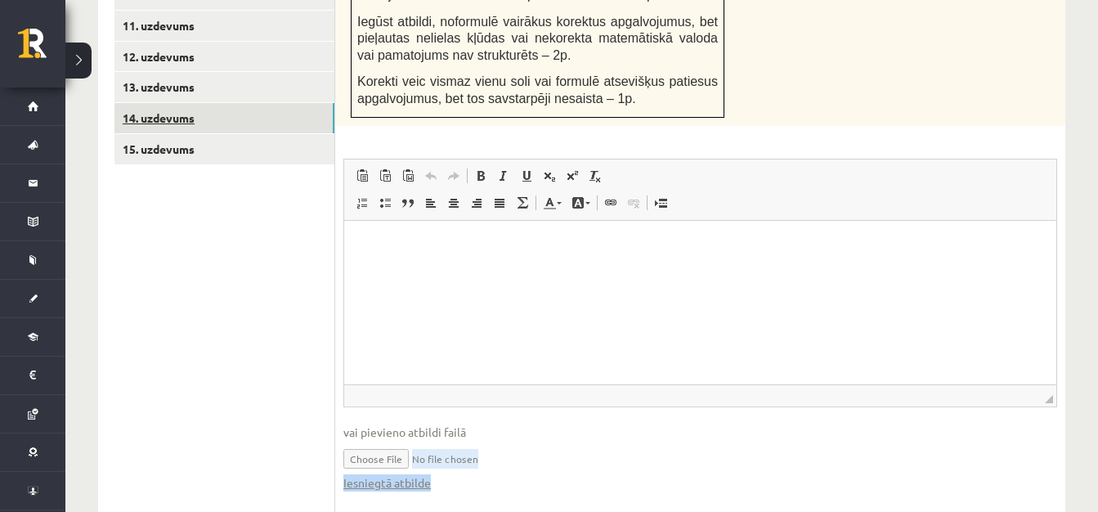
click at [184, 103] on link "14. uzdevums" at bounding box center [224, 118] width 220 height 30
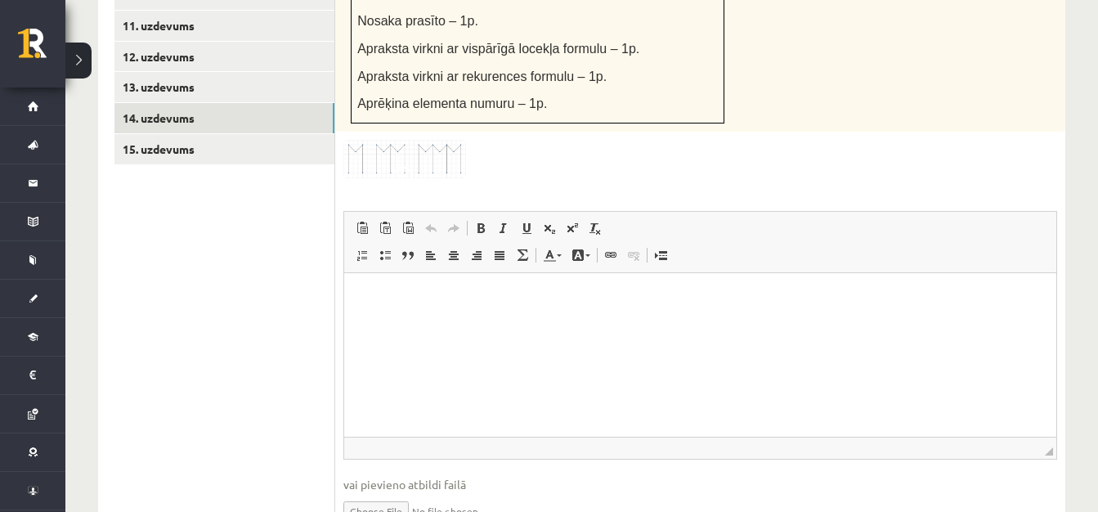
click at [404, 476] on span "vai pievieno atbildi failā" at bounding box center [700, 484] width 714 height 17
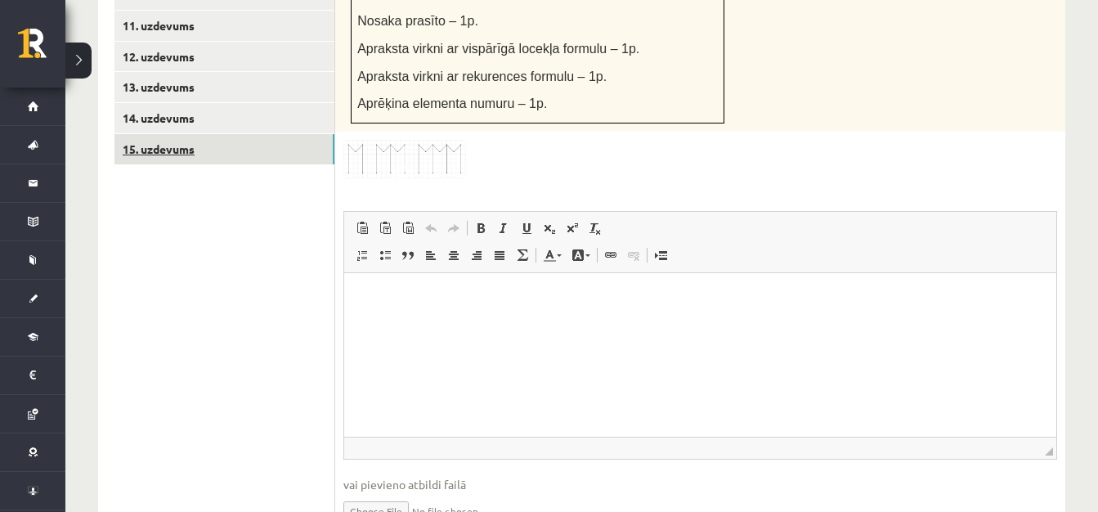
click at [160, 134] on link "15. uzdevums" at bounding box center [224, 149] width 220 height 30
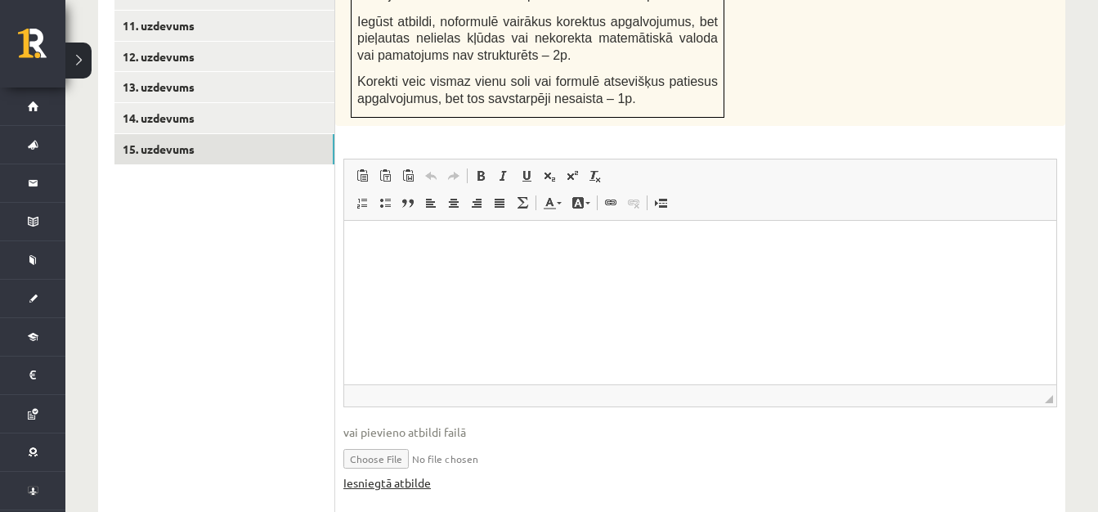
click at [357, 474] on link "Iesniegtā atbilde" at bounding box center [387, 482] width 88 height 17
click at [251, 134] on link "15. uzdevums" at bounding box center [224, 149] width 220 height 30
click at [234, 227] on ul "1. uzdevums 2. uzdevums 3. uzdevums 4. uzdevums 5. uzdevums 6. uzdevums 7. uzde…" at bounding box center [224, 108] width 221 height 815
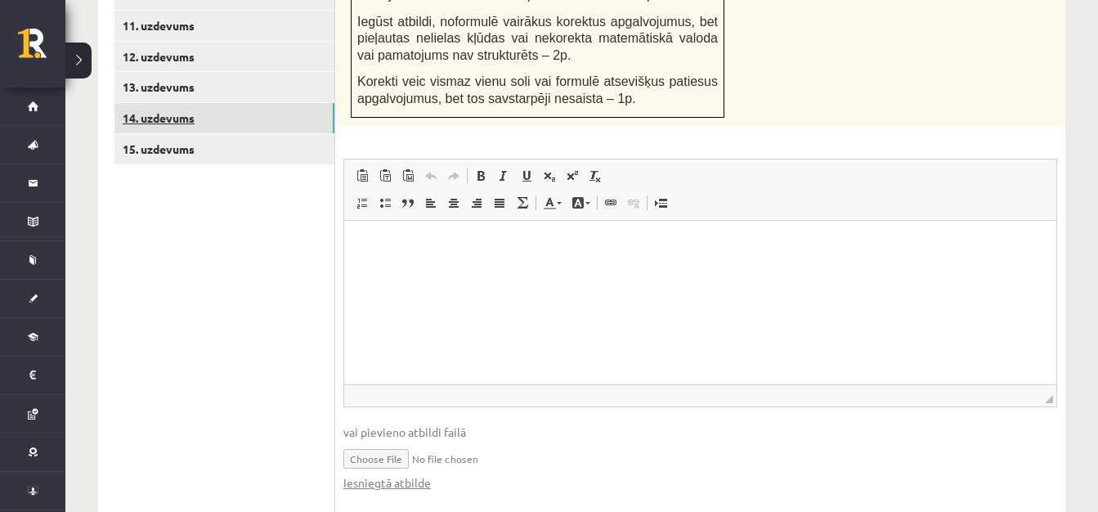
click at [237, 103] on link "14. uzdevums" at bounding box center [224, 118] width 220 height 30
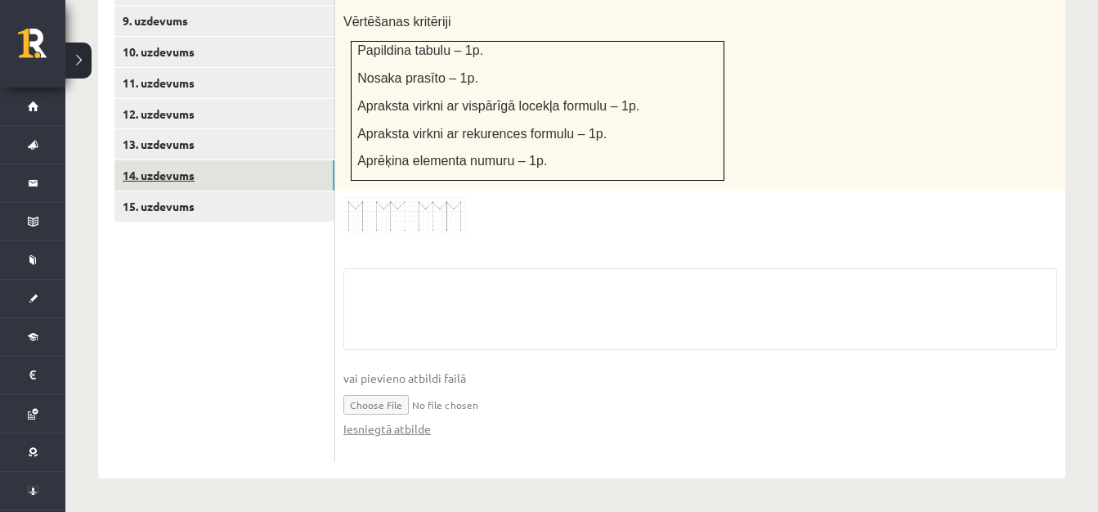
scroll to position [934, 0]
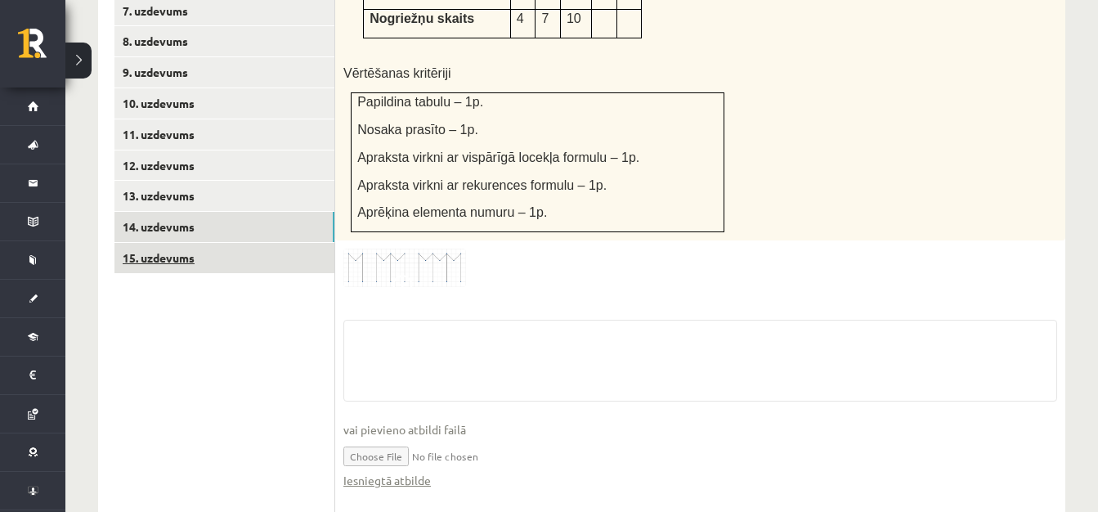
click at [159, 243] on link "15. uzdevums" at bounding box center [224, 258] width 220 height 30
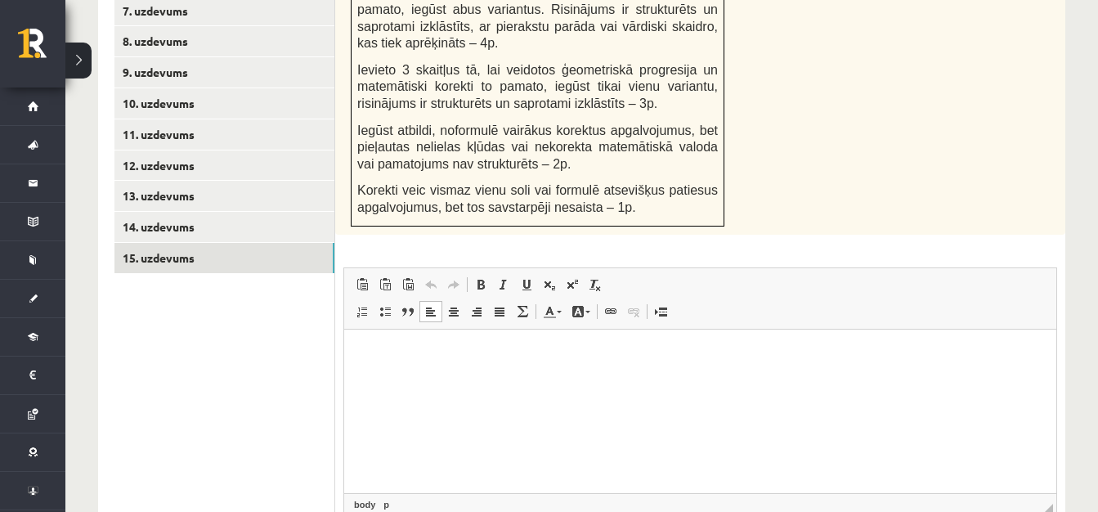
scroll to position [0, 0]
click at [411, 379] on html at bounding box center [700, 354] width 712 height 50
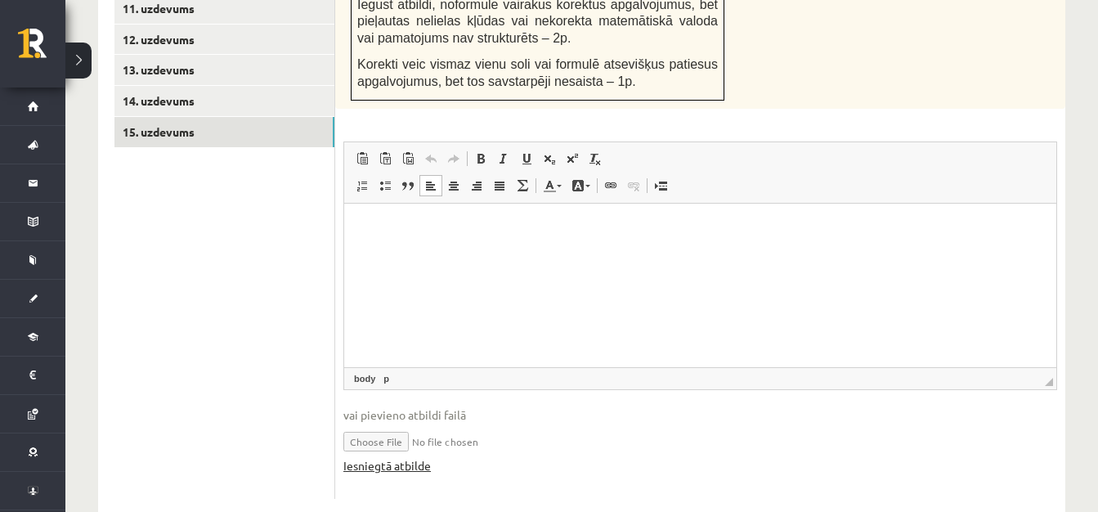
click at [424, 457] on link "Iesniegtā atbilde" at bounding box center [387, 465] width 88 height 17
click at [392, 424] on input "file" at bounding box center [700, 441] width 714 height 34
type input "**********"
click at [406, 457] on link "Iesniegtā atbilde" at bounding box center [387, 465] width 88 height 17
click at [218, 86] on link "14. uzdevums" at bounding box center [224, 101] width 220 height 30
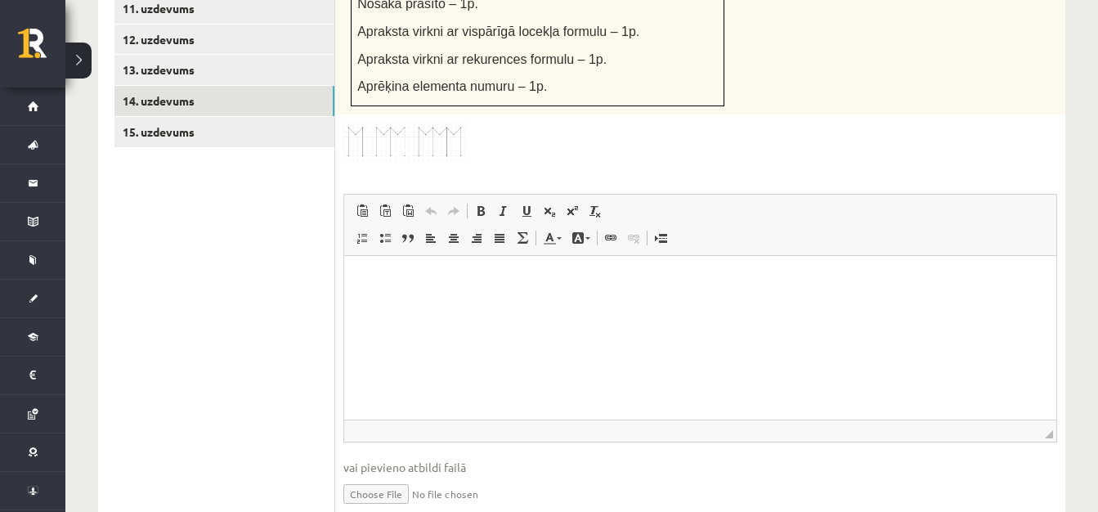
scroll to position [0, 0]
click at [370, 510] on link "Iesniegtā atbilde" at bounding box center [387, 518] width 88 height 17
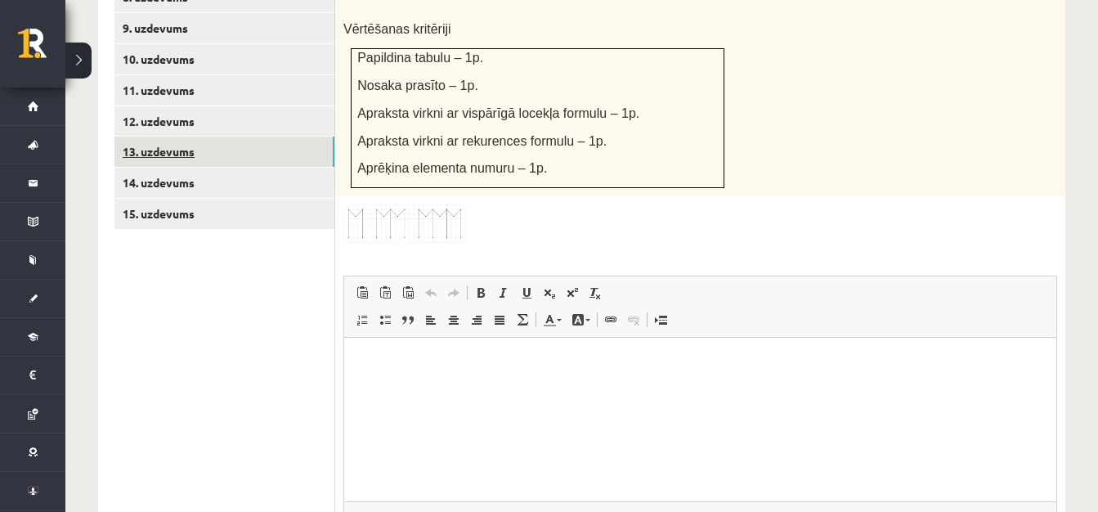
click at [150, 137] on link "13. uzdevums" at bounding box center [224, 152] width 220 height 30
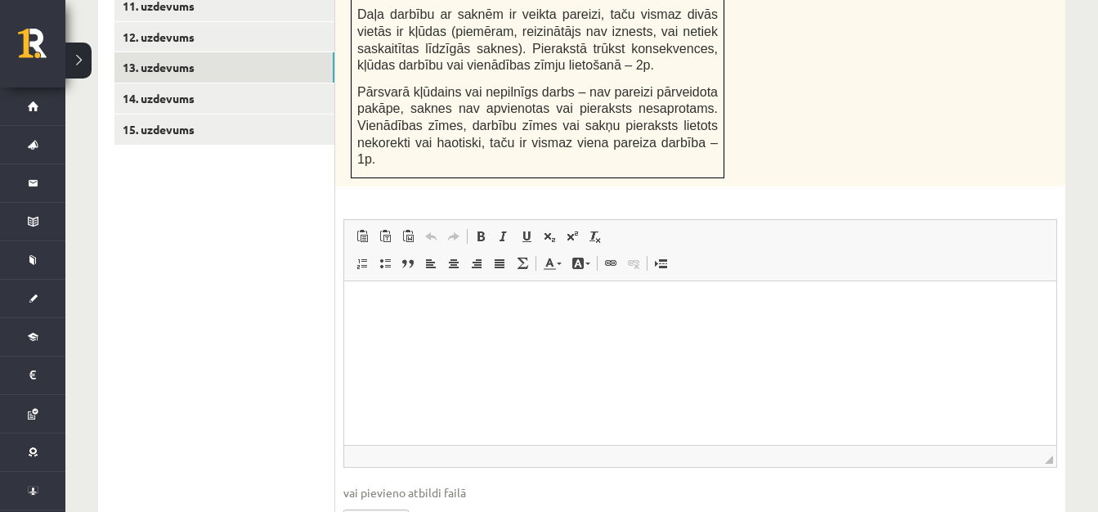
scroll to position [1124, 0]
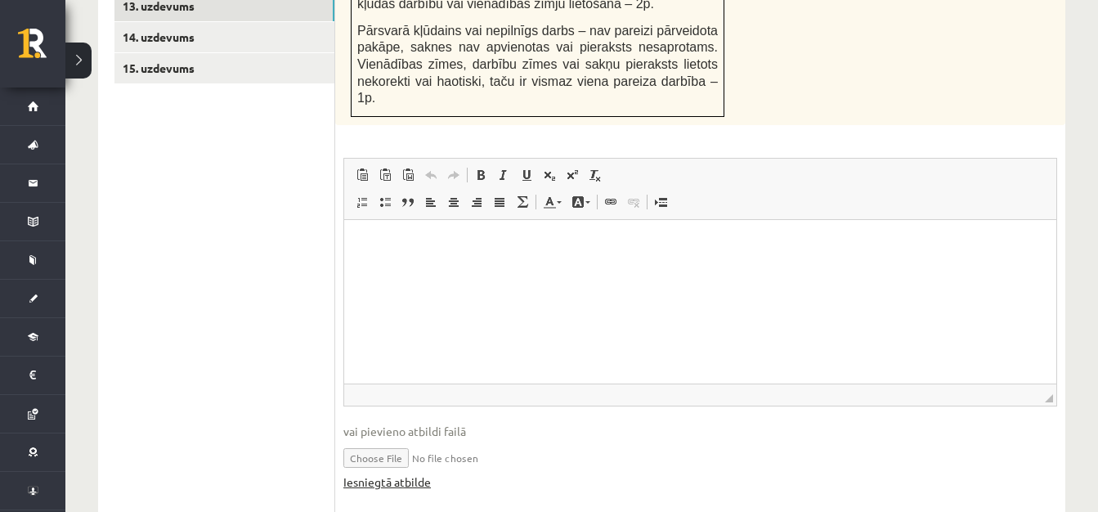
click at [402, 474] on link "Iesniegtā atbilde" at bounding box center [387, 482] width 88 height 17
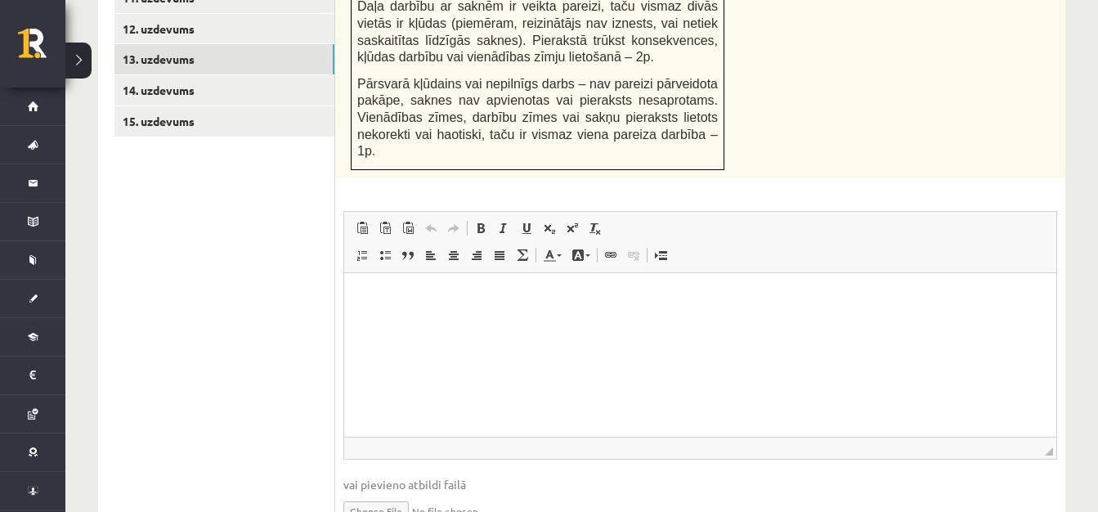
scroll to position [1042, 0]
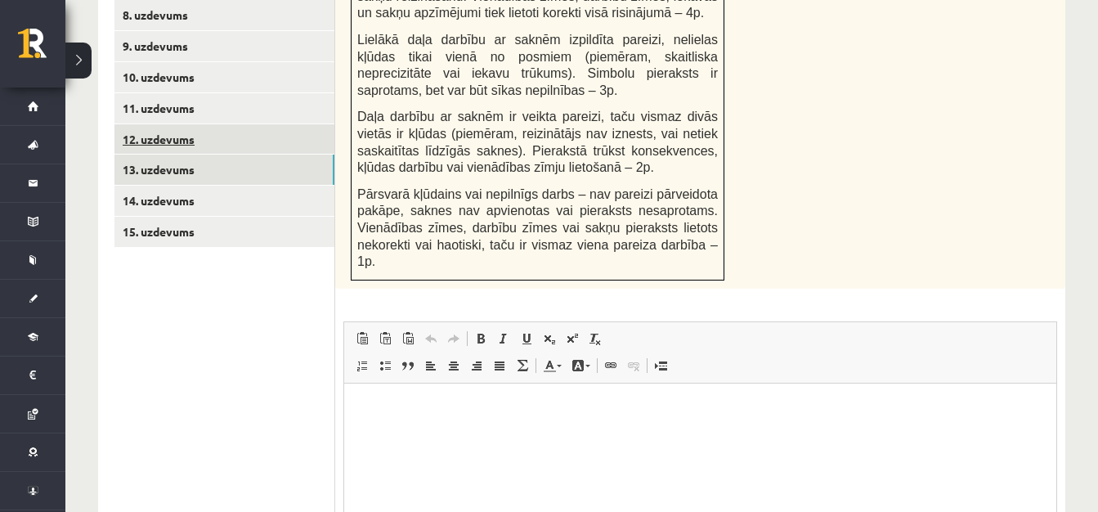
click at [183, 124] on link "12. uzdevums" at bounding box center [224, 139] width 220 height 30
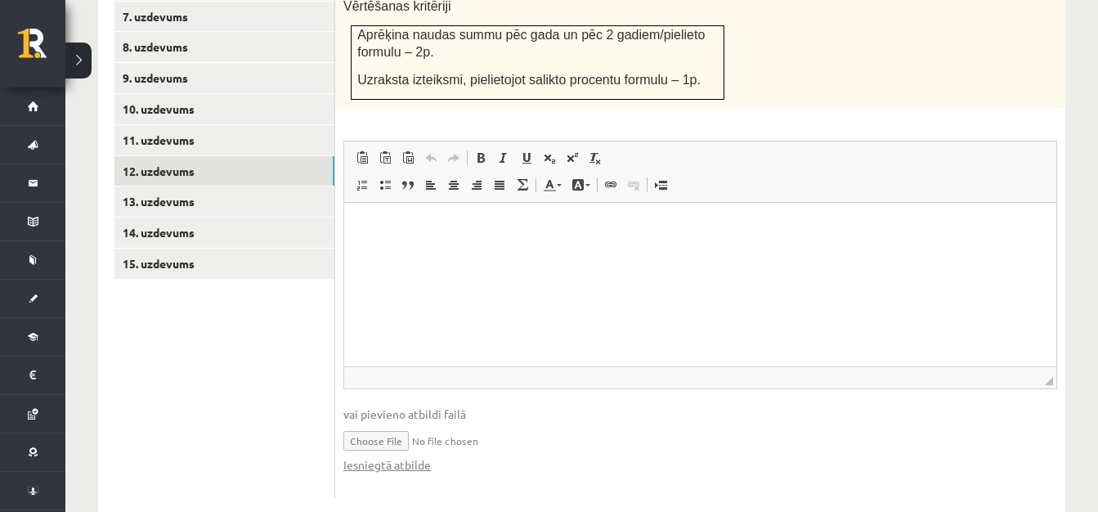
scroll to position [0, 0]
click at [402, 456] on link "Iesniegtā atbilde" at bounding box center [387, 464] width 88 height 17
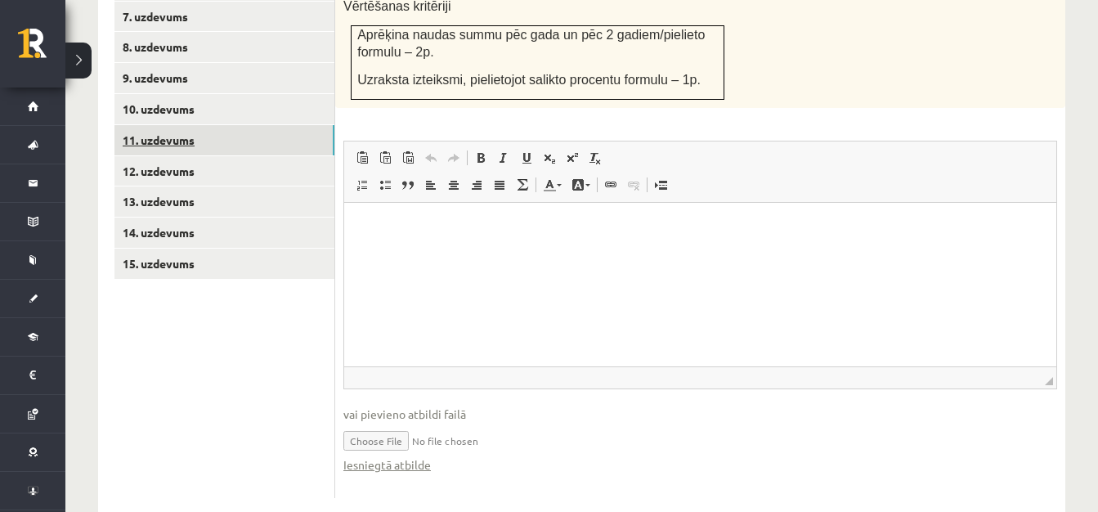
click at [137, 125] on link "11. uzdevums" at bounding box center [224, 140] width 220 height 30
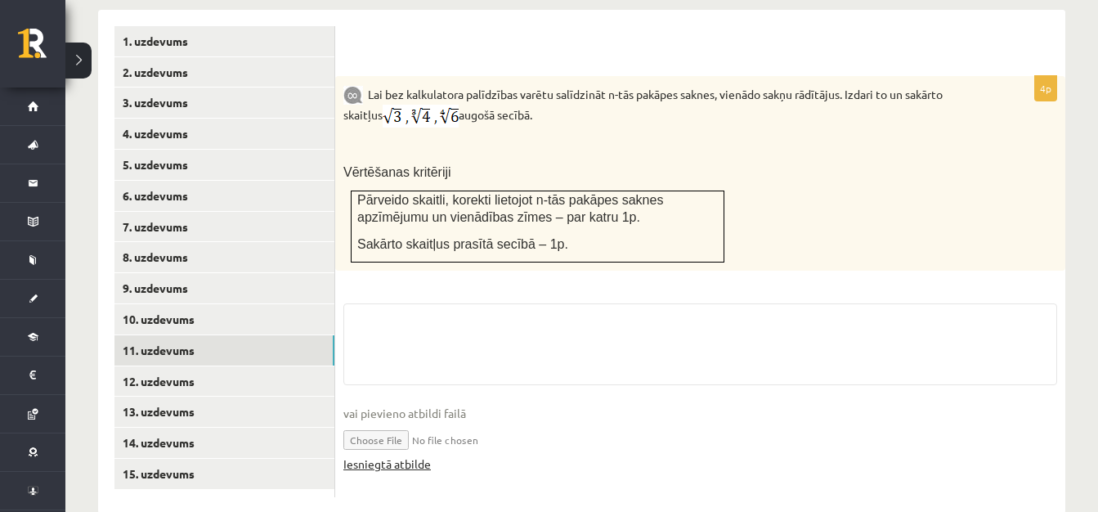
scroll to position [881, 0]
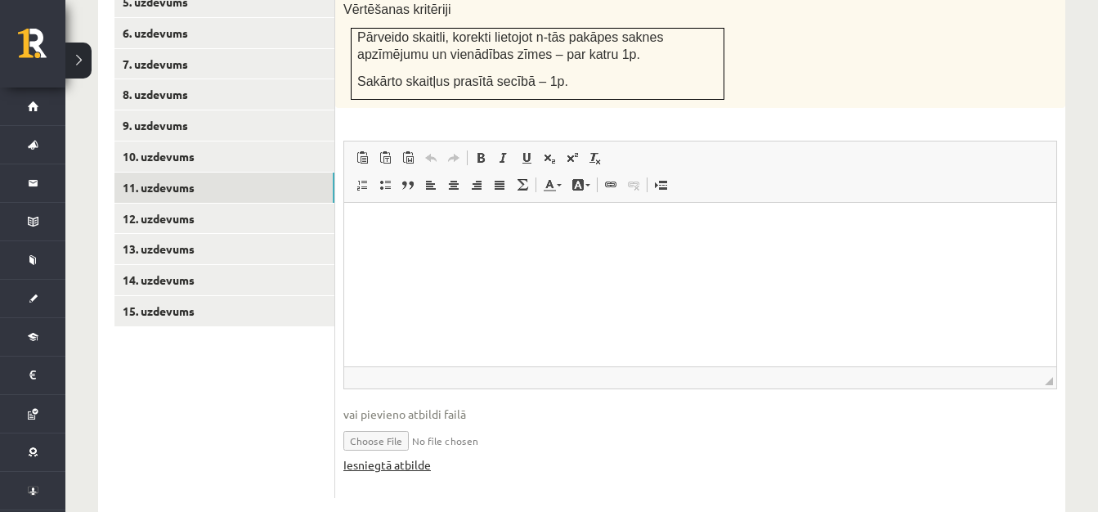
click at [416, 456] on link "Iesniegtā atbilde" at bounding box center [387, 464] width 88 height 17
click at [196, 173] on link "11. uzdevums" at bounding box center [224, 188] width 220 height 30
click at [403, 456] on link "Iesniegtā atbilde" at bounding box center [387, 464] width 88 height 17
click at [166, 141] on link "10. uzdevums" at bounding box center [224, 156] width 220 height 30
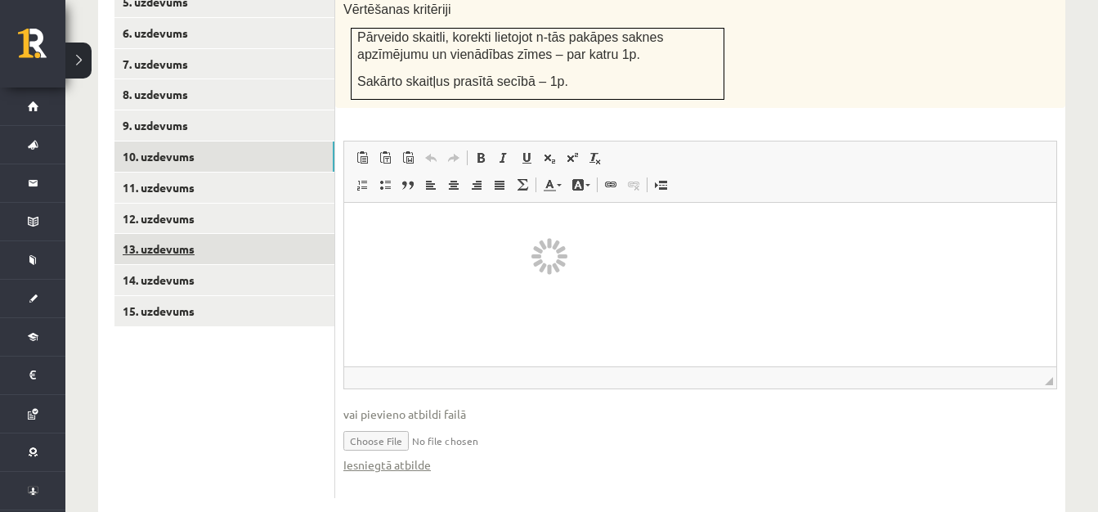
scroll to position [710, 0]
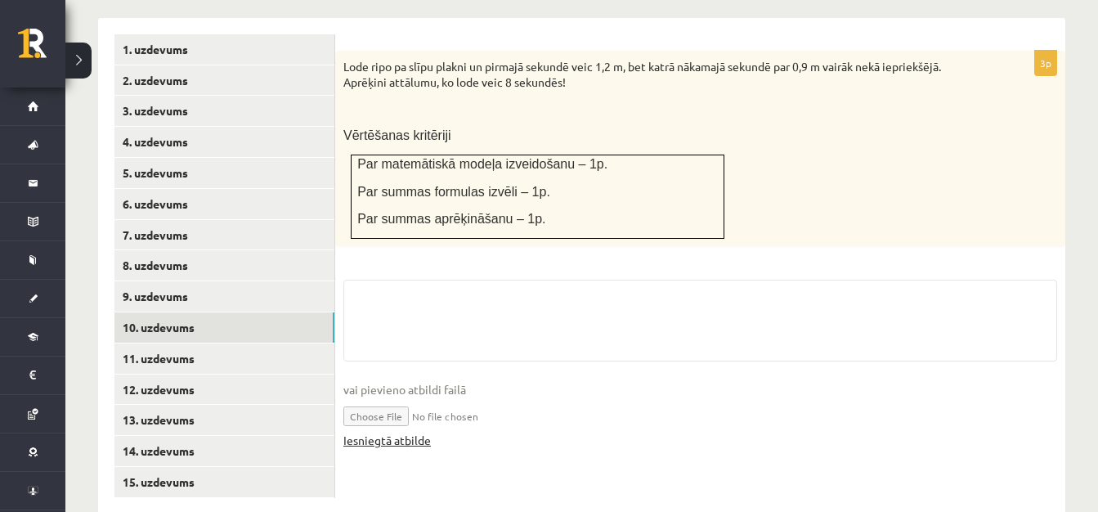
click at [401, 432] on link "Iesniegtā atbilde" at bounding box center [387, 440] width 88 height 17
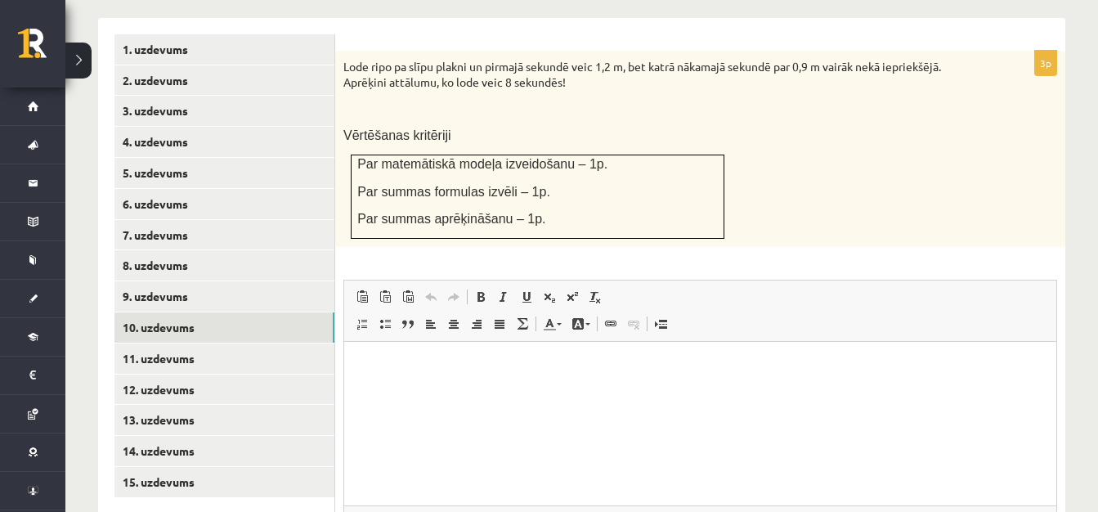
scroll to position [0, 0]
click at [197, 312] on link "10. uzdevums" at bounding box center [224, 327] width 220 height 30
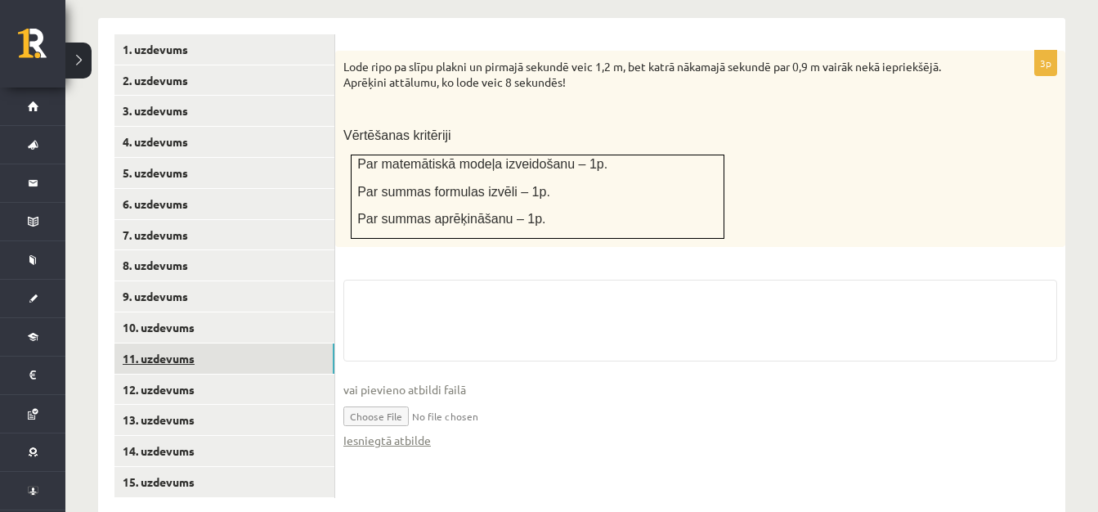
click at [195, 343] on link "11. uzdevums" at bounding box center [224, 358] width 220 height 30
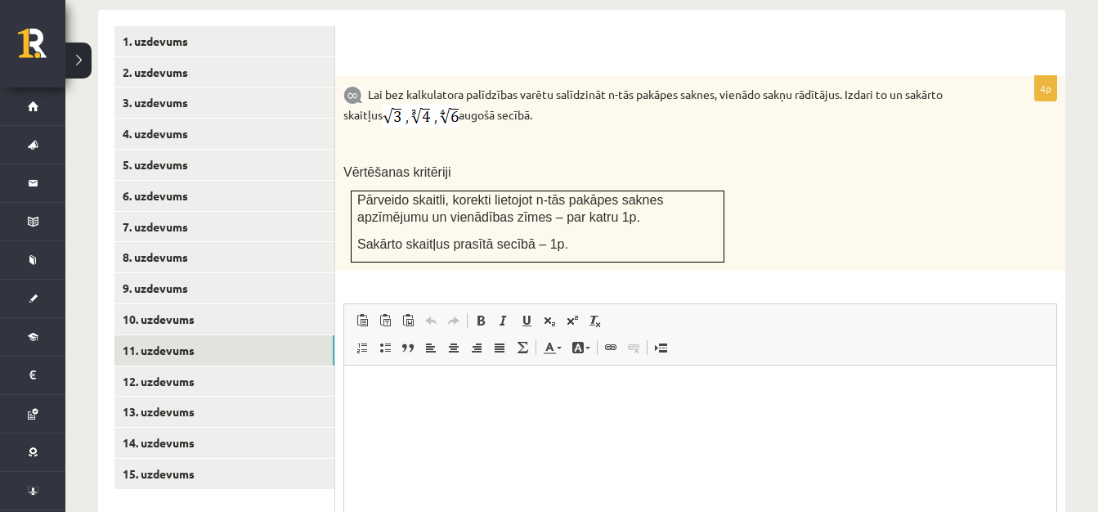
scroll to position [881, 0]
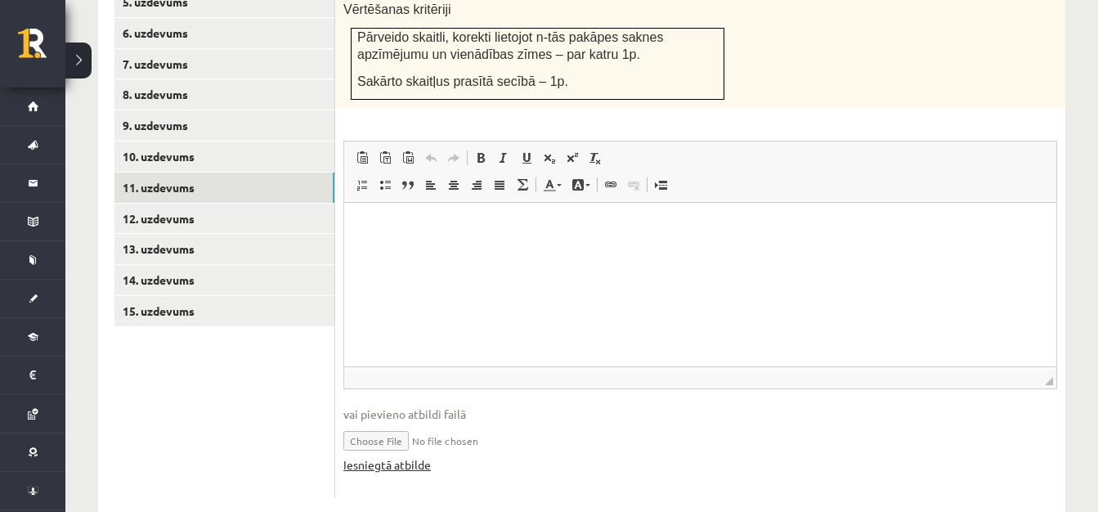
click at [372, 456] on link "Iesniegtā atbilde" at bounding box center [387, 464] width 88 height 17
click at [379, 423] on input "file" at bounding box center [700, 440] width 714 height 34
click at [415, 456] on link "Iesniegtā atbilde" at bounding box center [387, 464] width 88 height 17
click at [376, 423] on input "file" at bounding box center [700, 440] width 714 height 34
type input "**********"
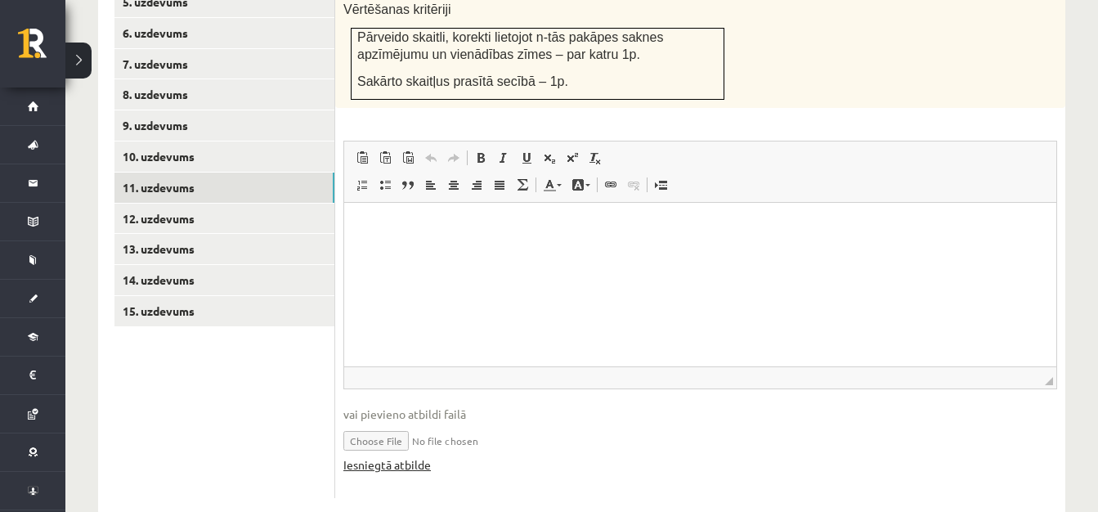
click at [403, 456] on link "Iesniegtā atbilde" at bounding box center [387, 464] width 88 height 17
click at [162, 141] on link "10. uzdevums" at bounding box center [224, 156] width 220 height 30
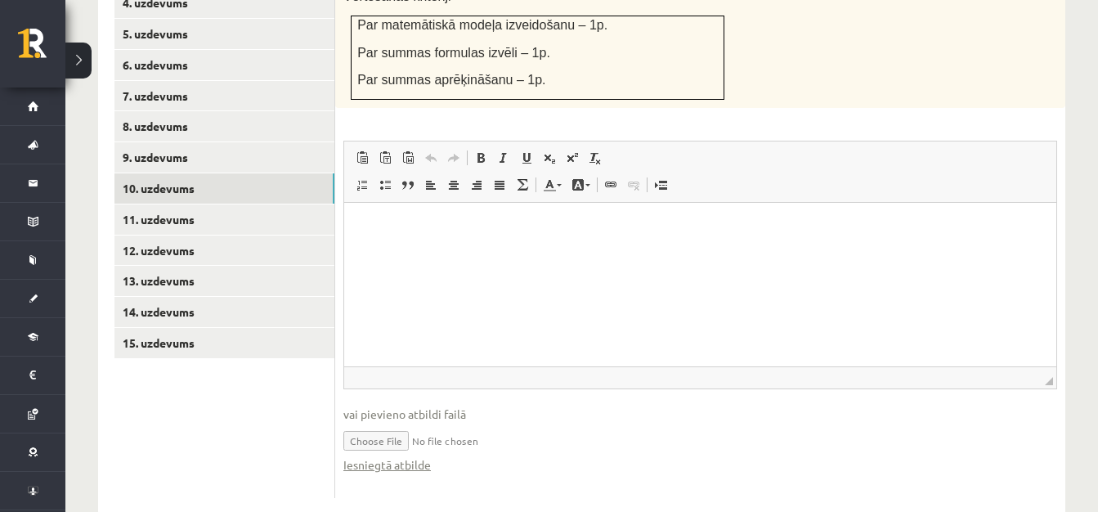
scroll to position [0, 0]
click at [409, 456] on link "Iesniegtā atbilde" at bounding box center [387, 464] width 88 height 17
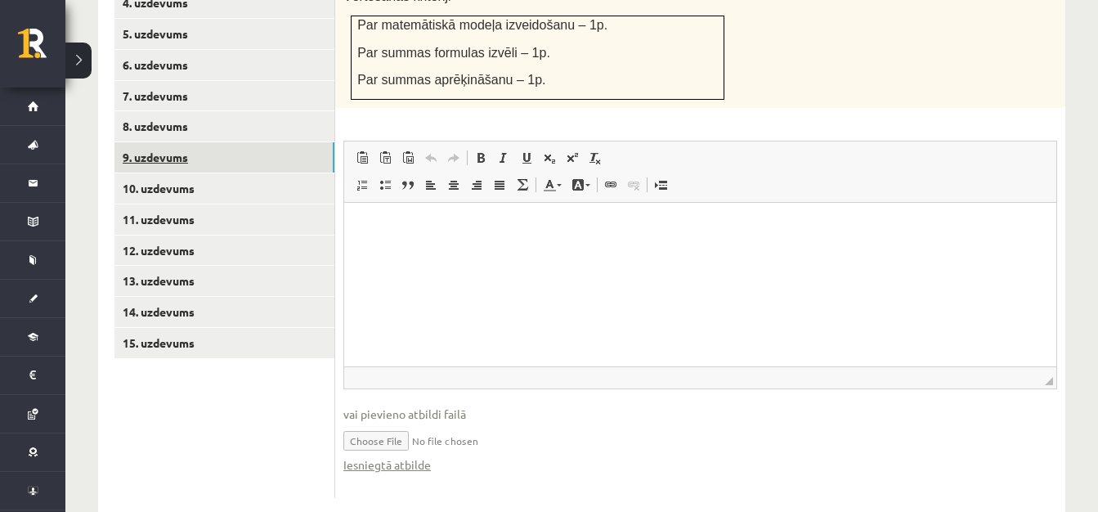
click at [186, 142] on link "9. uzdevums" at bounding box center [224, 157] width 220 height 30
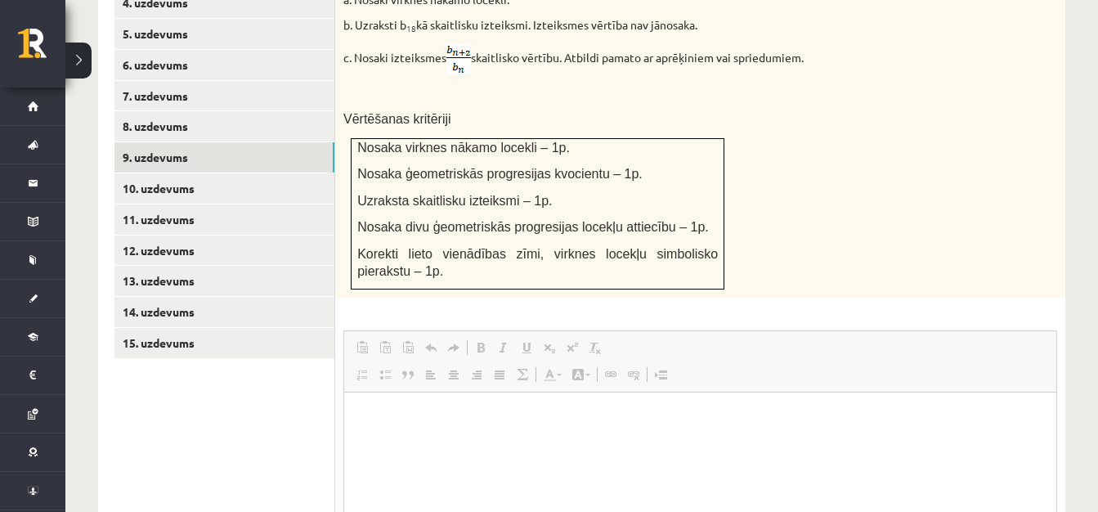
click at [410, 442] on html at bounding box center [700, 418] width 712 height 50
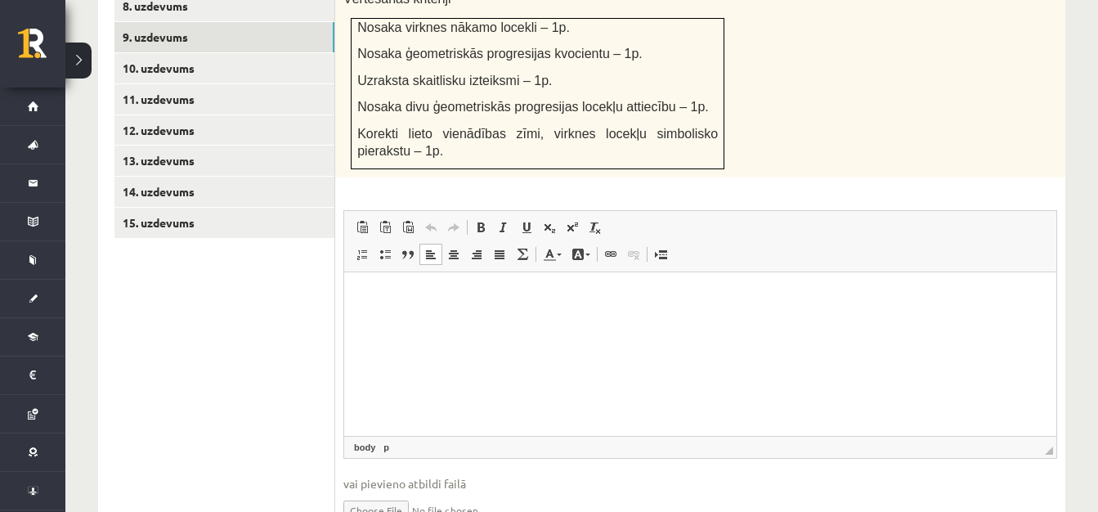
scroll to position [1012, 0]
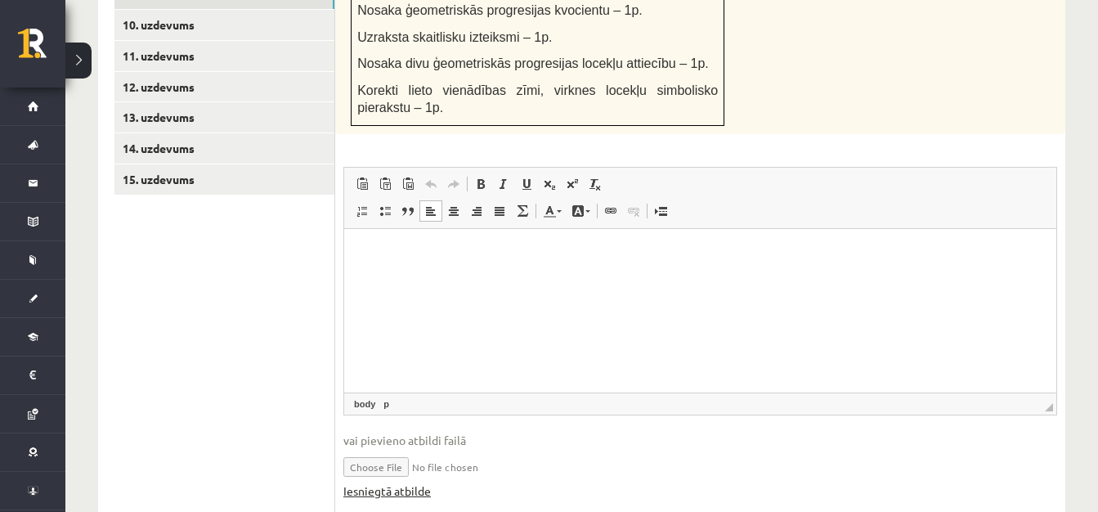
click at [411, 483] on link "Iesniegtā atbilde" at bounding box center [387, 491] width 88 height 17
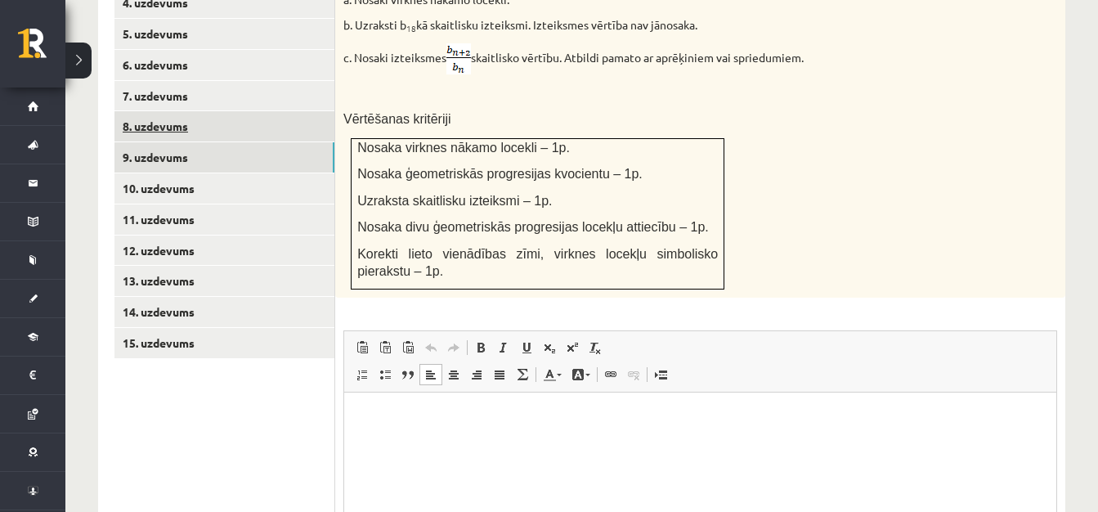
click at [148, 111] on link "8. uzdevums" at bounding box center [224, 126] width 220 height 30
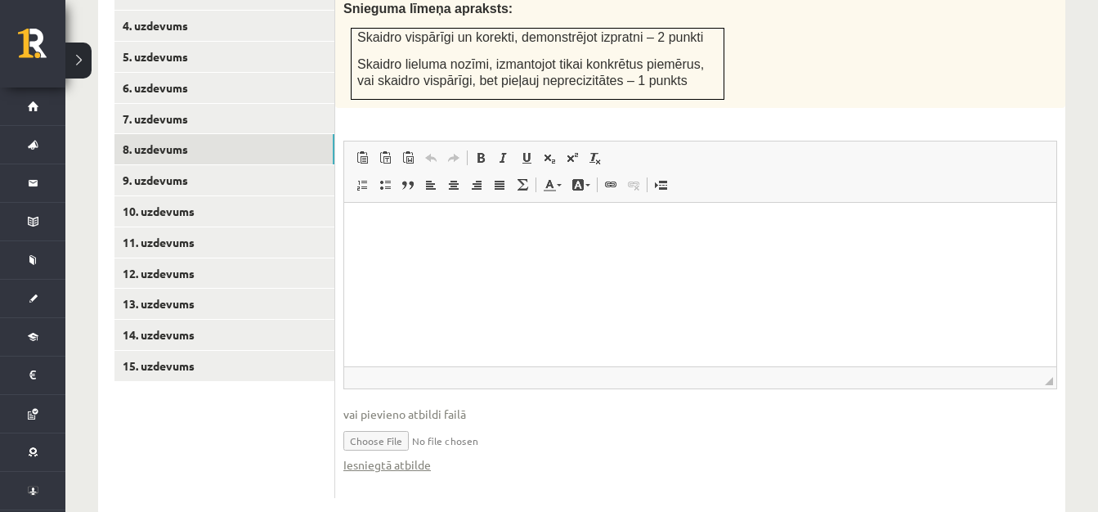
scroll to position [0, 0]
click at [393, 456] on link "Iesniegtā atbilde" at bounding box center [387, 464] width 88 height 17
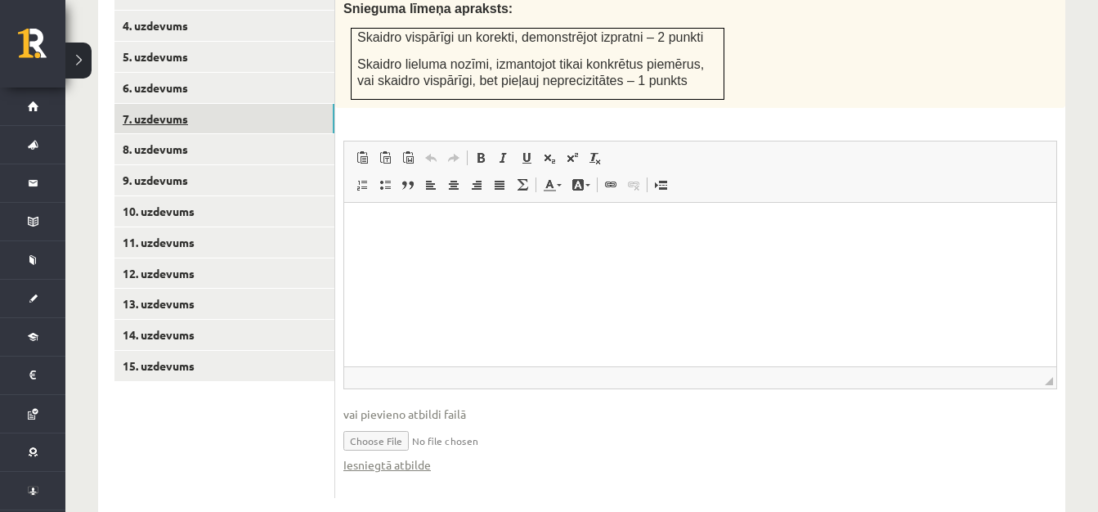
click at [144, 104] on link "7. uzdevums" at bounding box center [224, 119] width 220 height 30
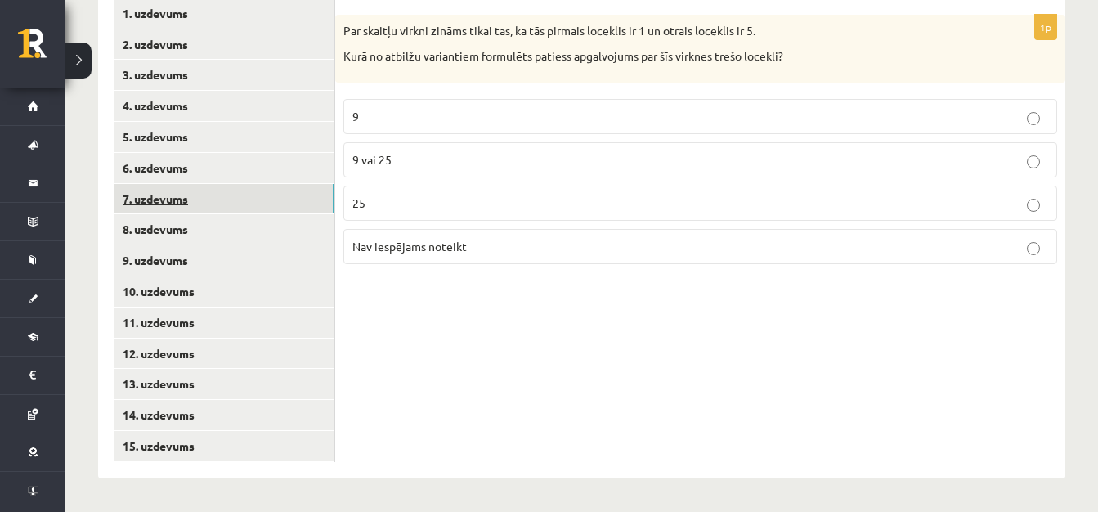
scroll to position [710, 0]
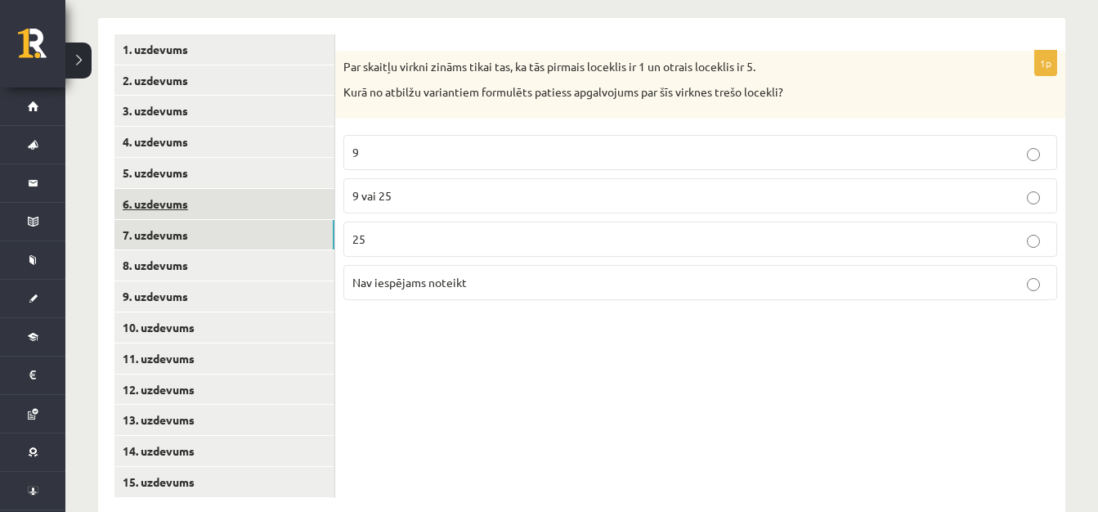
click at [178, 189] on link "6. uzdevums" at bounding box center [224, 204] width 220 height 30
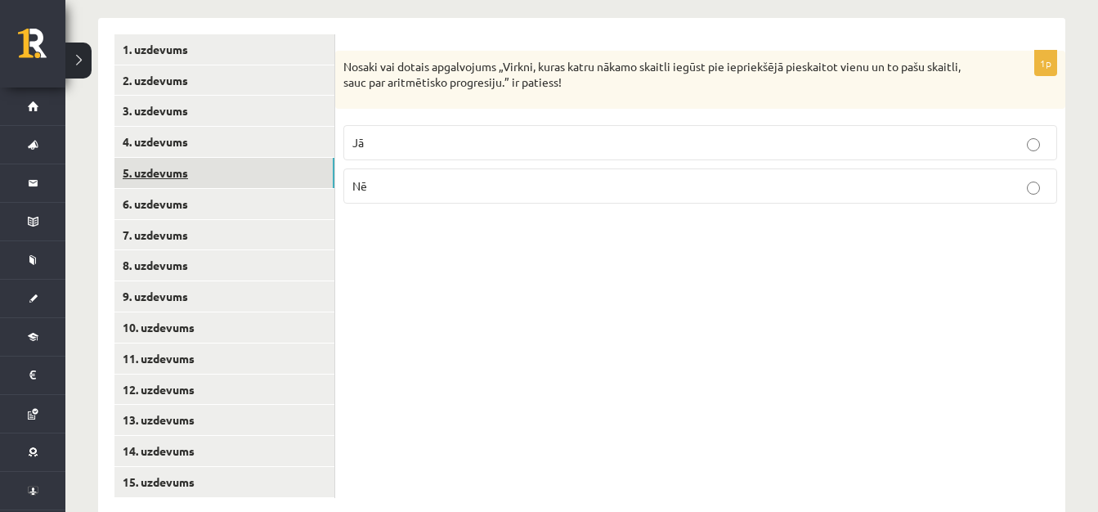
click at [162, 158] on link "5. uzdevums" at bounding box center [224, 173] width 220 height 30
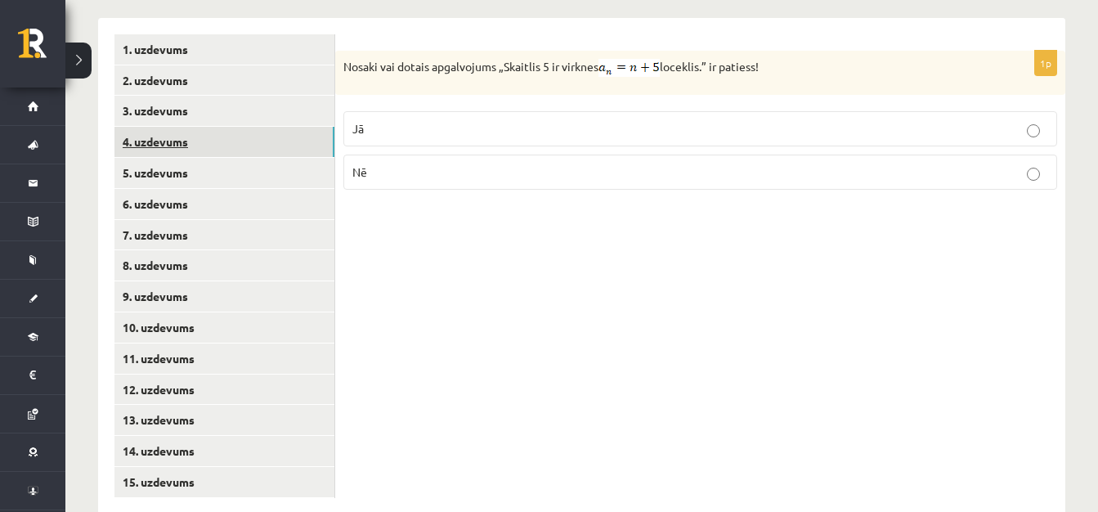
click at [157, 127] on link "4. uzdevums" at bounding box center [224, 142] width 220 height 30
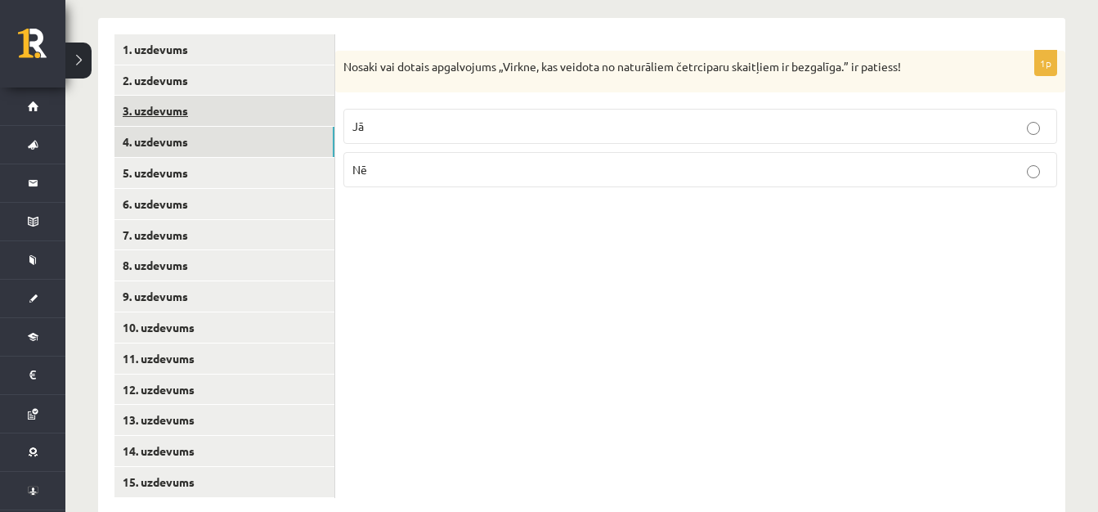
click at [154, 96] on link "3. uzdevums" at bounding box center [224, 111] width 220 height 30
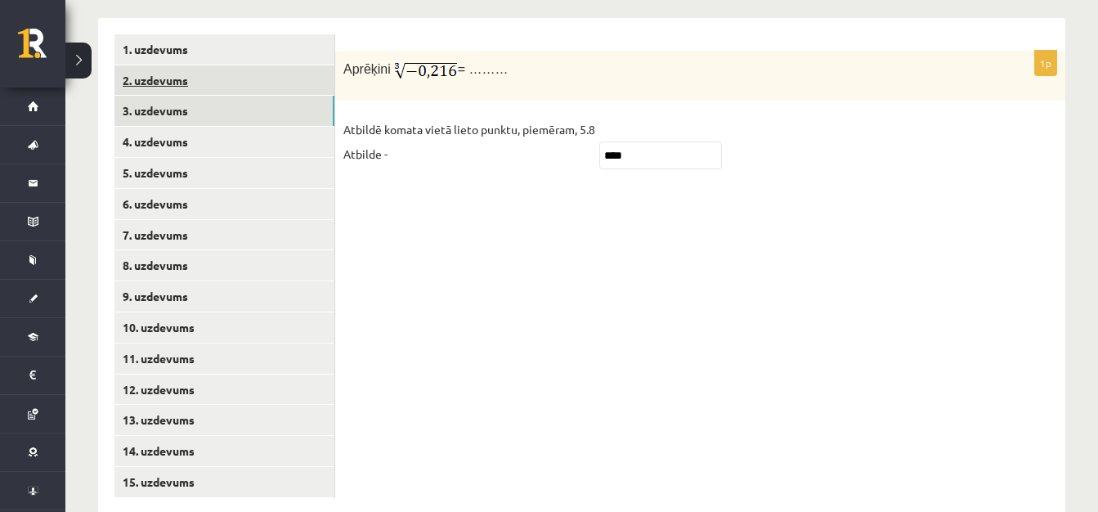
click at [152, 65] on link "2. uzdevums" at bounding box center [224, 80] width 220 height 30
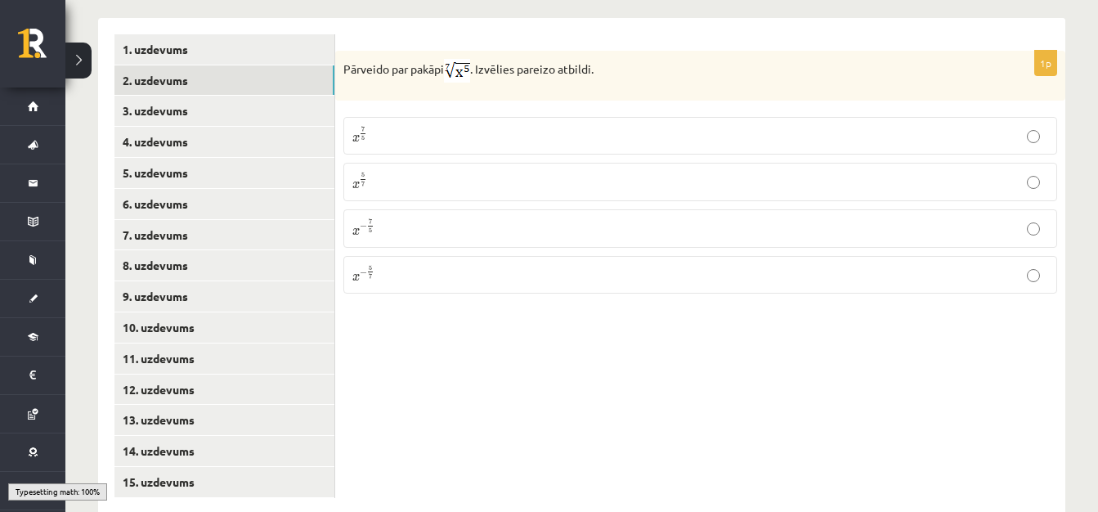
scroll to position [628, 0]
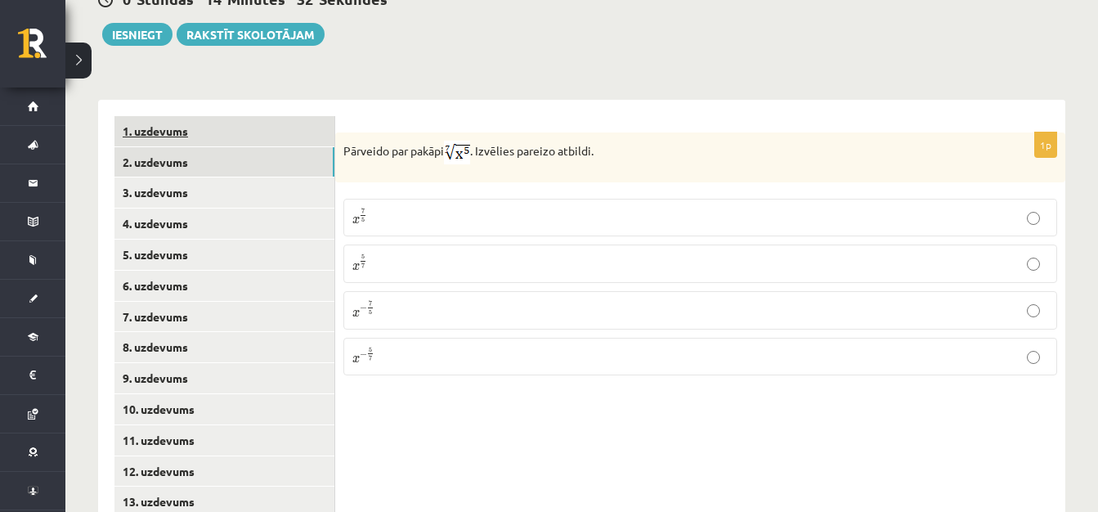
click at [164, 116] on link "1. uzdevums" at bounding box center [224, 131] width 220 height 30
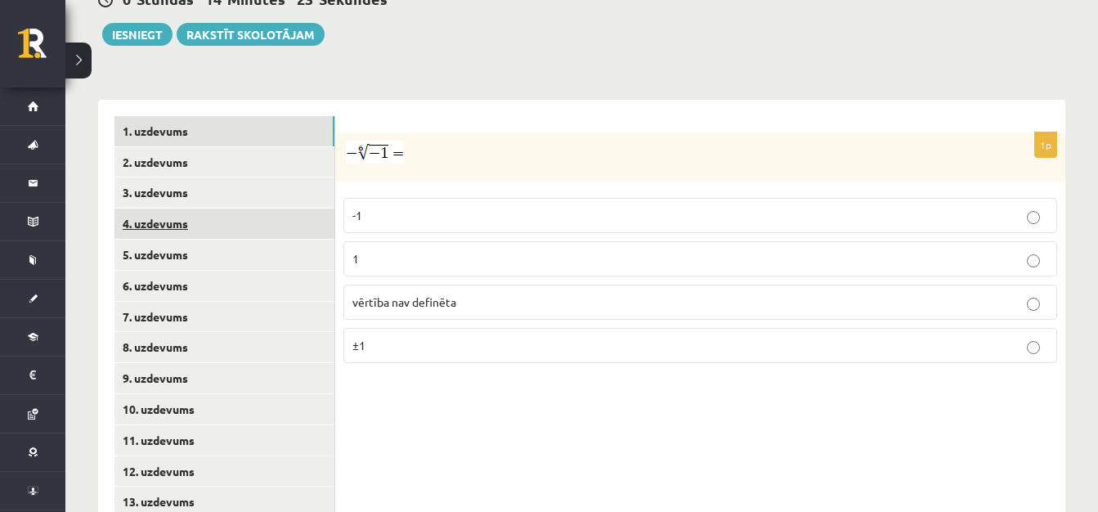
click at [150, 209] on link "4. uzdevums" at bounding box center [224, 224] width 220 height 30
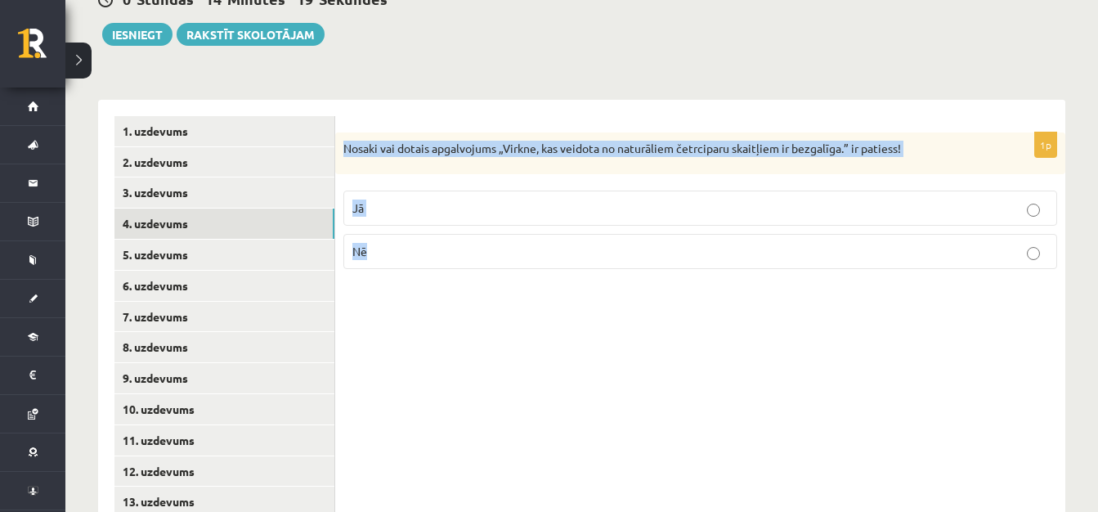
drag, startPoint x: 343, startPoint y: 106, endPoint x: 803, endPoint y: 215, distance: 473.3
click at [803, 215] on div "1p Nosaki vai dotais apgalvojums „Virkne, kas veidota no naturāliem četrciparu …" at bounding box center [700, 207] width 730 height 150
copy div "Nosaki vai dotais apgalvojums „Virkne, kas veidota no naturāliem četrciparu ska…"
click at [204, 240] on link "5. uzdevums" at bounding box center [224, 255] width 220 height 30
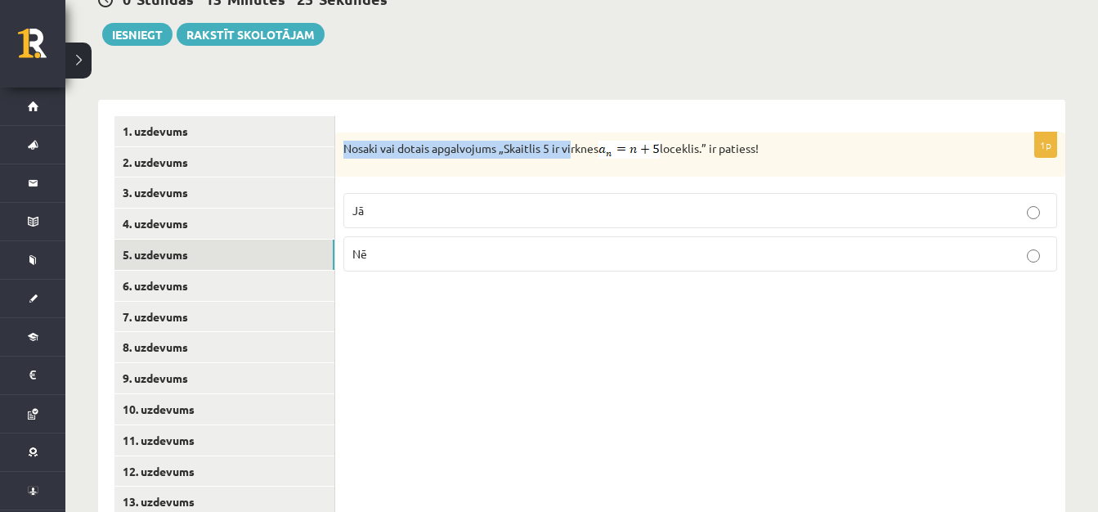
drag, startPoint x: 341, startPoint y: 99, endPoint x: 572, endPoint y: 71, distance: 233.1
click at [572, 100] on div "1p Nosaki vai dotais apgalvojums „Skaitlis 5 ir virknes loceklis.” ir patiess! …" at bounding box center [700, 348] width 730 height 496
drag, startPoint x: 572, startPoint y: 71, endPoint x: 397, endPoint y: 64, distance: 175.2
click at [397, 100] on div "1p Nosaki vai dotais apgalvojums „Skaitlis 5 ir virknes loceklis.” ir patiess! …" at bounding box center [700, 348] width 730 height 496
click at [239, 271] on link "6. uzdevums" at bounding box center [224, 286] width 220 height 30
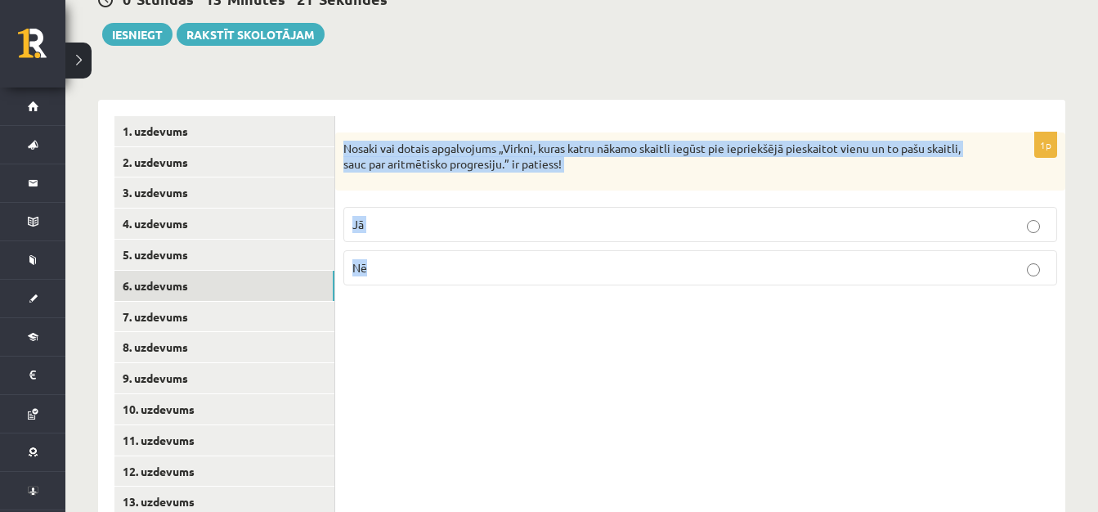
drag, startPoint x: 340, startPoint y: 97, endPoint x: 429, endPoint y: 251, distance: 177.3
click at [429, 251] on div "1p Nosaki vai dotais apgalvojums „Virkni, kuras katru nākamo skaitli iegūst pie…" at bounding box center [700, 215] width 730 height 166
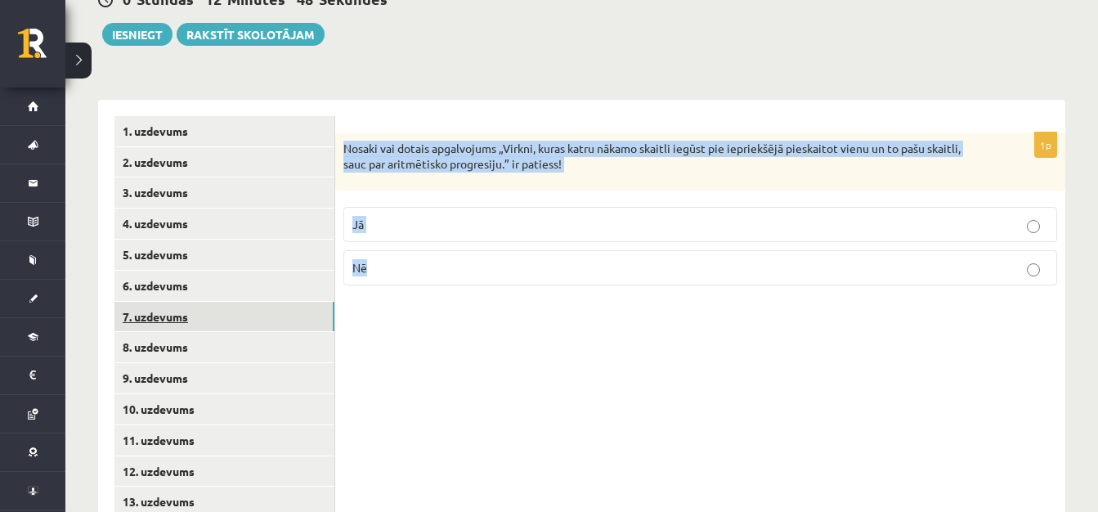
click at [207, 302] on link "7. uzdevums" at bounding box center [224, 317] width 220 height 30
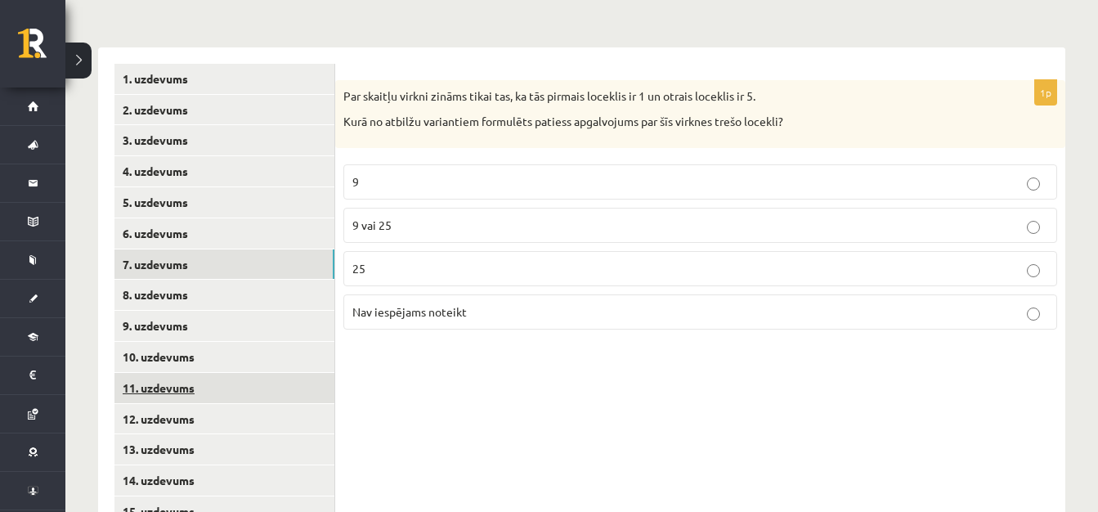
scroll to position [710, 0]
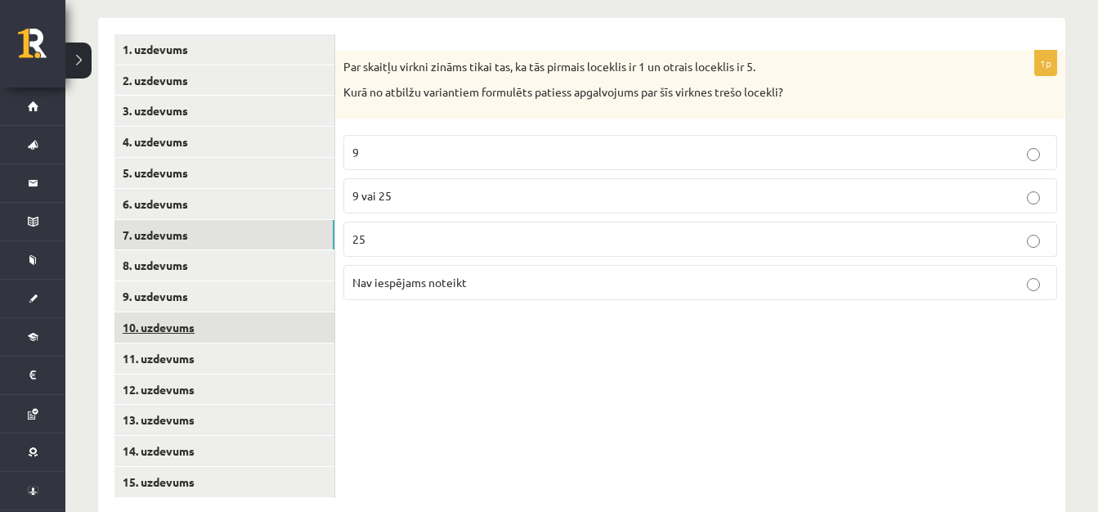
click at [148, 312] on link "10. uzdevums" at bounding box center [224, 327] width 220 height 30
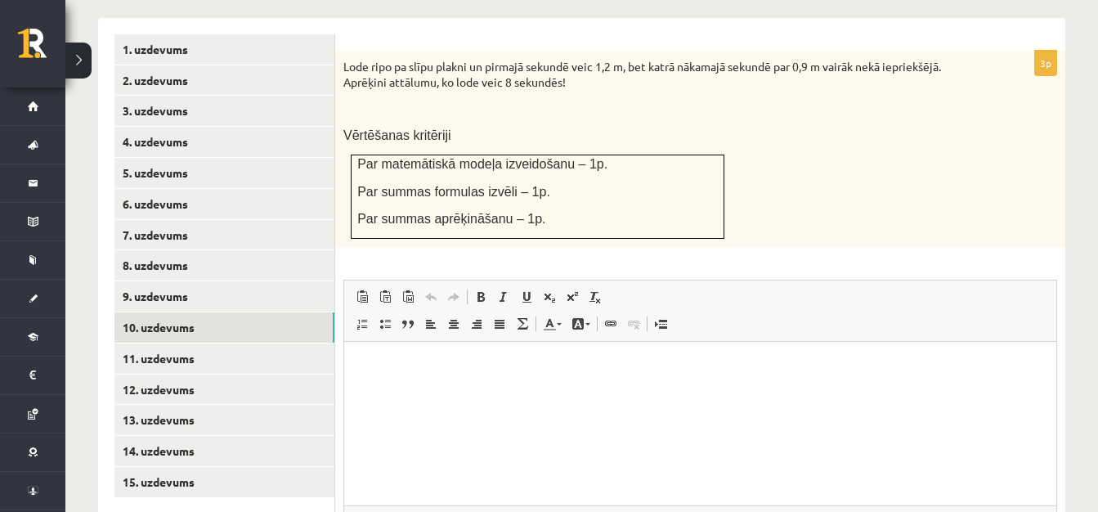
scroll to position [849, 0]
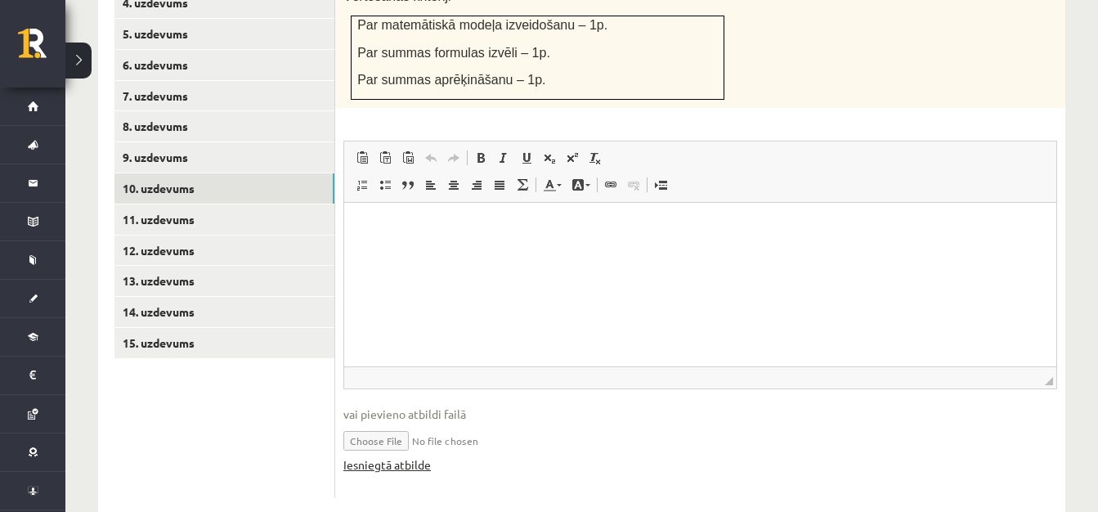
click at [421, 456] on link "Iesniegtā atbilde" at bounding box center [387, 464] width 88 height 17
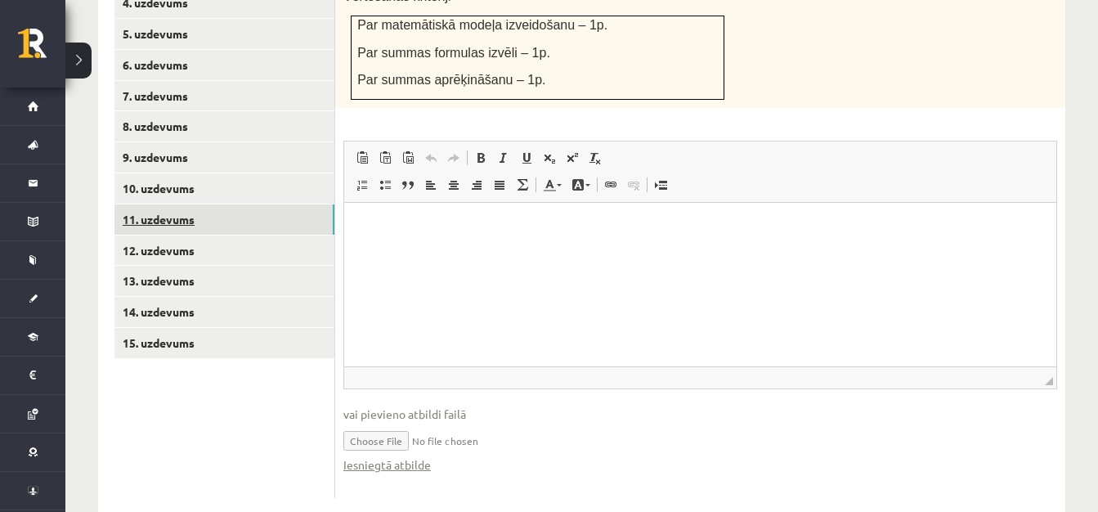
click at [164, 204] on link "11. uzdevums" at bounding box center [224, 219] width 220 height 30
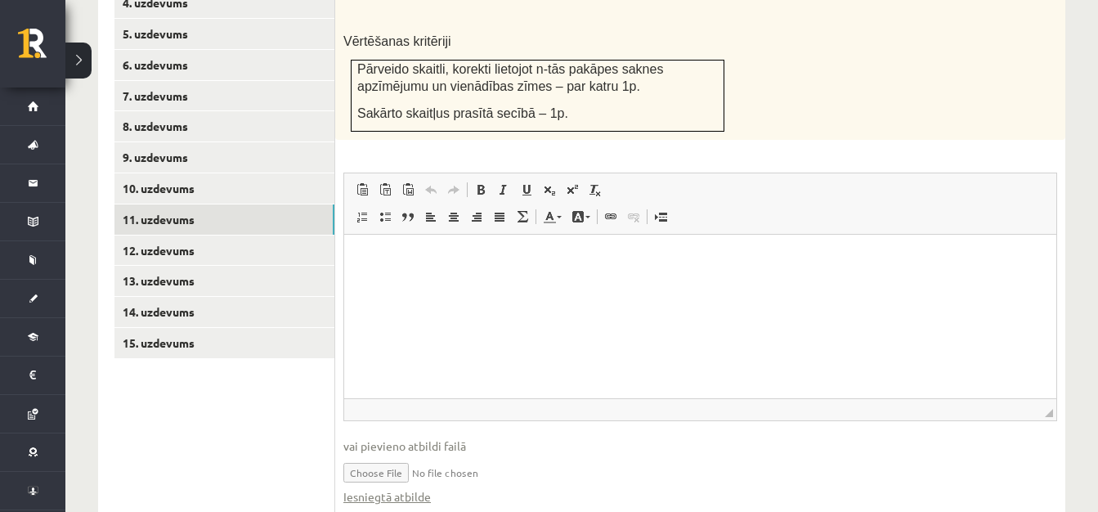
scroll to position [881, 0]
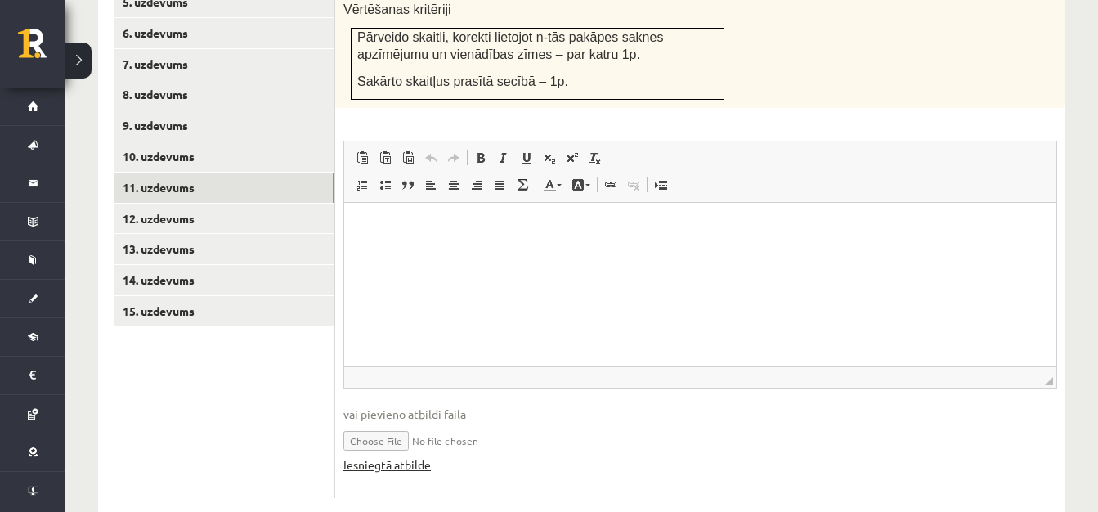
click at [423, 456] on link "Iesniegtā atbilde" at bounding box center [387, 464] width 88 height 17
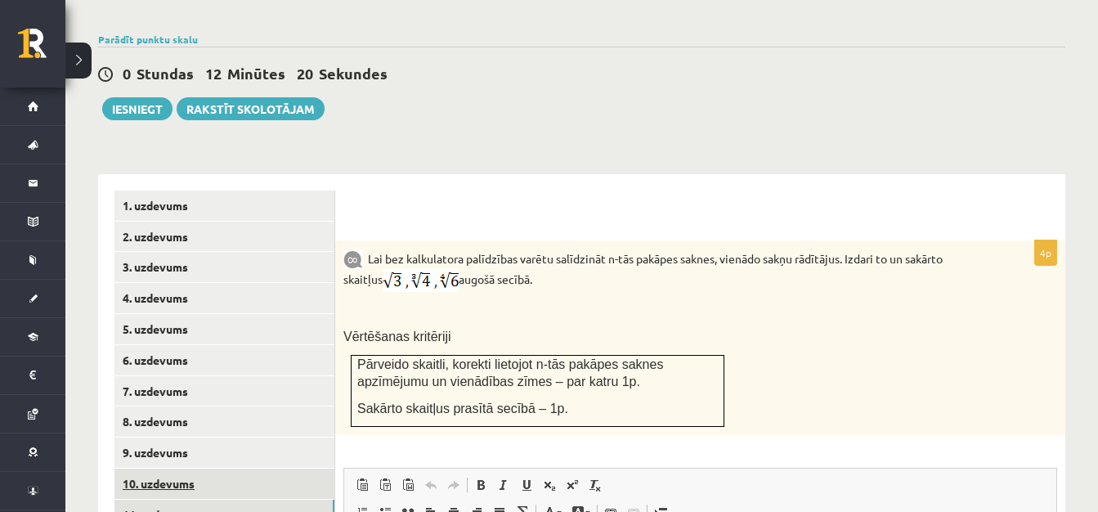
scroll to position [472, 0]
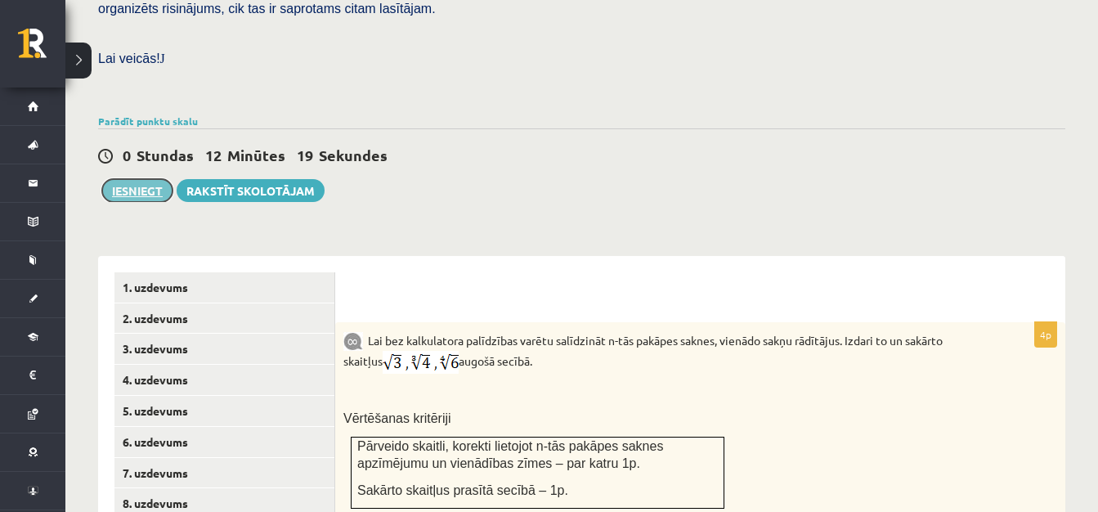
click at [143, 179] on button "Iesniegt" at bounding box center [137, 190] width 70 height 23
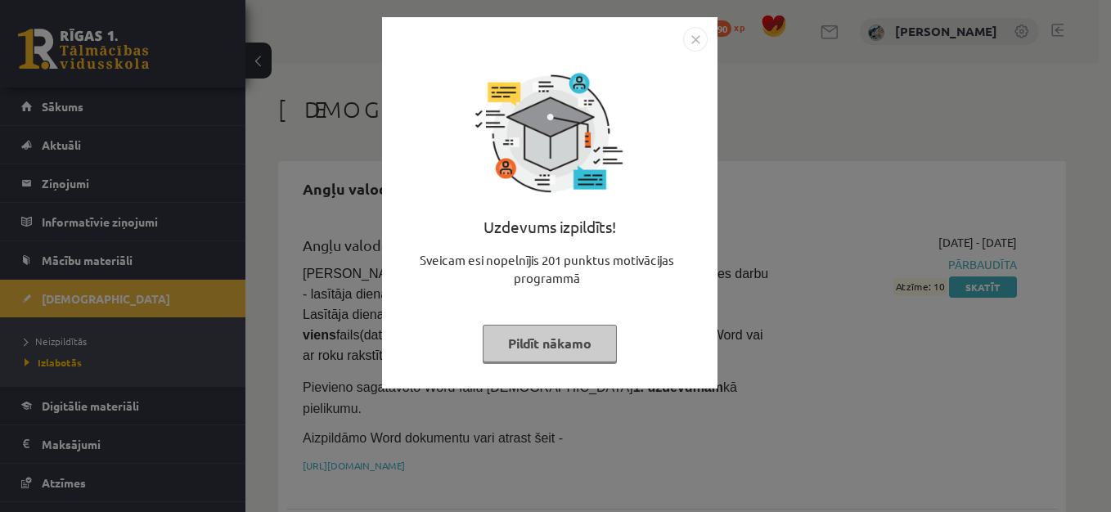
click at [343, 236] on div "Uzdevums izpildīts! Sveicam esi nopelnījis 201 punktus motivācijas programmā Pi…" at bounding box center [555, 256] width 1111 height 512
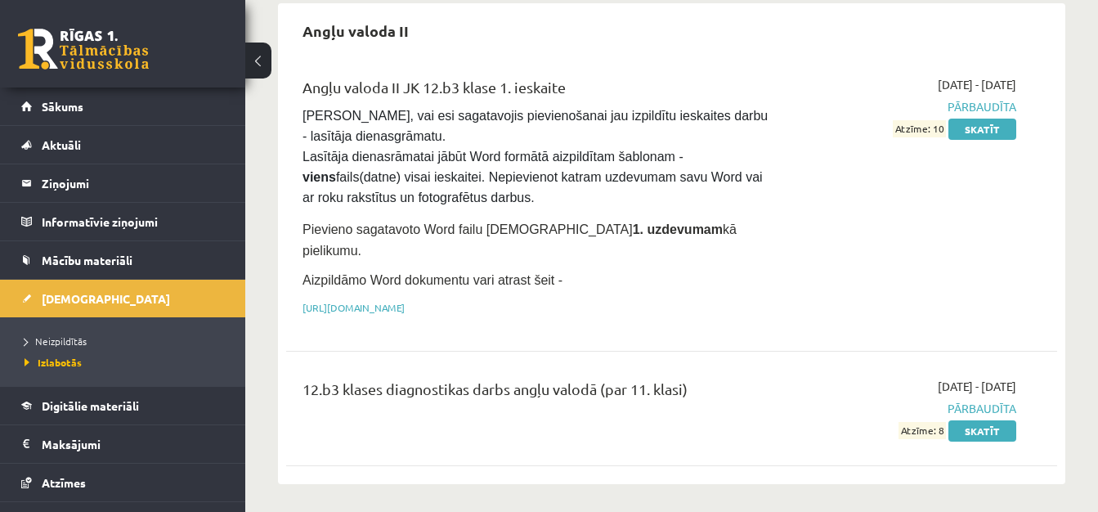
scroll to position [164, 0]
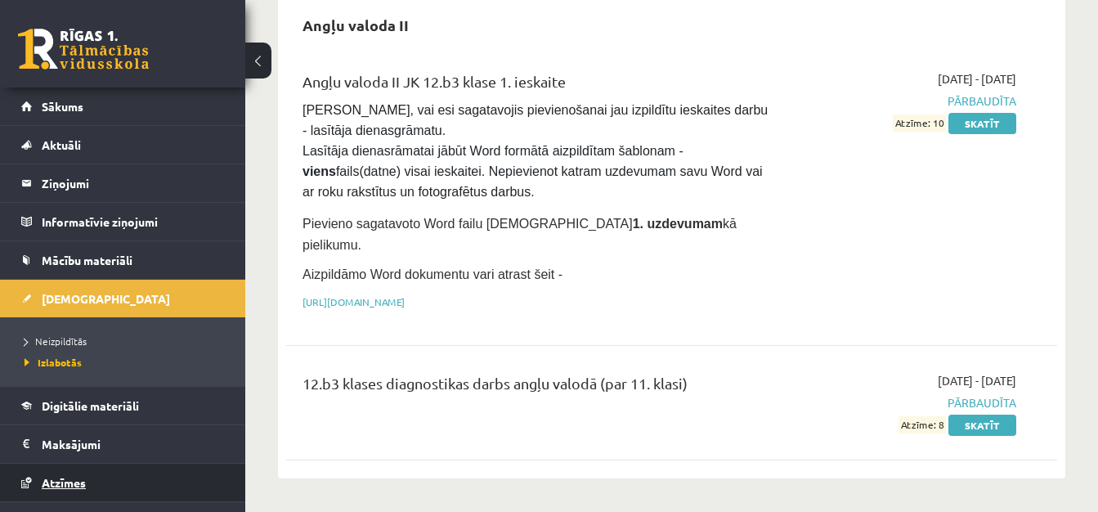
click at [64, 476] on span "Atzīmes" at bounding box center [64, 482] width 44 height 15
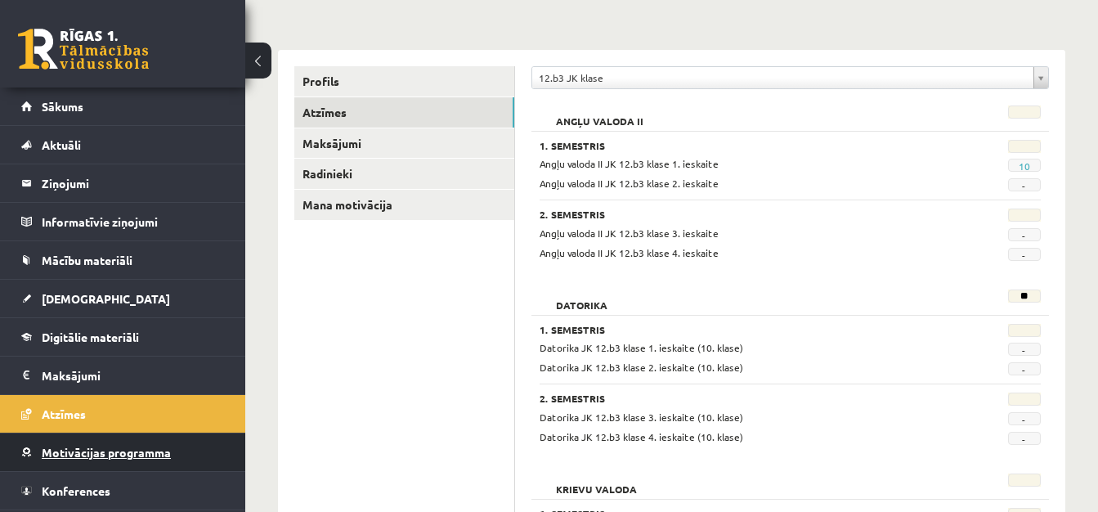
click at [110, 458] on span "Motivācijas programma" at bounding box center [106, 452] width 129 height 15
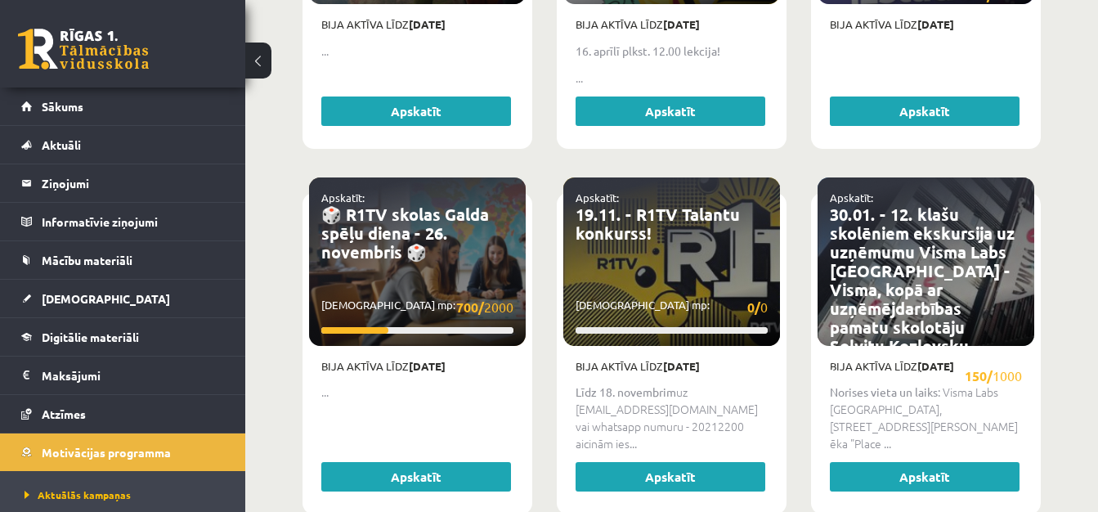
scroll to position [1063, 0]
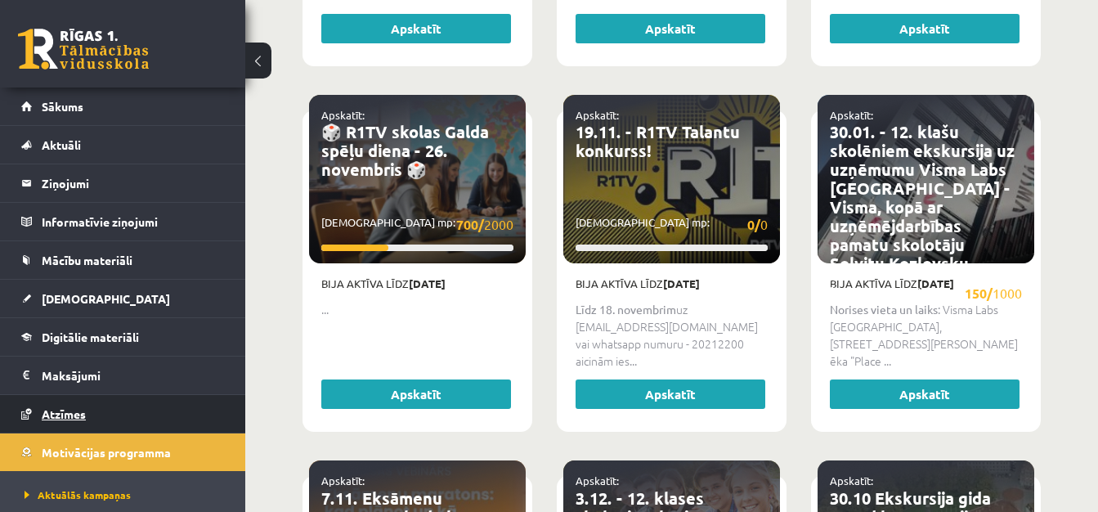
click at [79, 409] on span "Atzīmes" at bounding box center [64, 413] width 44 height 15
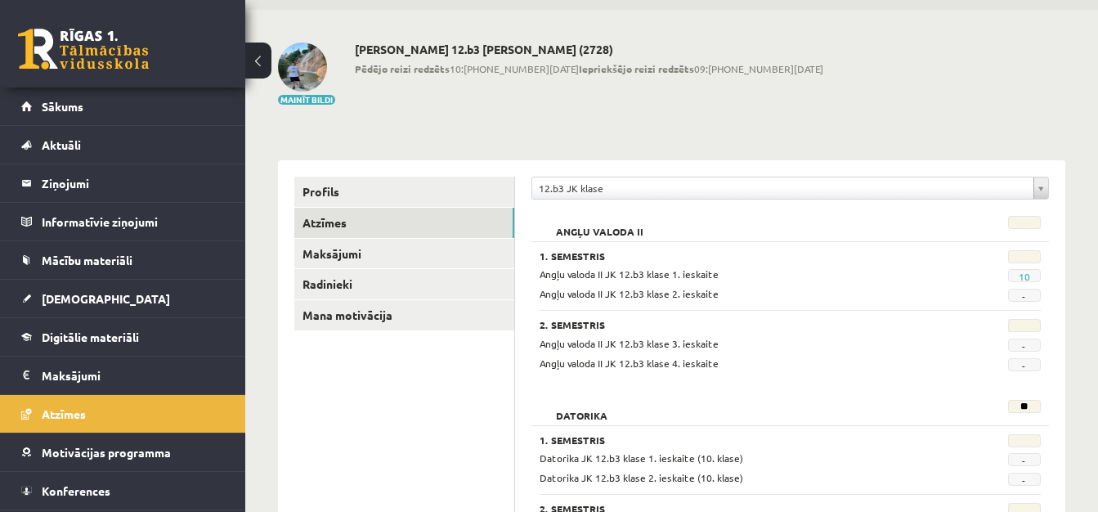
scroll to position [82, 0]
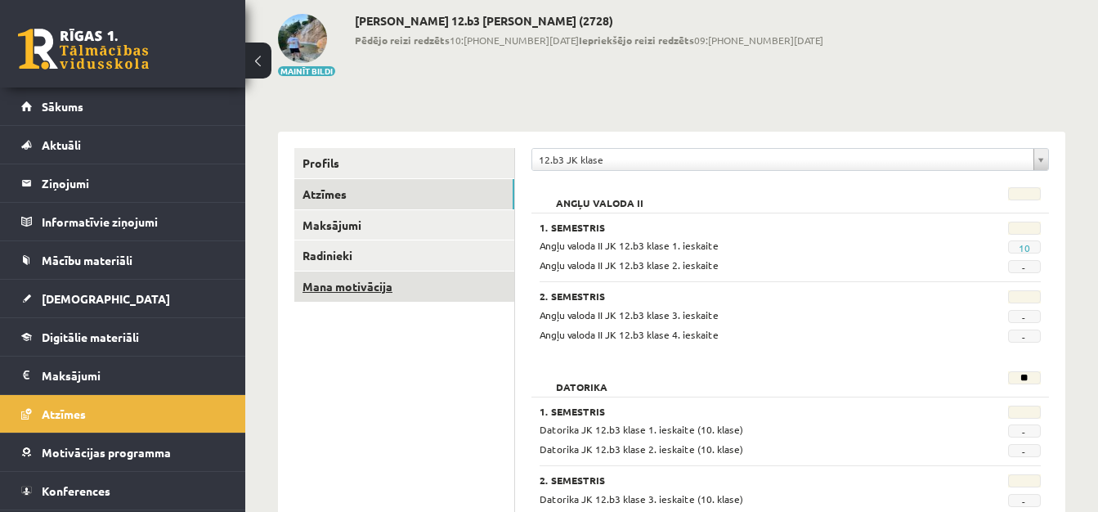
click at [330, 276] on link "Mana motivācija" at bounding box center [404, 287] width 220 height 30
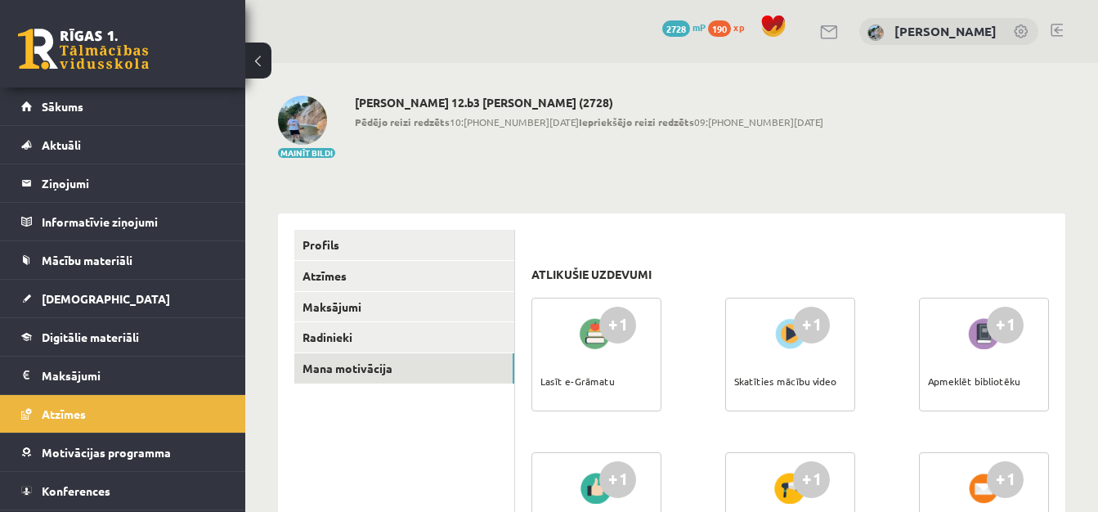
click at [251, 66] on button at bounding box center [258, 61] width 26 height 36
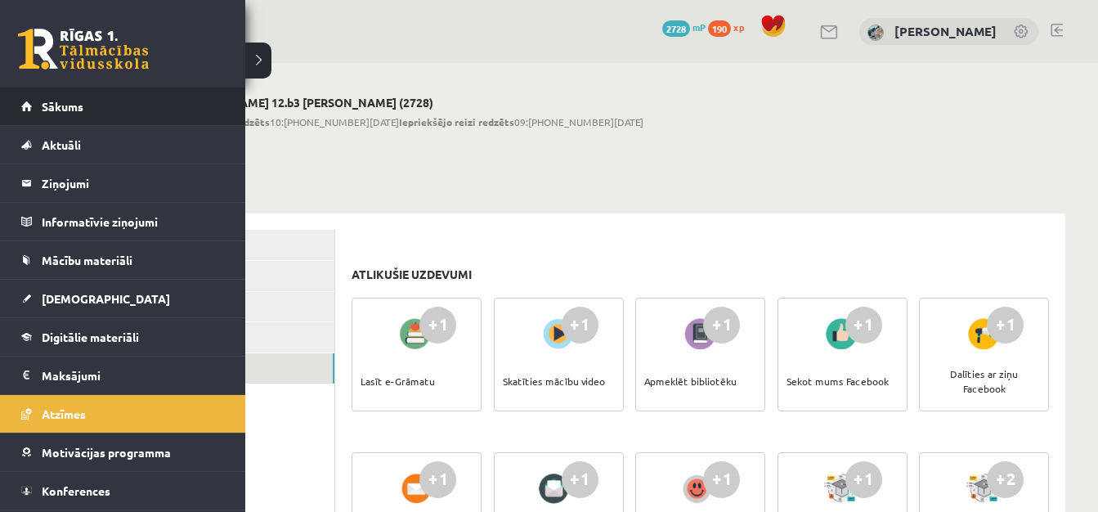
click at [20, 101] on li "Sākums" at bounding box center [122, 107] width 245 height 38
click at [58, 112] on span "Sākums" at bounding box center [63, 106] width 42 height 15
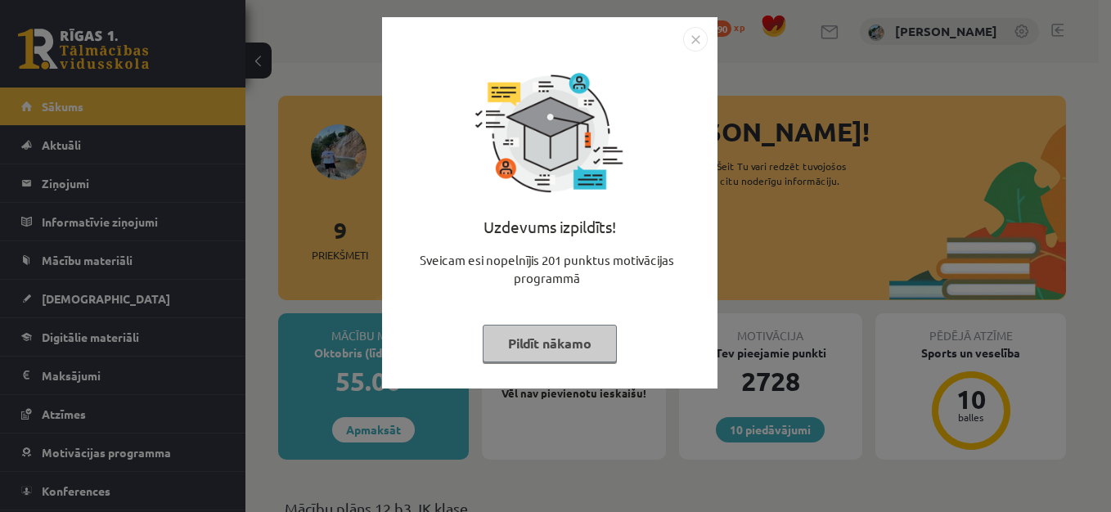
click at [561, 344] on button "Pildīt nākamo" at bounding box center [550, 344] width 134 height 38
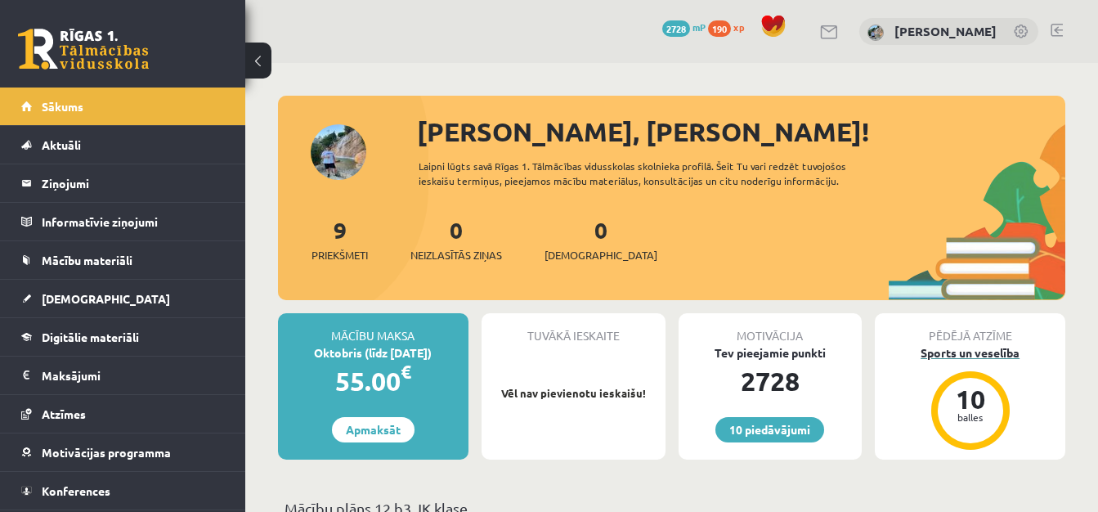
click at [939, 359] on div "Sports un veselība" at bounding box center [970, 352] width 191 height 17
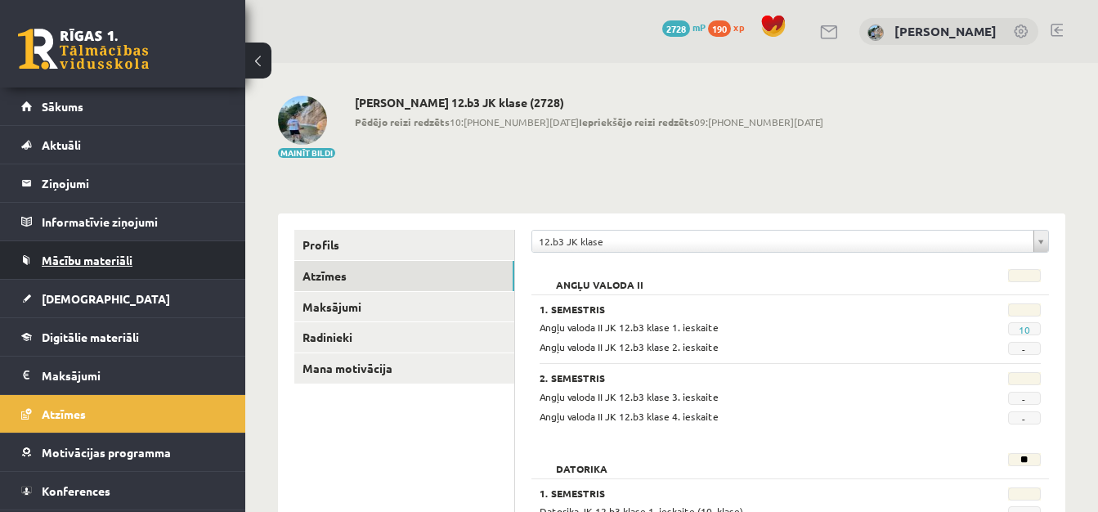
click at [86, 267] on link "Mācību materiāli" at bounding box center [123, 260] width 204 height 38
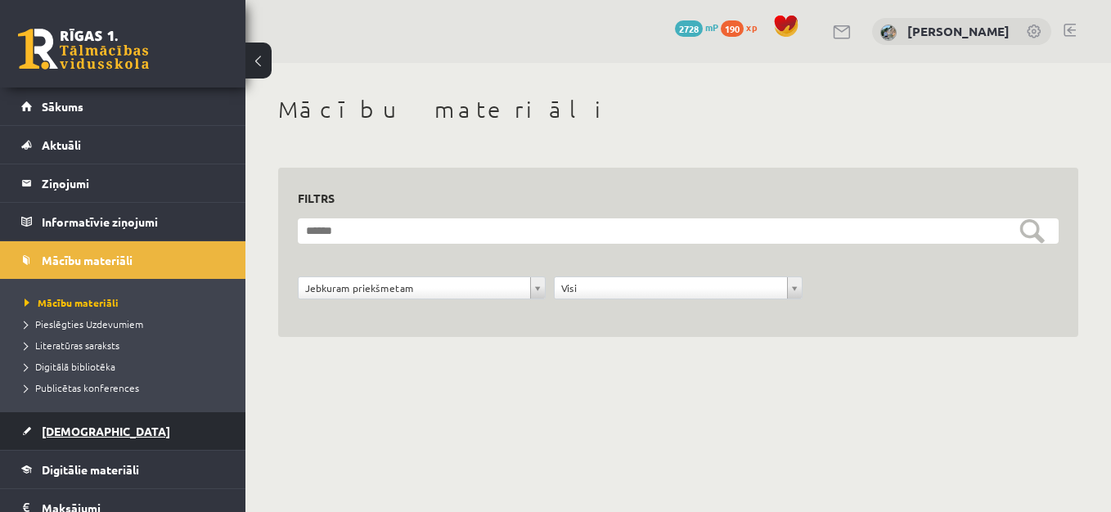
click at [81, 439] on link "[DEMOGRAPHIC_DATA]" at bounding box center [123, 431] width 204 height 38
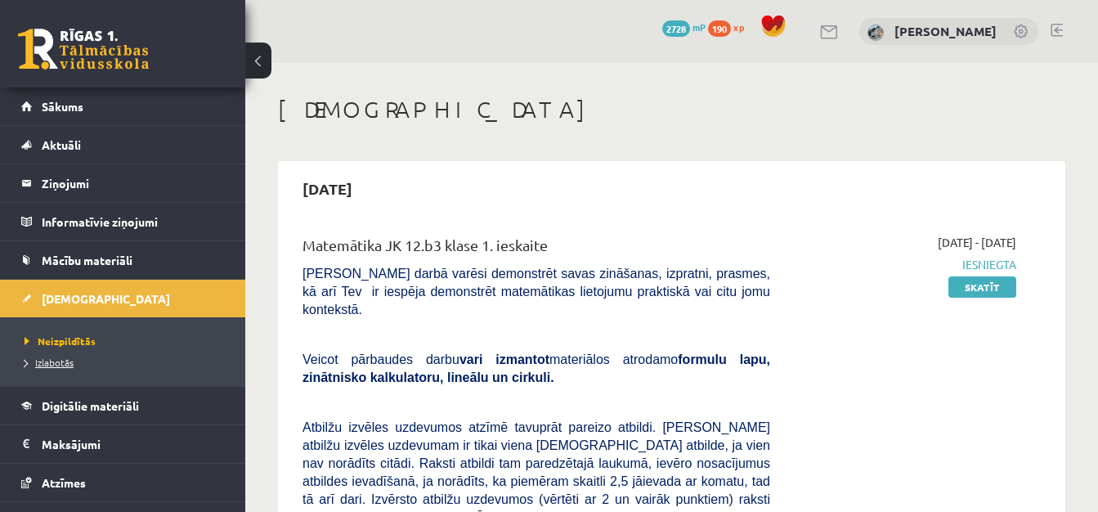
click at [61, 362] on span "Izlabotās" at bounding box center [49, 362] width 49 height 13
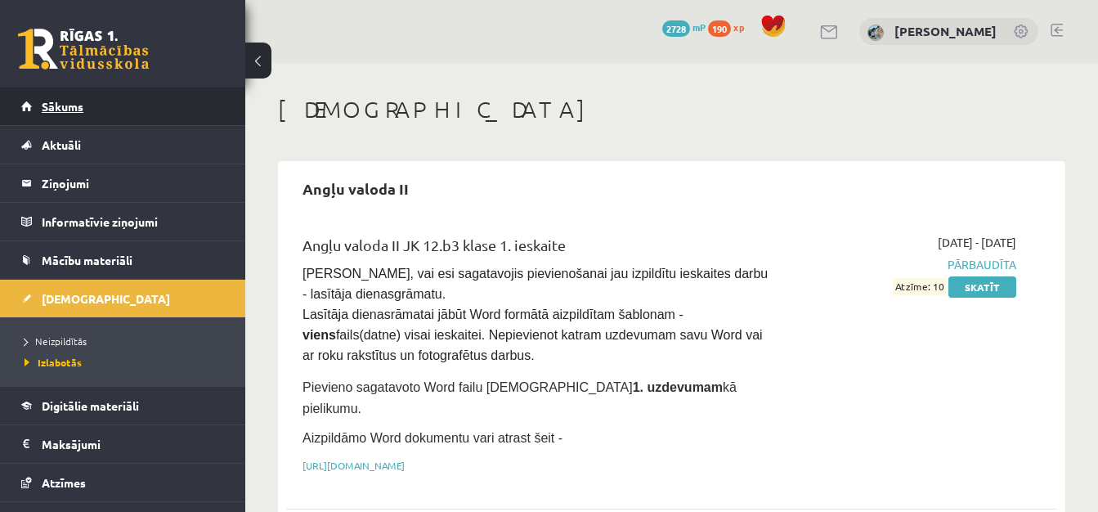
click at [168, 110] on link "Sākums" at bounding box center [123, 107] width 204 height 38
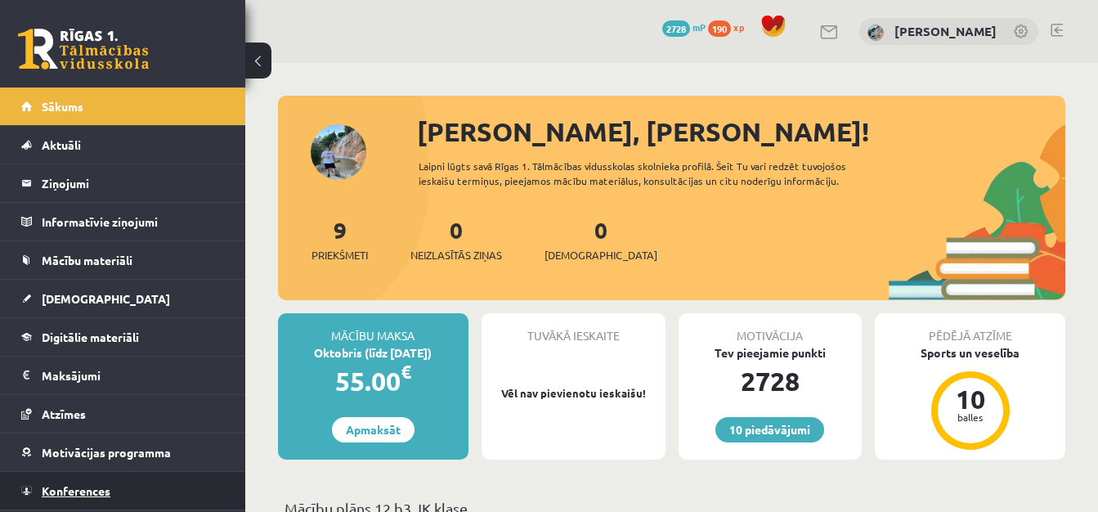
click at [63, 483] on link "Konferences" at bounding box center [123, 491] width 204 height 38
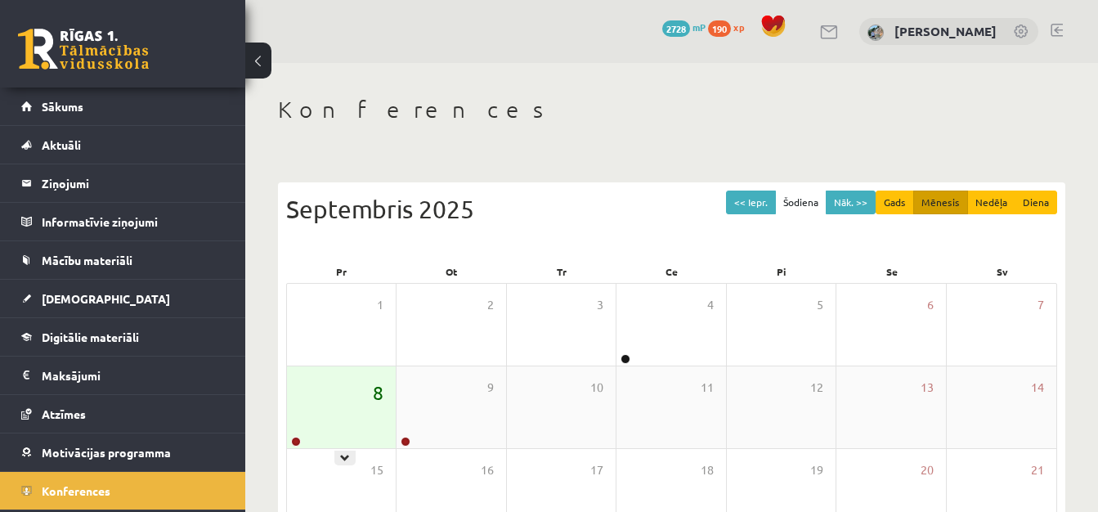
click at [379, 390] on span "8" at bounding box center [378, 393] width 11 height 28
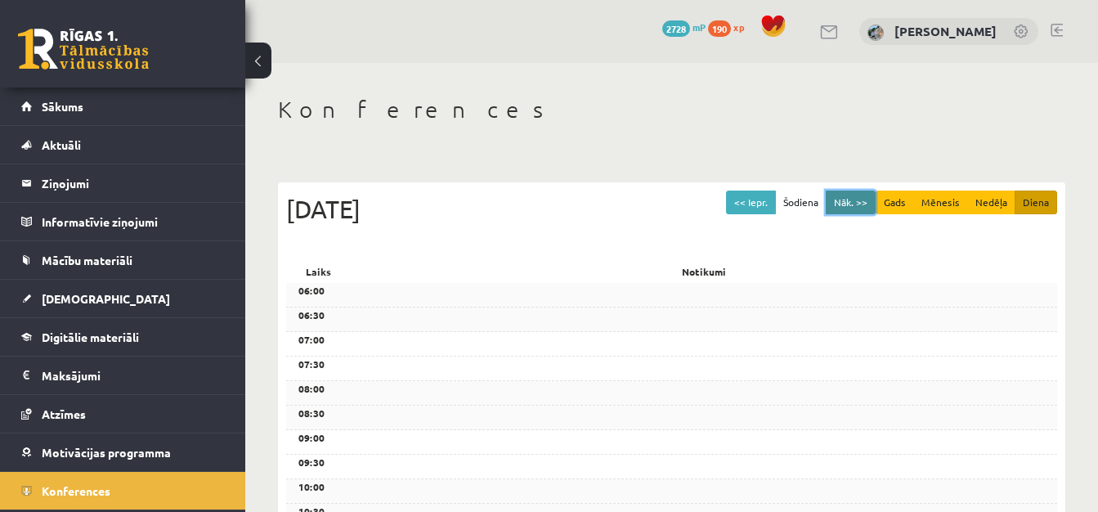
click at [855, 213] on button "Nāk. >>" at bounding box center [851, 203] width 50 height 24
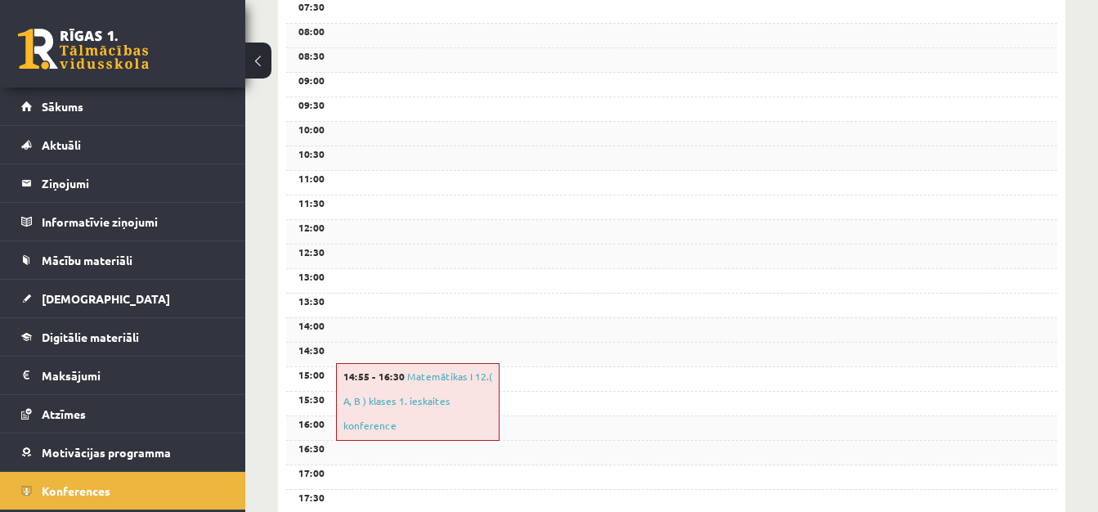
scroll to position [396, 0]
